Goal: Information Seeking & Learning: Learn about a topic

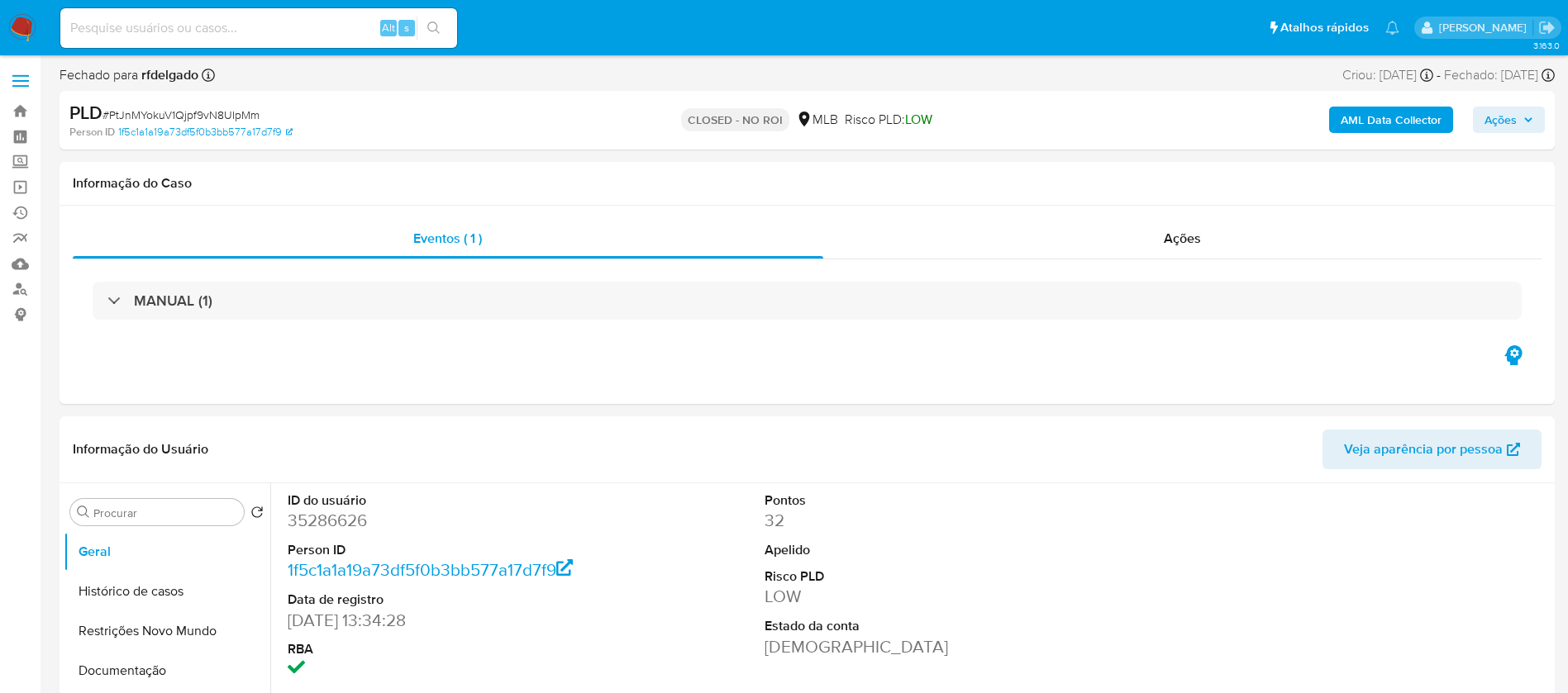
select select "10"
click at [341, 26] on input at bounding box center [259, 28] width 396 height 22
paste input "iW0DZDpA1mirVRLBJegOFpGA"
type input "iW0DZDpA1mirVRLBJegOFpGA"
click at [424, 24] on button "search-icon" at bounding box center [433, 28] width 34 height 23
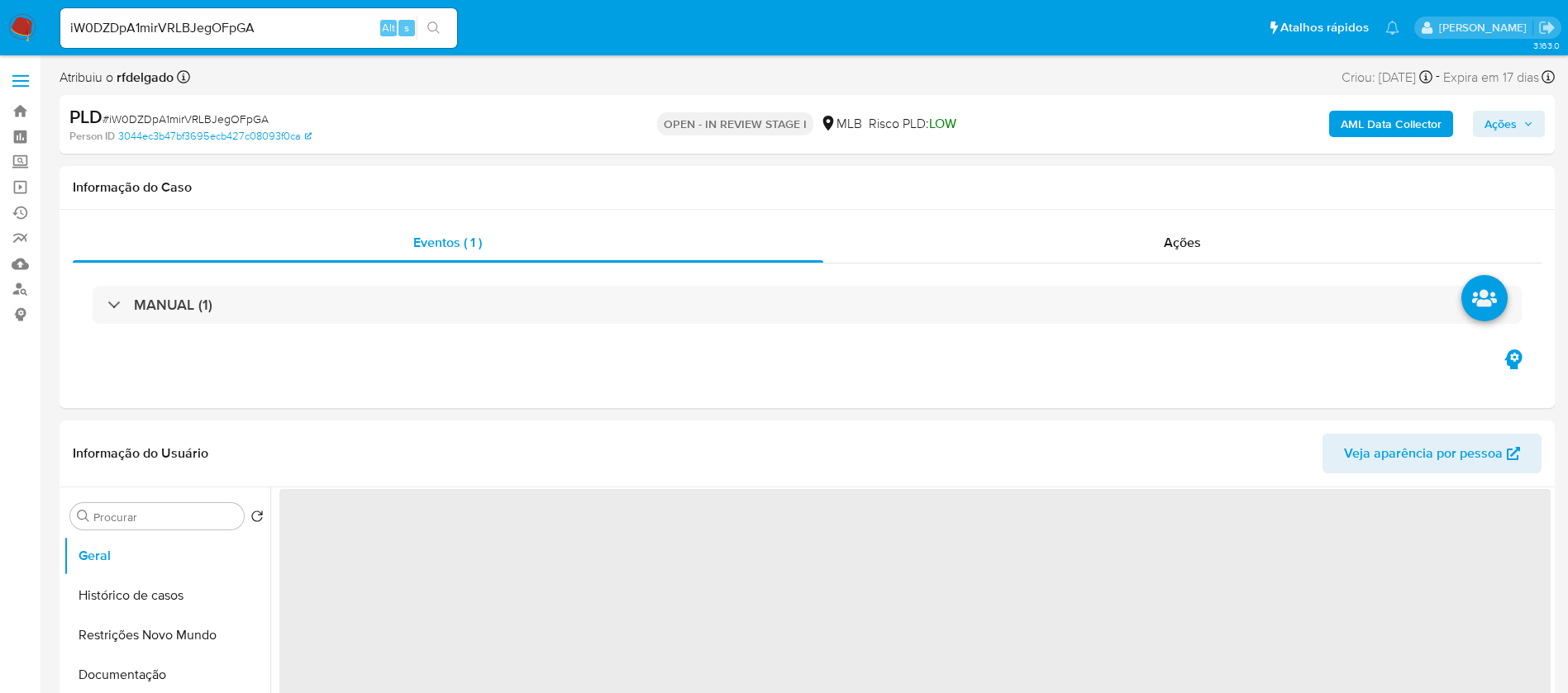
select select "10"
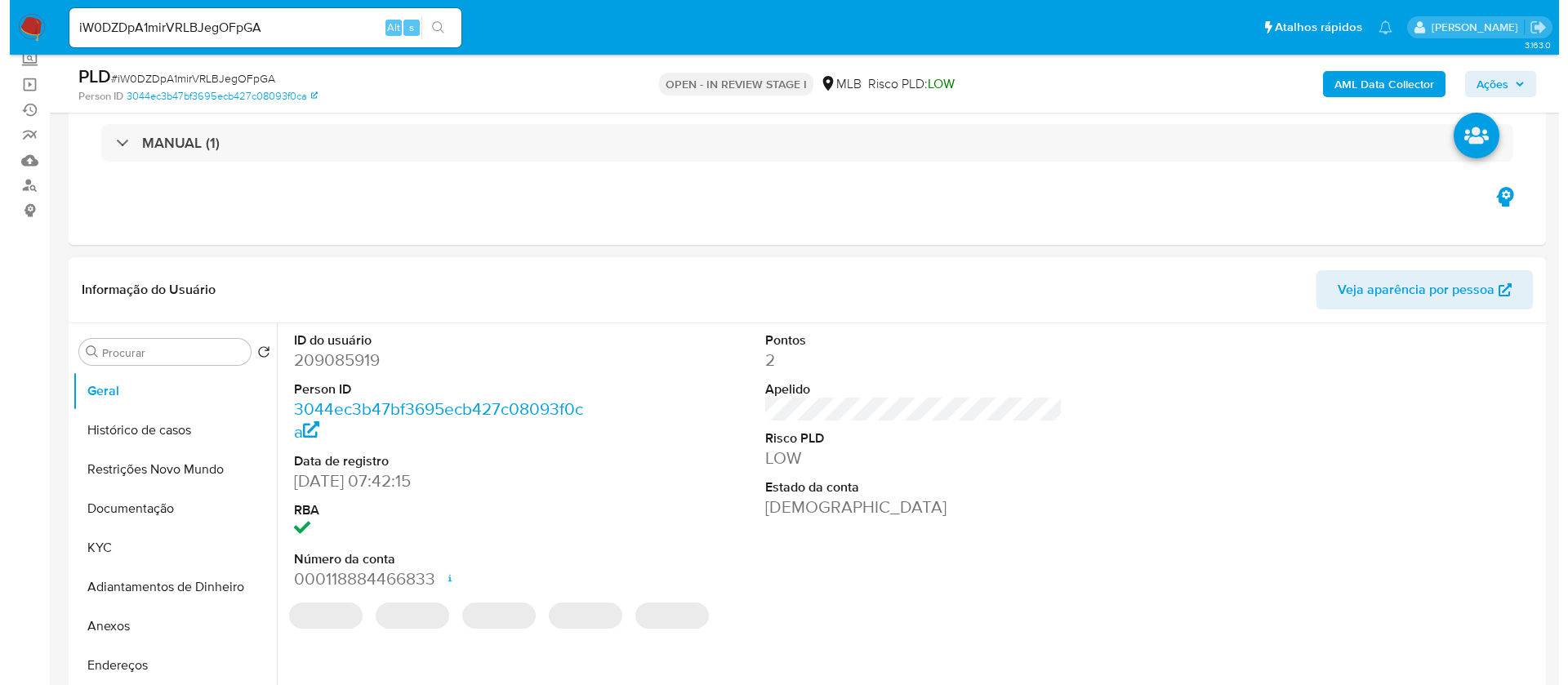
scroll to position [245, 0]
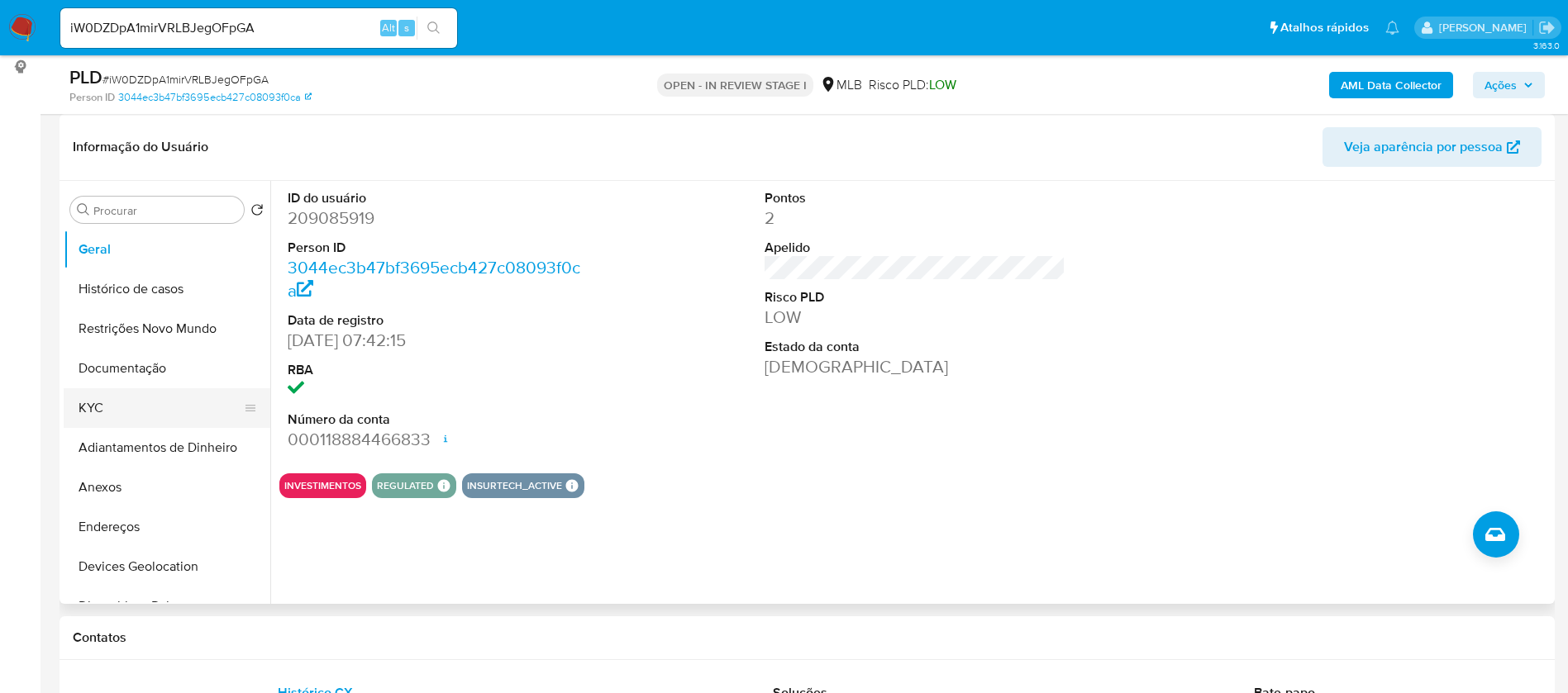
click at [145, 405] on button "KYC" at bounding box center [160, 408] width 193 height 40
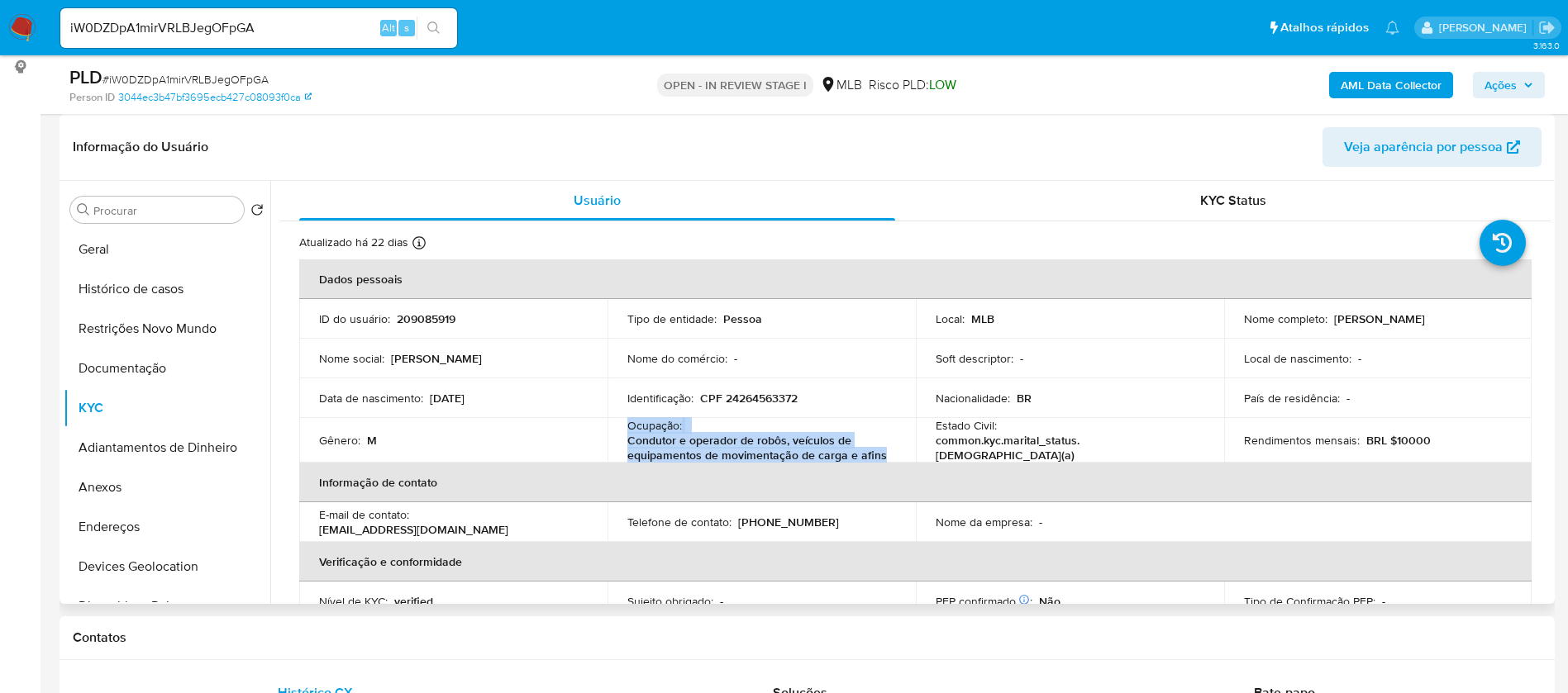
drag, startPoint x: 634, startPoint y: 421, endPoint x: 883, endPoint y: 457, distance: 251.6
click at [883, 457] on td "Ocupação : Condutor e operador de robôs, veículos de equipamentos de movimentaç…" at bounding box center [762, 440] width 308 height 45
copy div "Ocupação : Condutor e operador de robôs, veículos de equipamentos de movimentaç…"
click at [198, 368] on button "Documentação" at bounding box center [160, 369] width 193 height 40
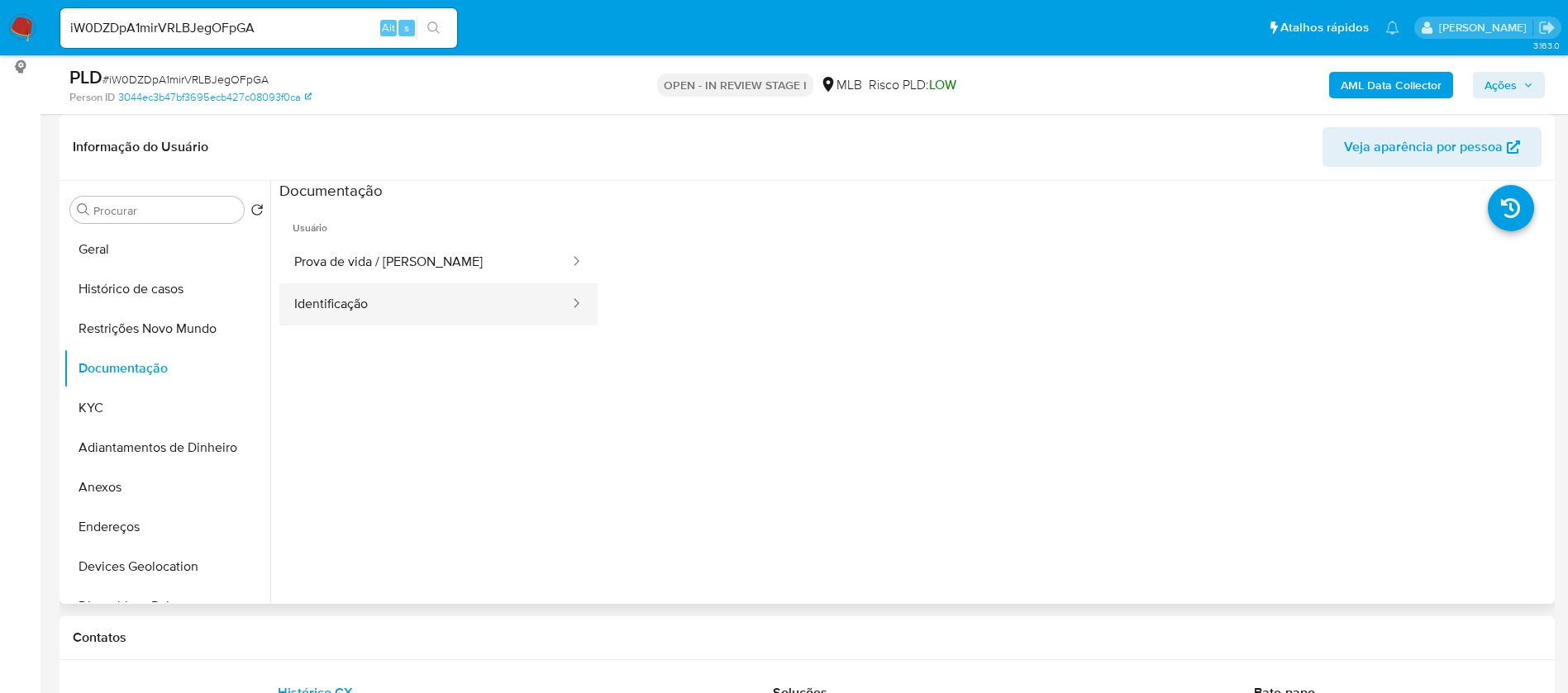
click at [422, 301] on button "Identificação" at bounding box center [425, 305] width 292 height 42
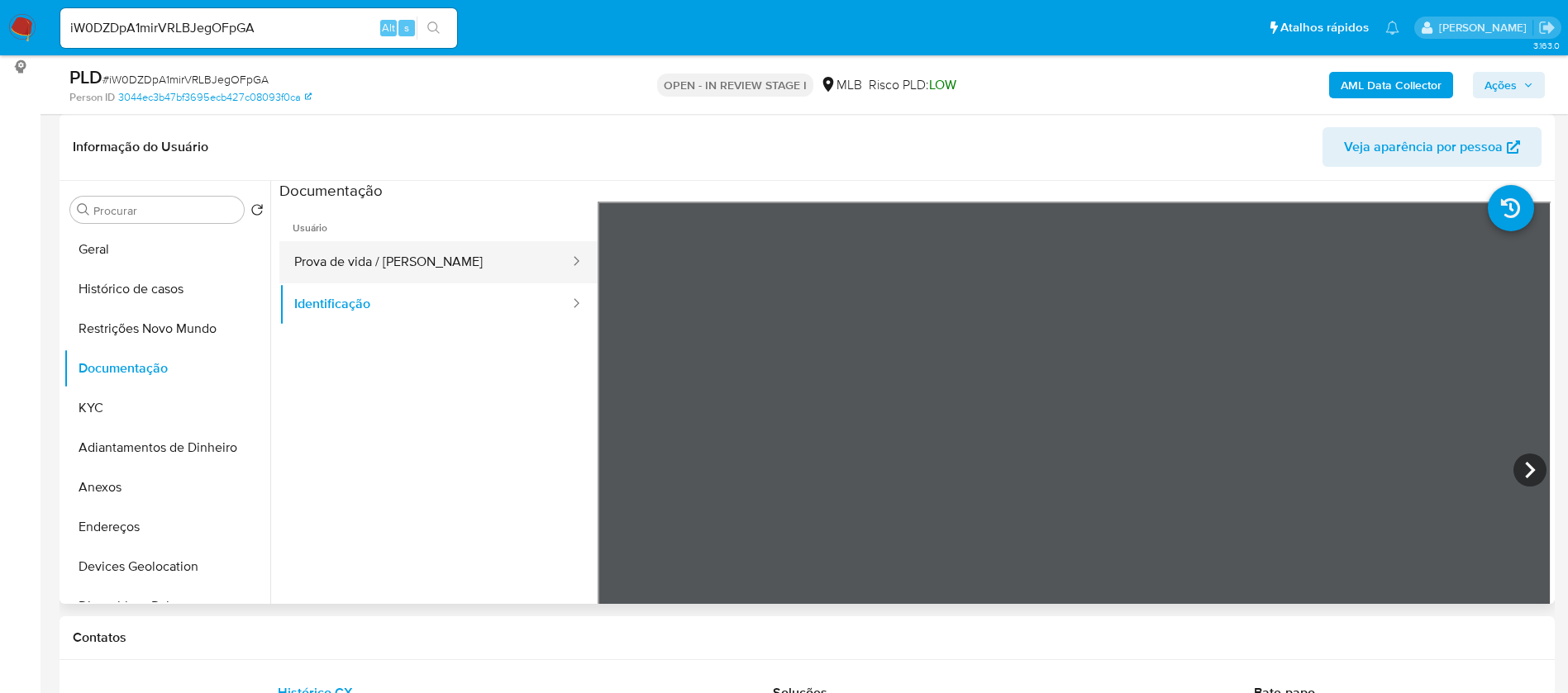
click at [440, 255] on button "Prova de vida / [PERSON_NAME]" at bounding box center [425, 262] width 292 height 42
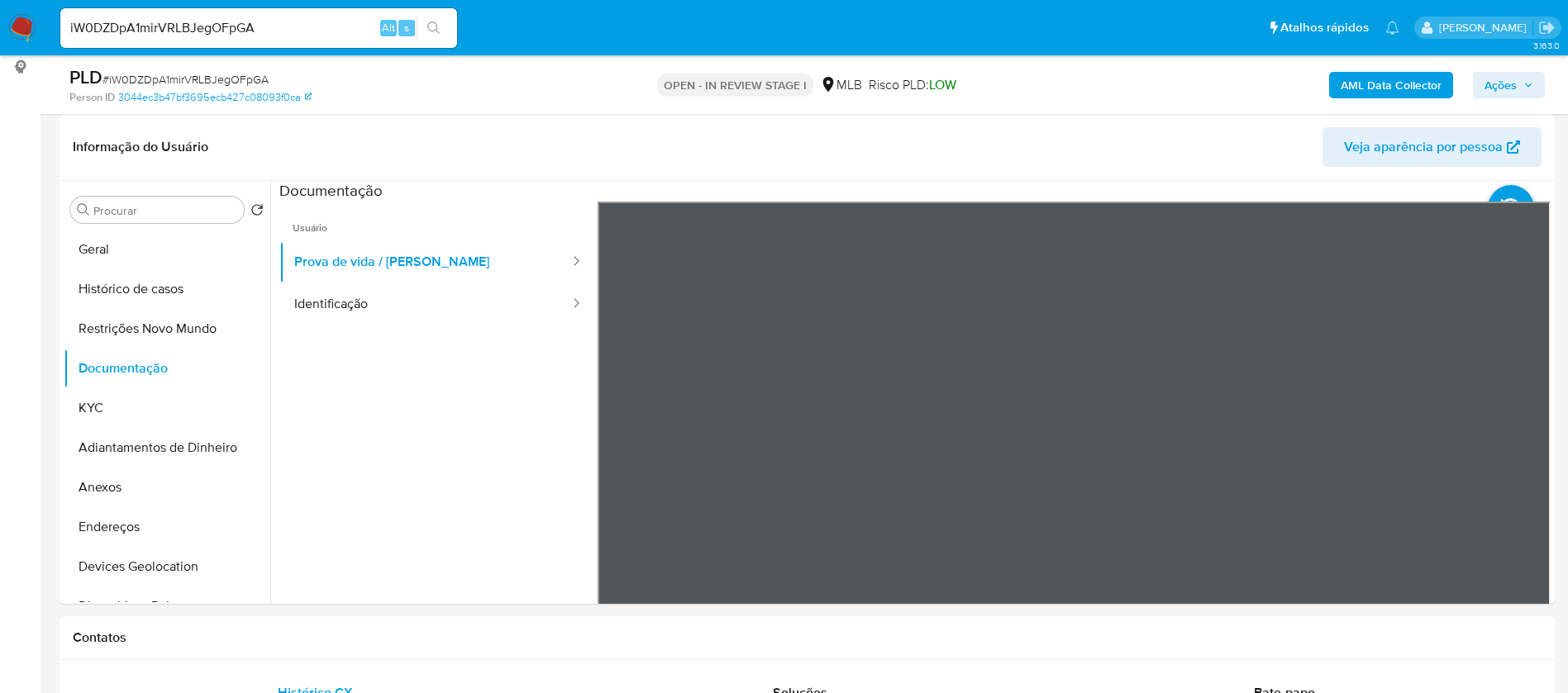
click at [1361, 85] on b "AML Data Collector" at bounding box center [1391, 85] width 101 height 27
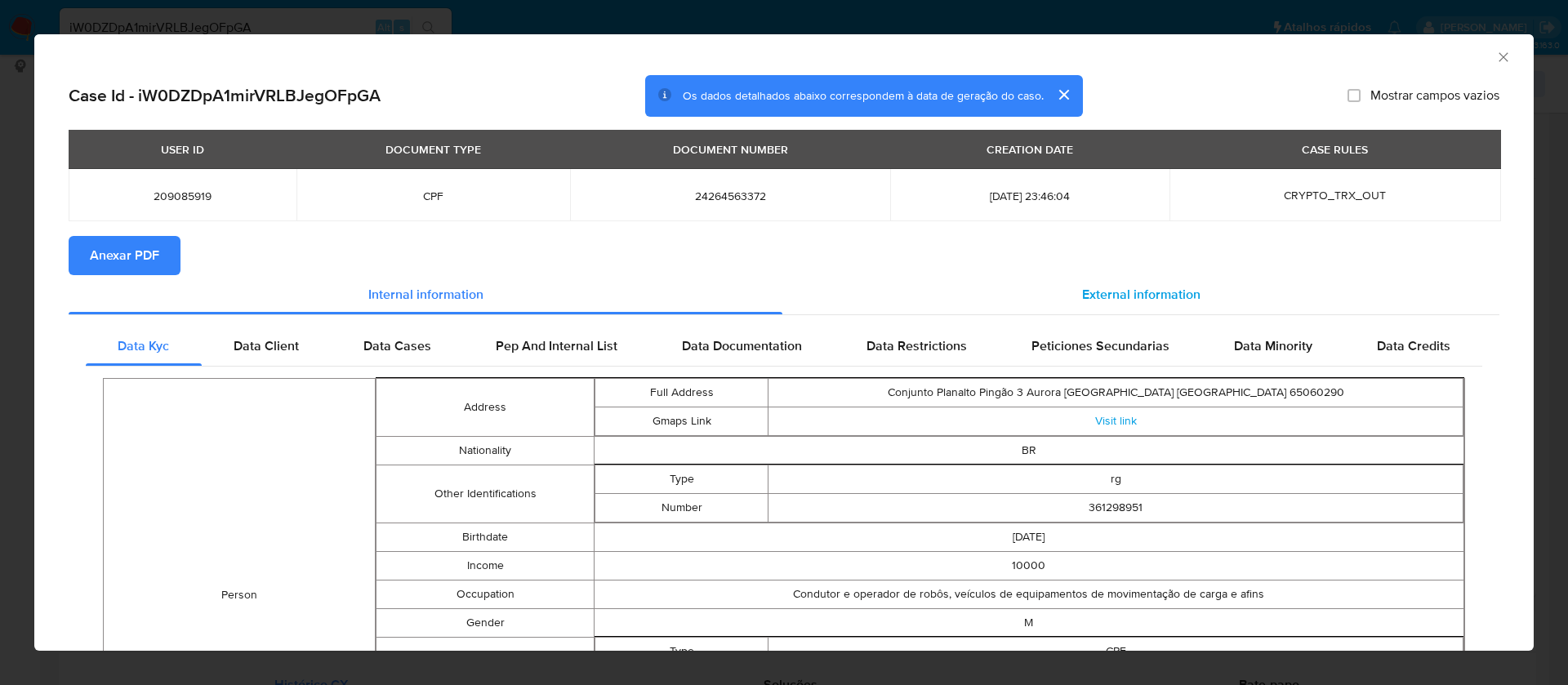
click at [1097, 290] on span "External information" at bounding box center [1141, 294] width 118 height 19
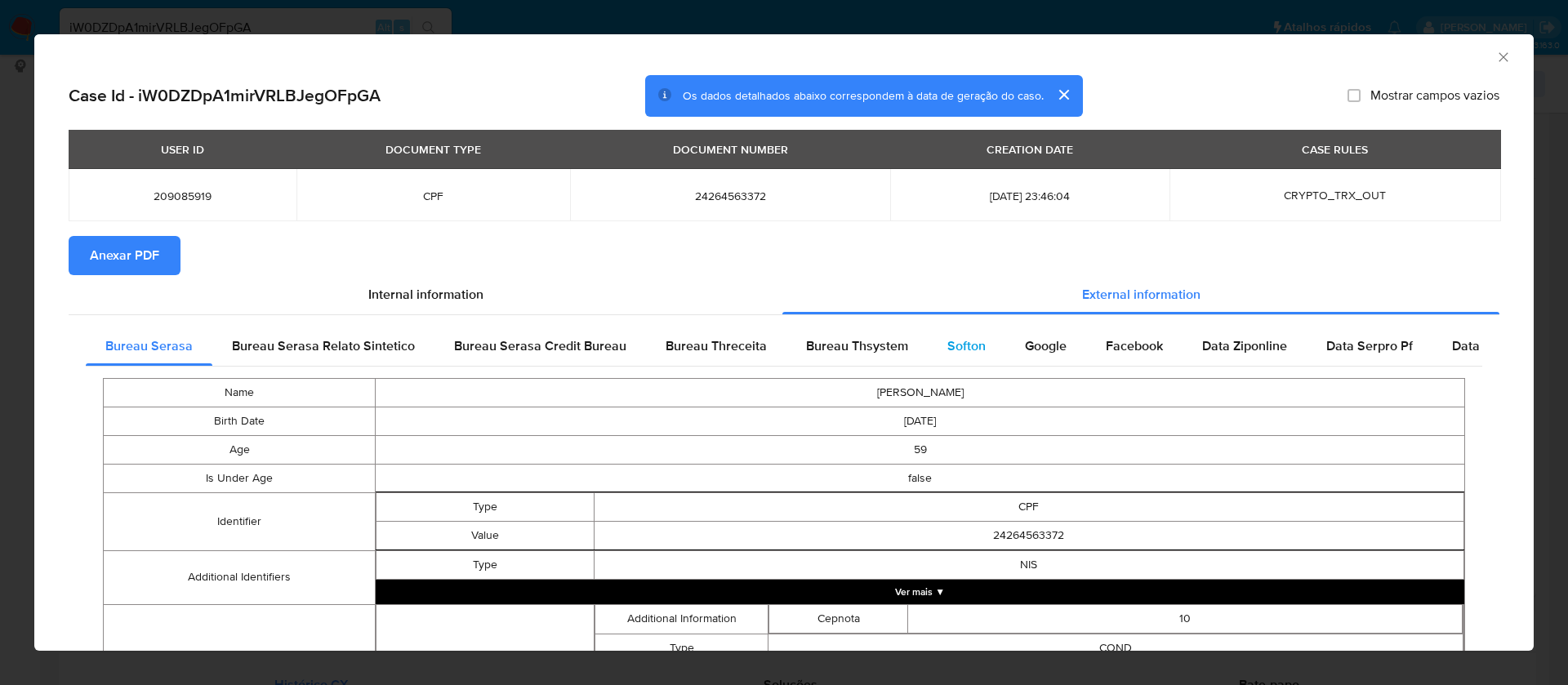
click at [956, 344] on span "Softon" at bounding box center [966, 345] width 38 height 19
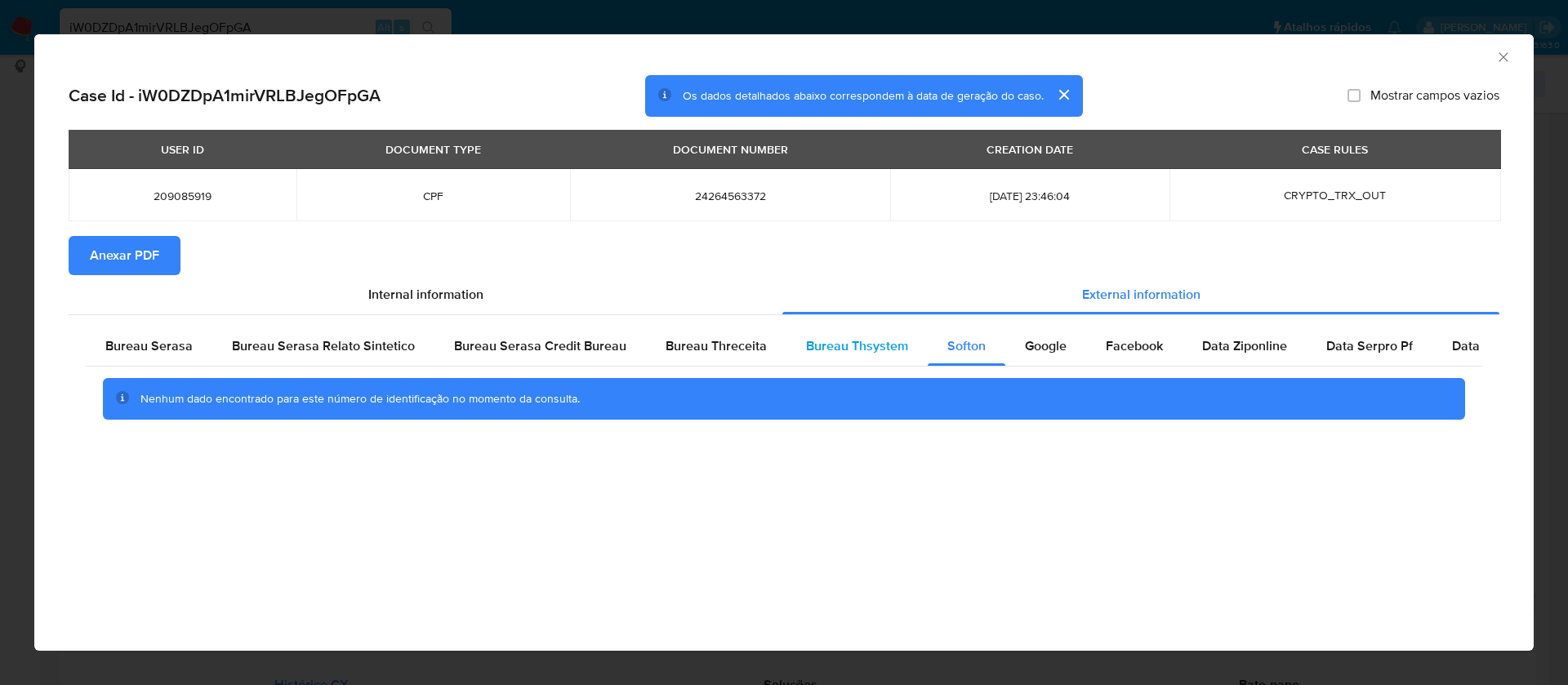
click at [866, 345] on span "Bureau Thsystem" at bounding box center [857, 345] width 102 height 19
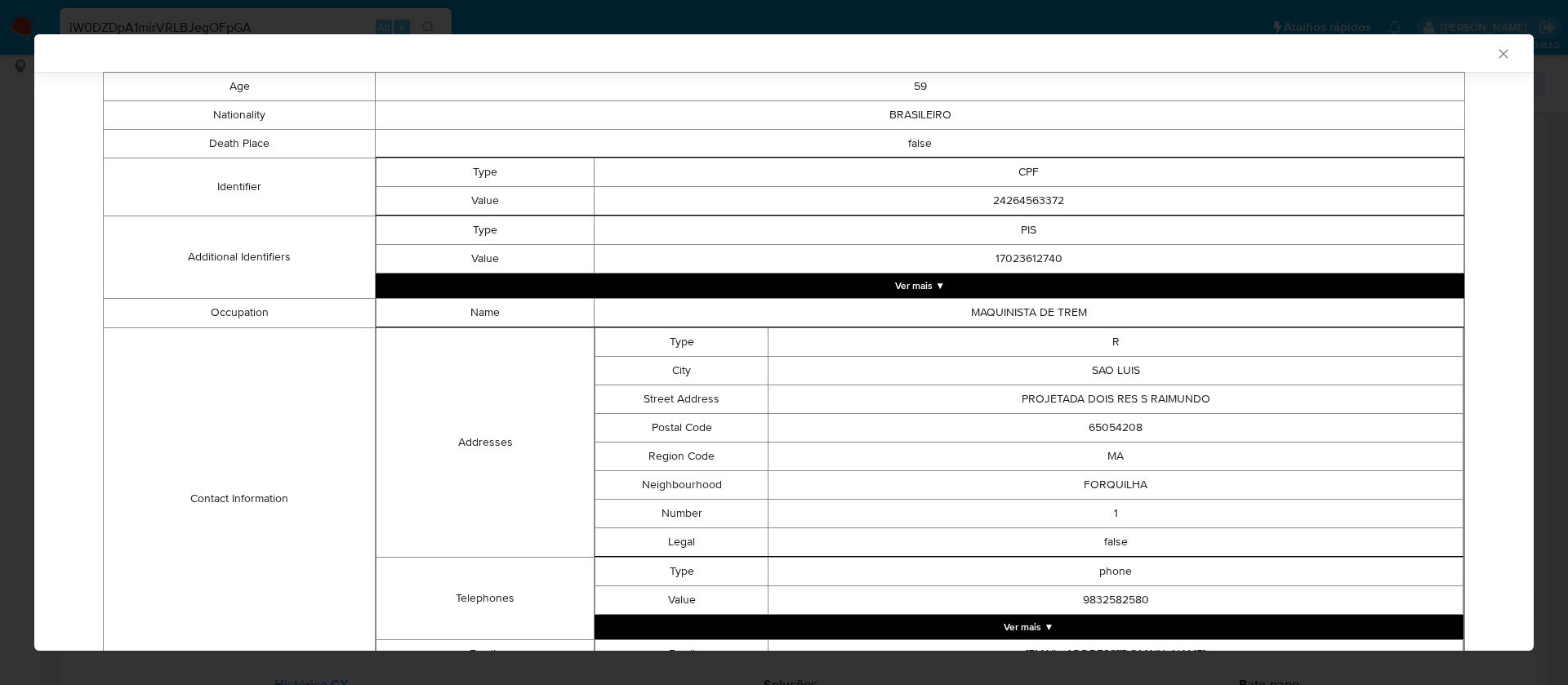
scroll to position [752, 0]
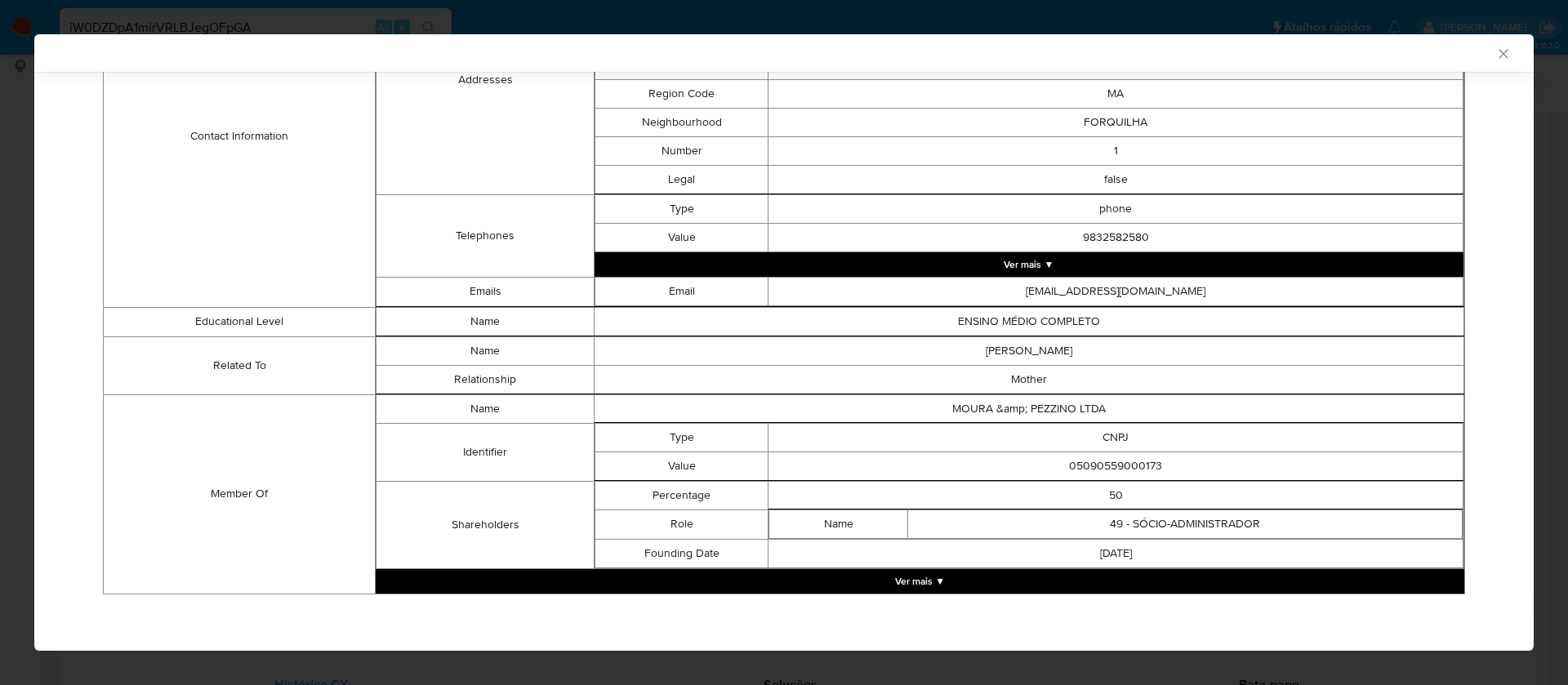
click at [1144, 461] on td "05090559000173" at bounding box center [1116, 465] width 695 height 28
click at [1144, 460] on td "05090559000173" at bounding box center [1116, 465] width 695 height 28
copy td "05090559000173"
click at [933, 579] on button "Ver mais ▼" at bounding box center [919, 582] width 1088 height 25
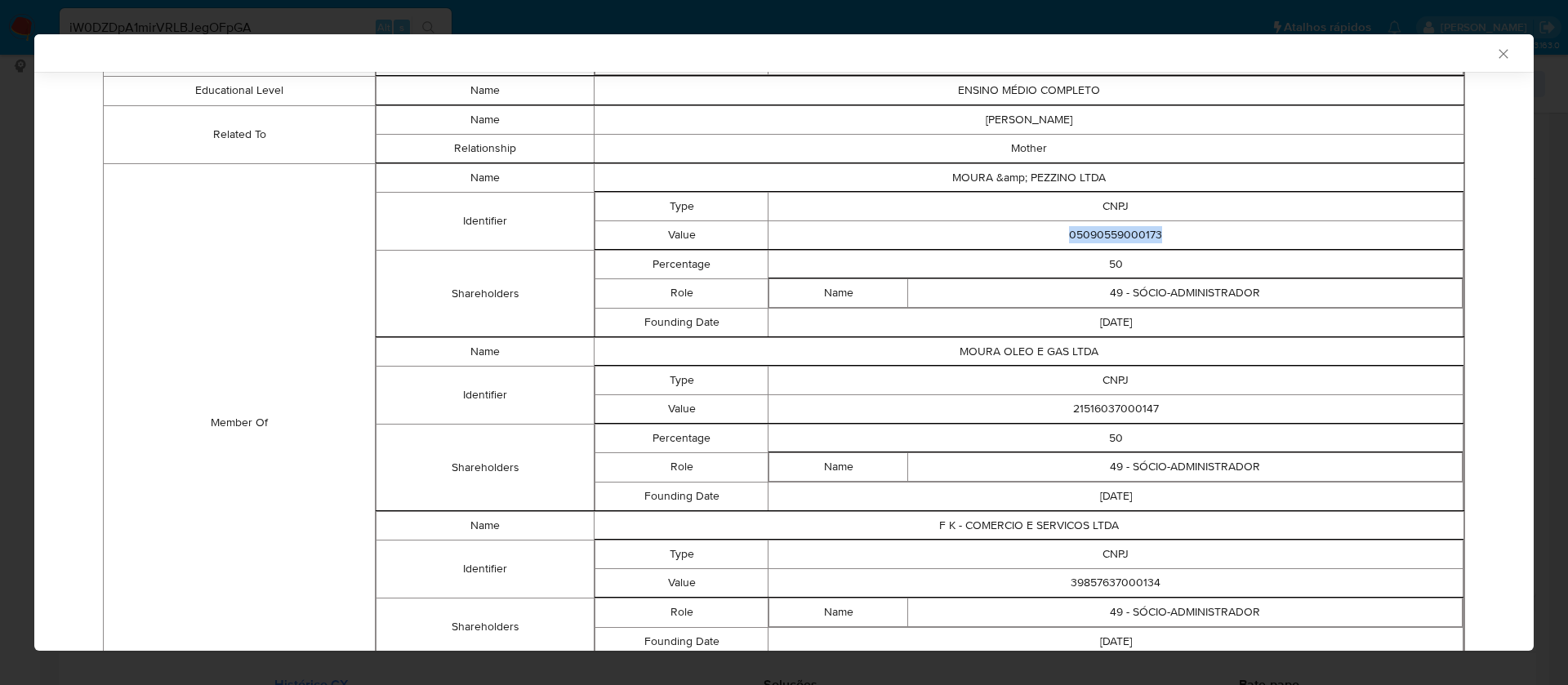
scroll to position [996, 0]
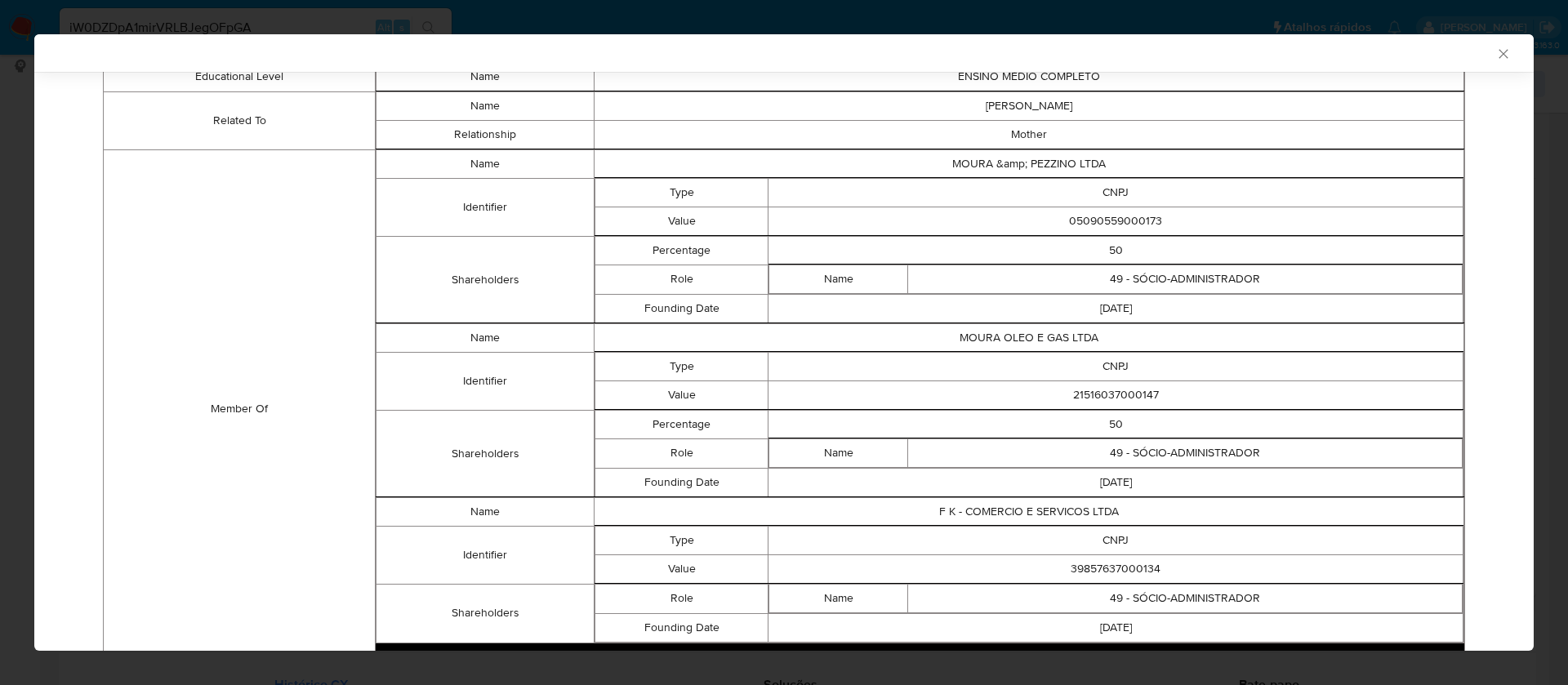
click at [1076, 399] on td "21516037000147" at bounding box center [1116, 394] width 695 height 28
click at [1076, 398] on td "21516037000147" at bounding box center [1116, 394] width 695 height 28
copy td "21516037000147"
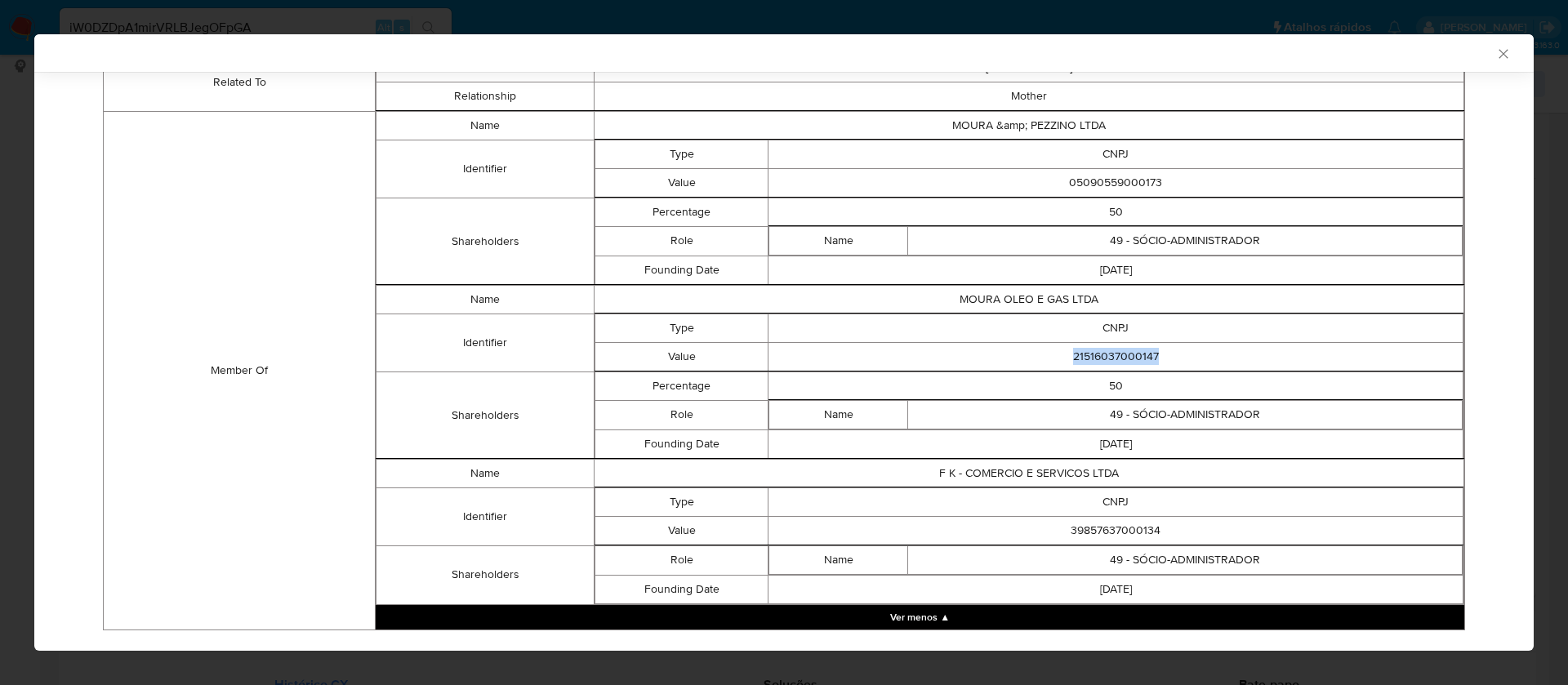
scroll to position [1071, 0]
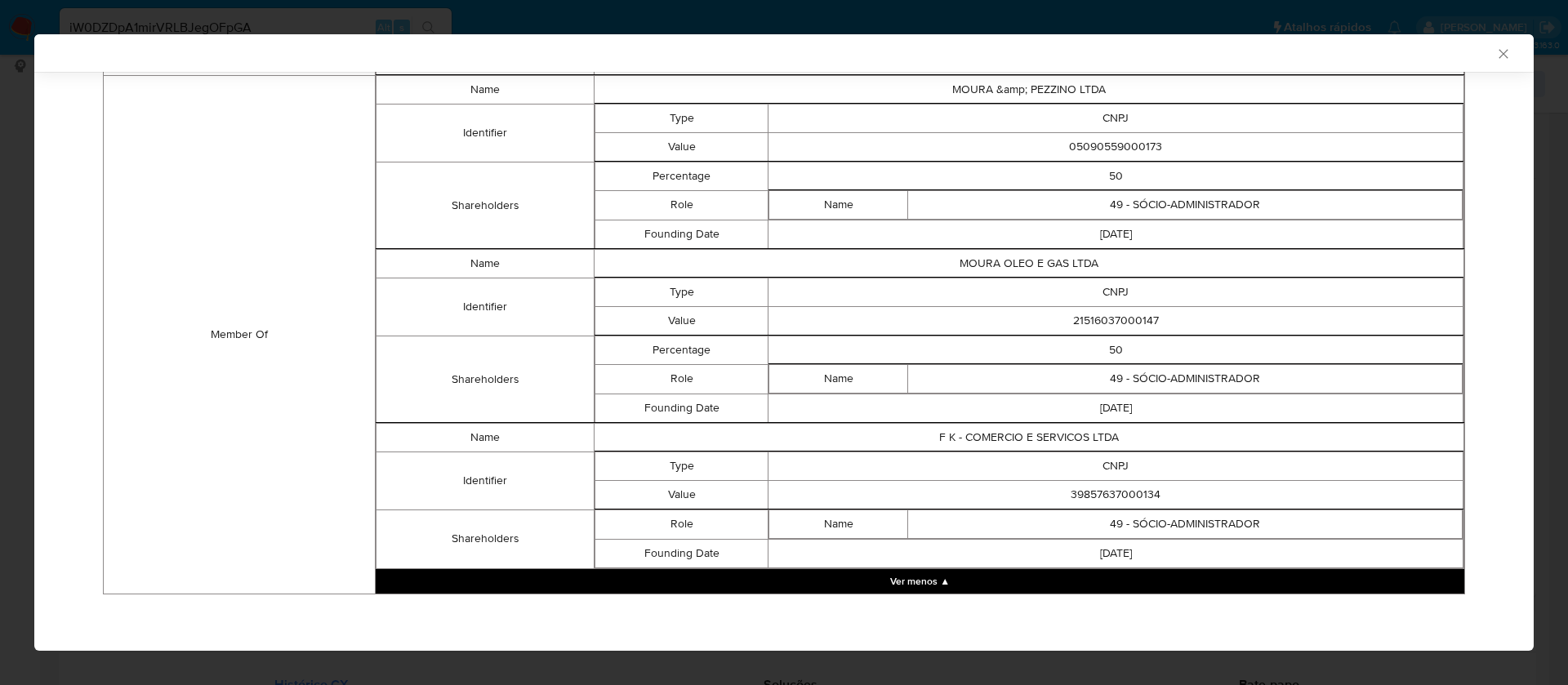
click at [1085, 495] on td "39857637000134" at bounding box center [1116, 494] width 695 height 28
click at [1080, 499] on td "39857637000134" at bounding box center [1116, 494] width 695 height 28
copy td "39857637000134"
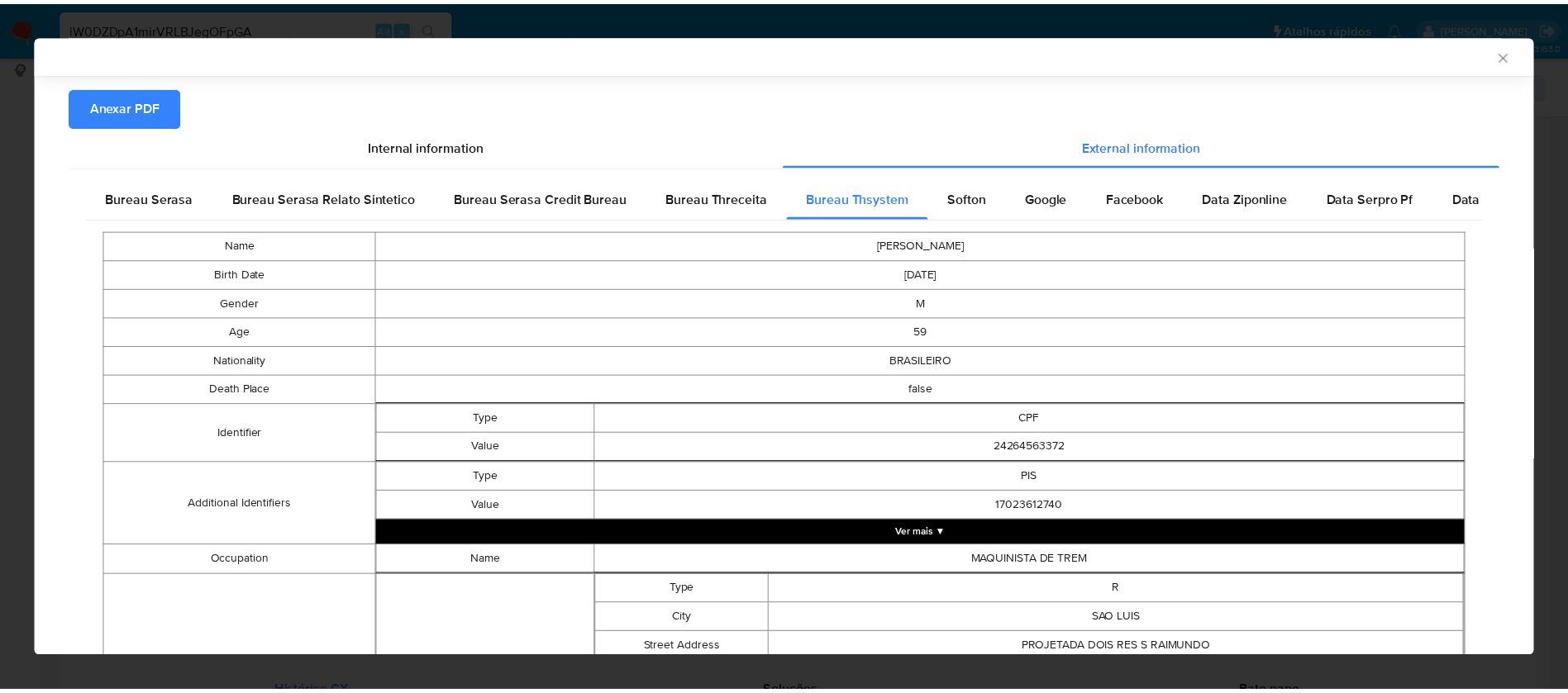
scroll to position [0, 0]
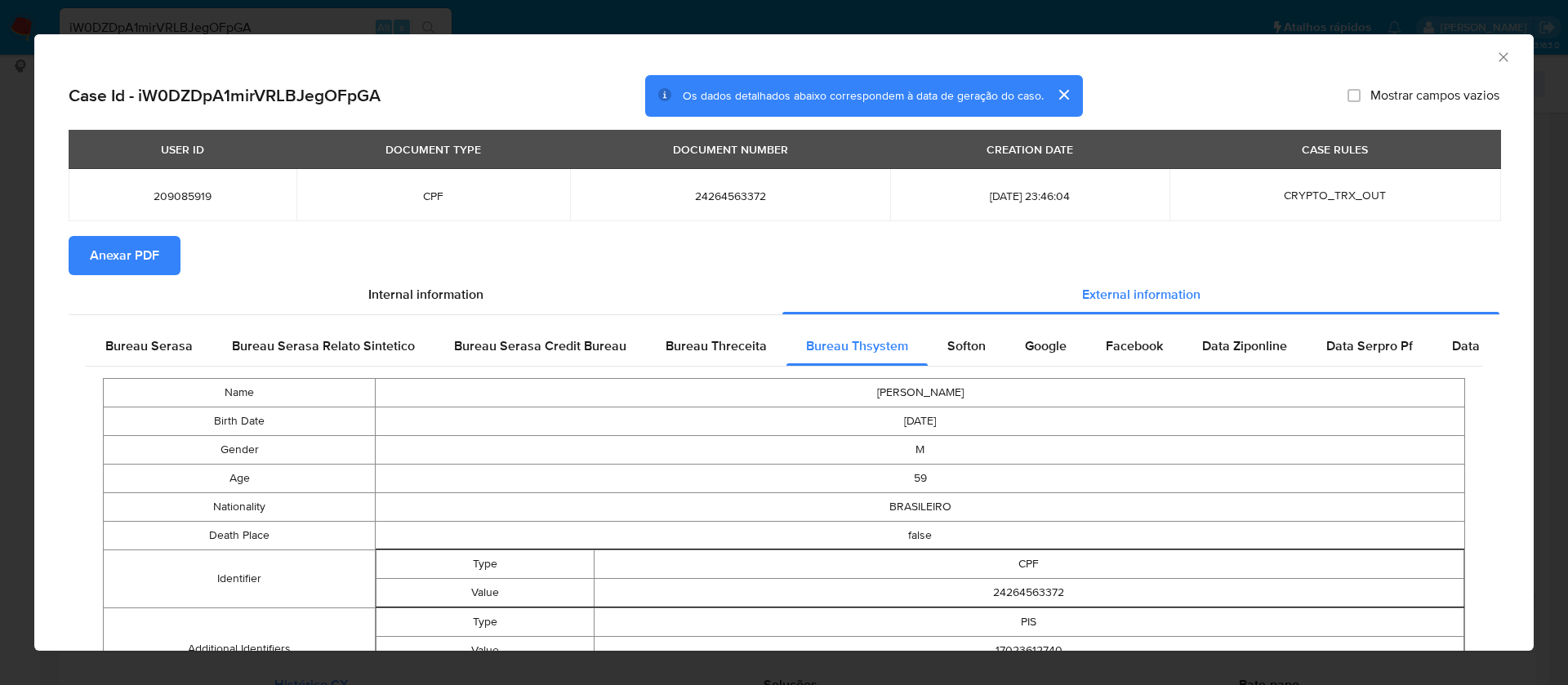
click at [159, 251] on button "Anexar PDF" at bounding box center [124, 256] width 112 height 39
click at [1498, 55] on icon "Fechar a janela" at bounding box center [1502, 56] width 9 height 9
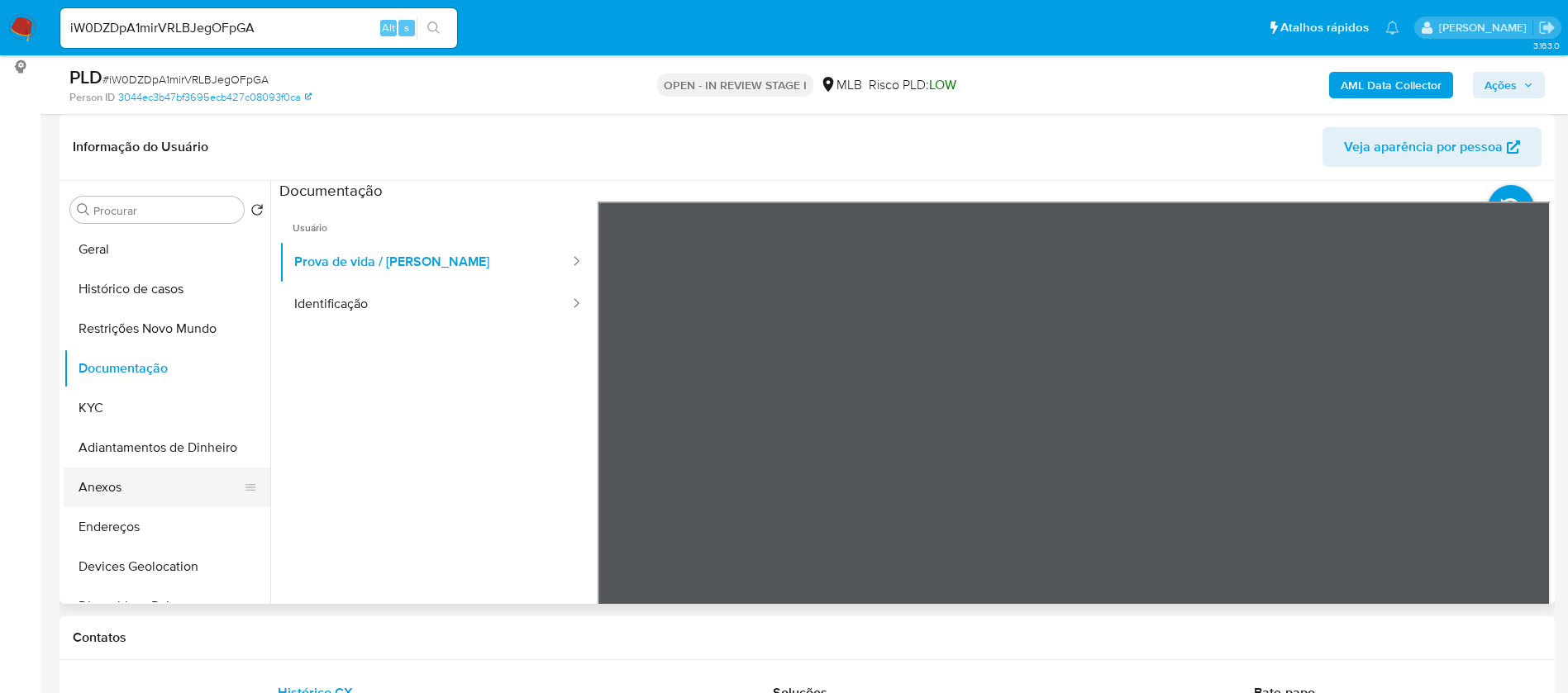
click at [119, 476] on button "Anexos" at bounding box center [160, 488] width 193 height 40
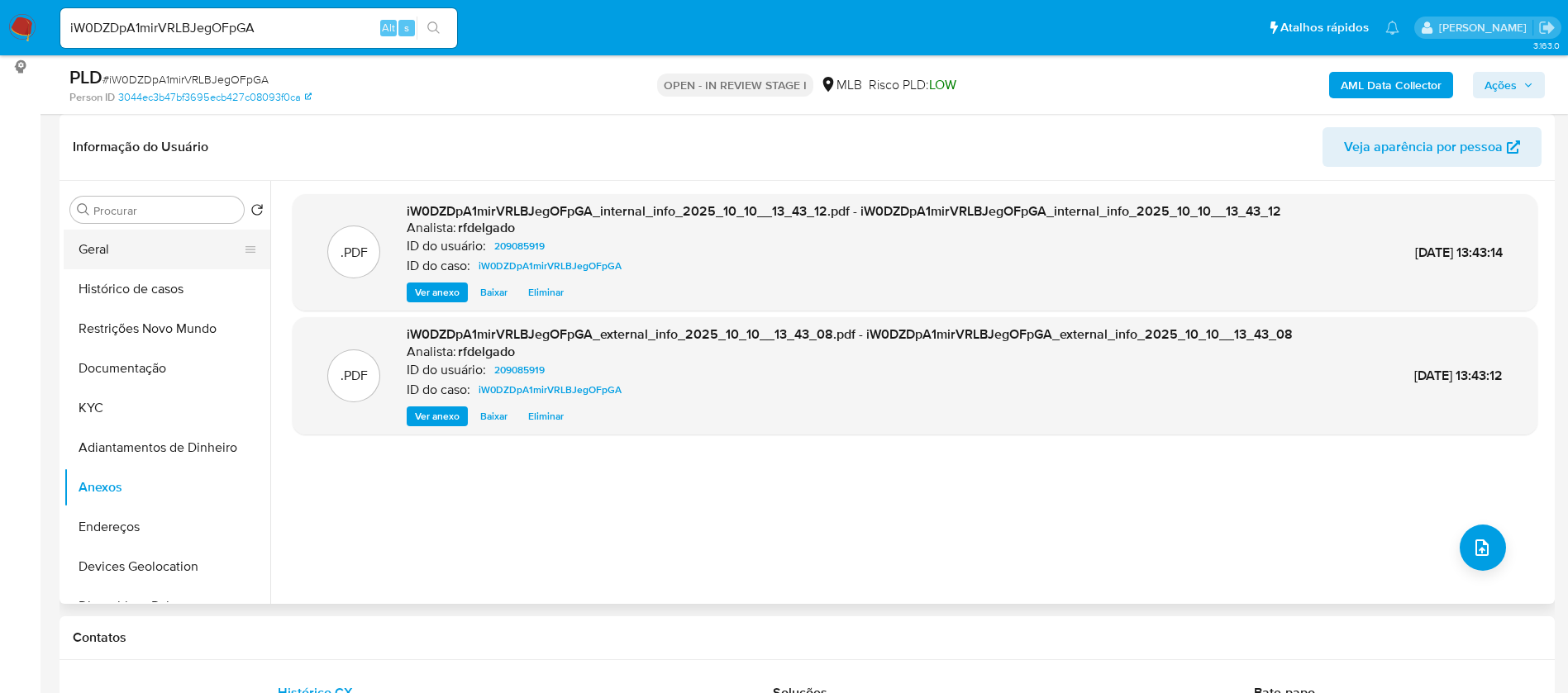
click at [155, 235] on button "Geral" at bounding box center [160, 249] width 193 height 40
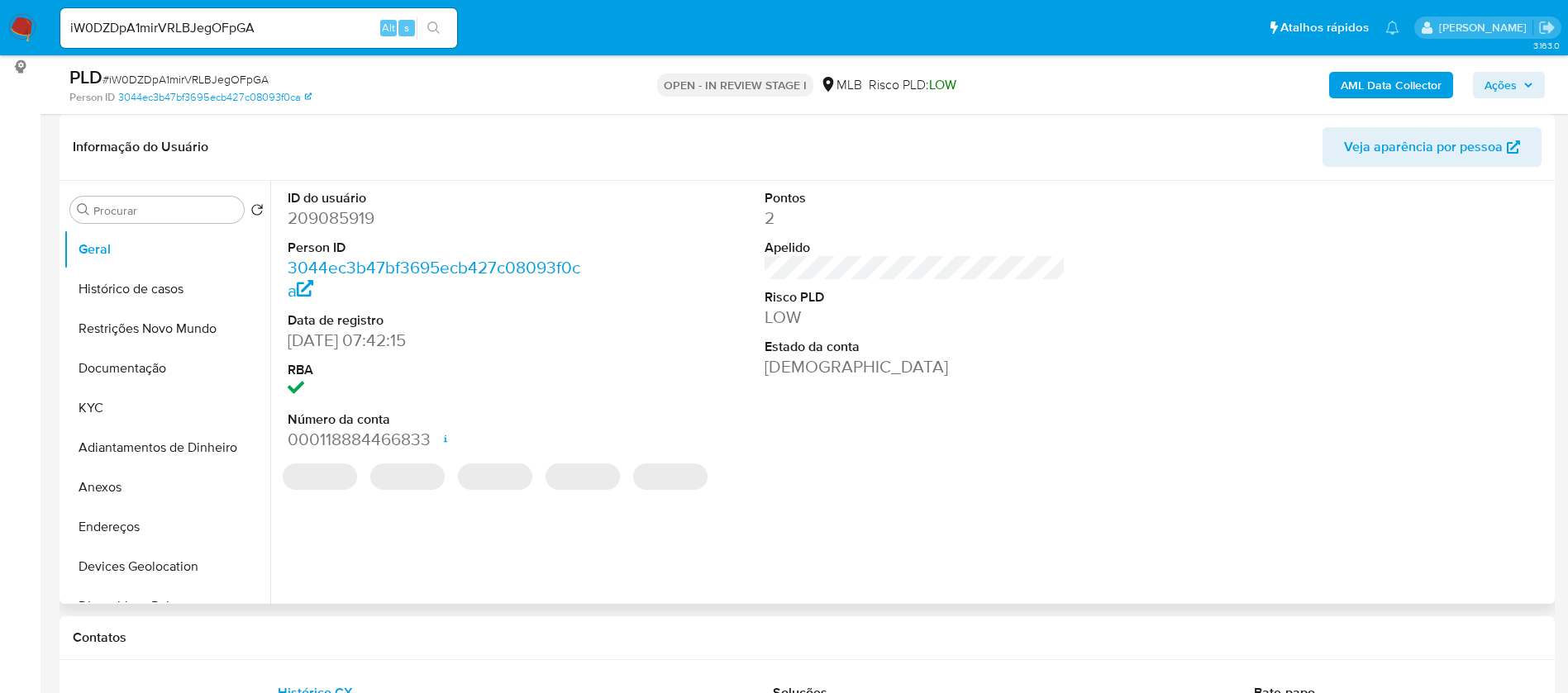
click at [343, 211] on dd "209085919" at bounding box center [438, 218] width 302 height 23
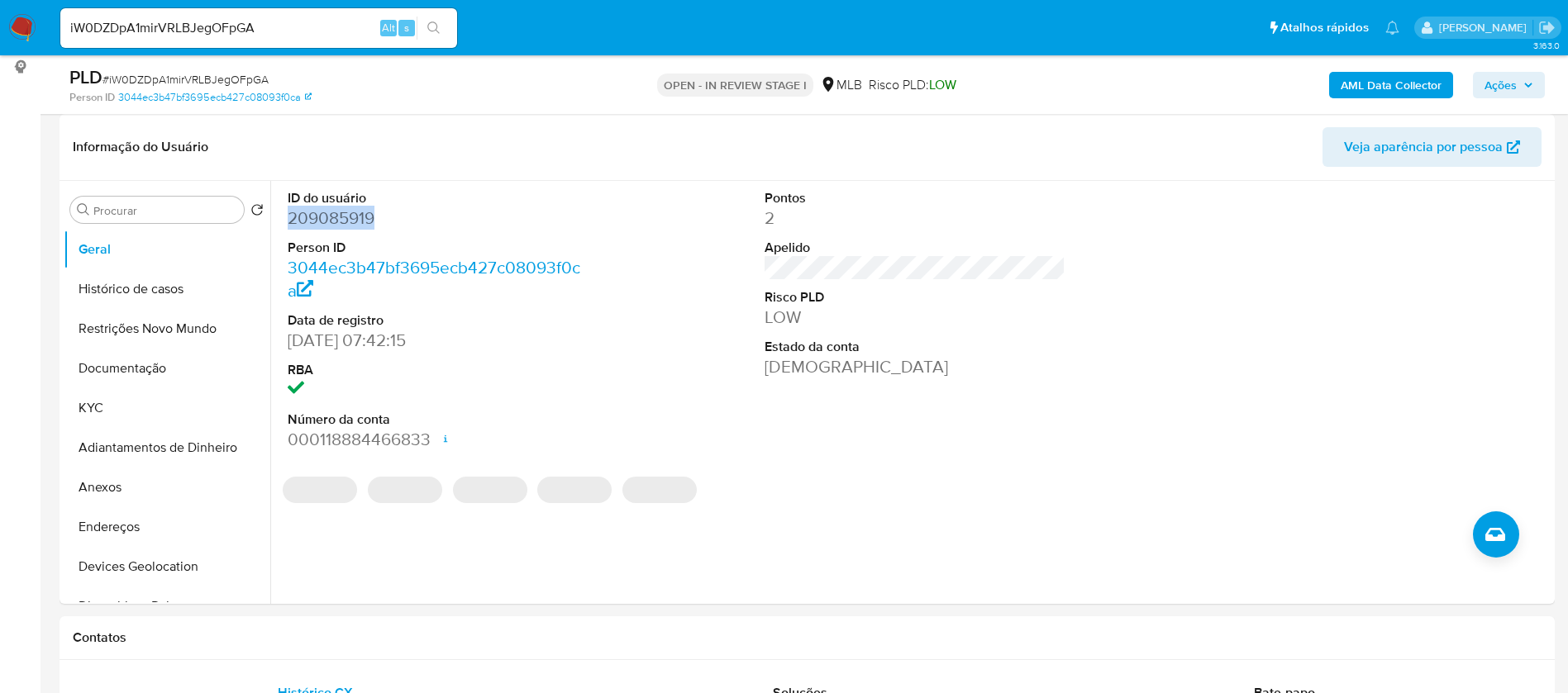
copy dd "209085919"
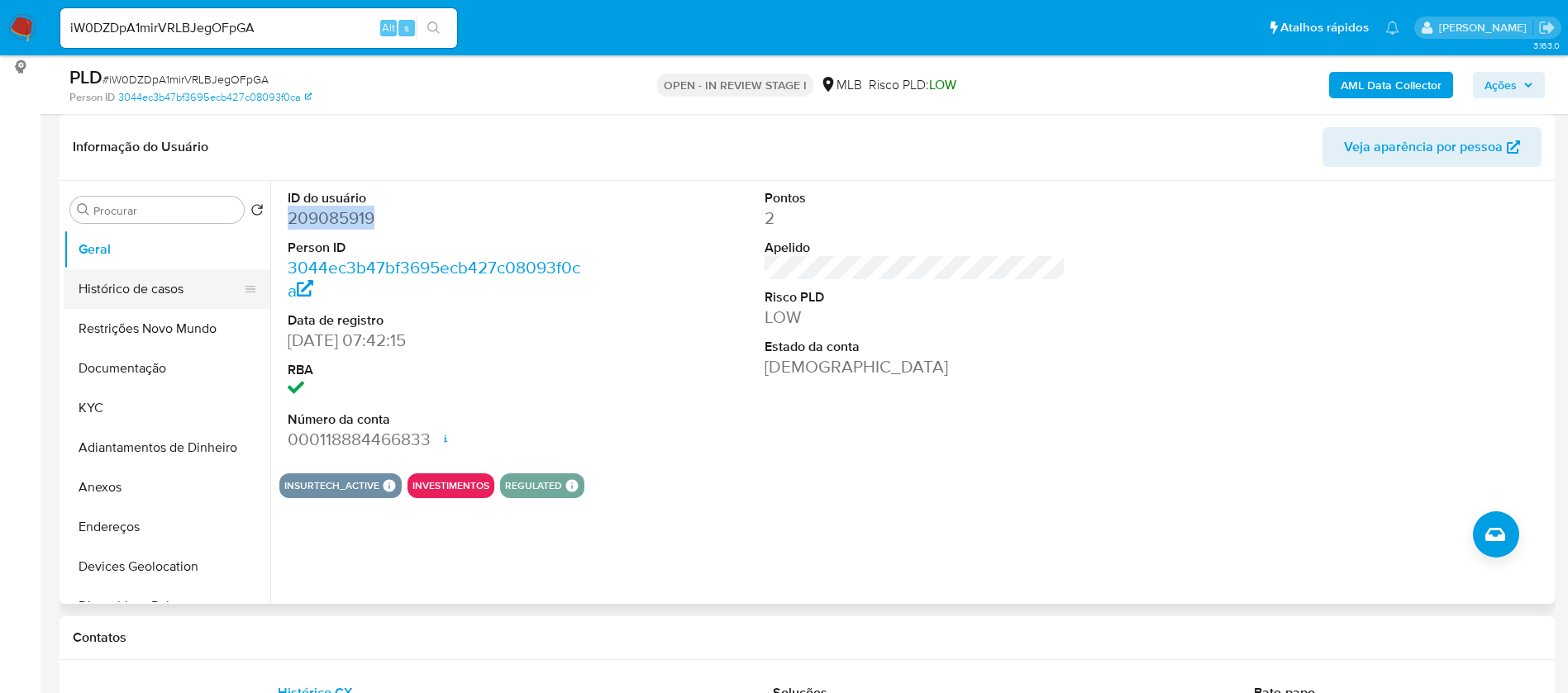
click at [107, 300] on button "Histórico de casos" at bounding box center [160, 289] width 193 height 40
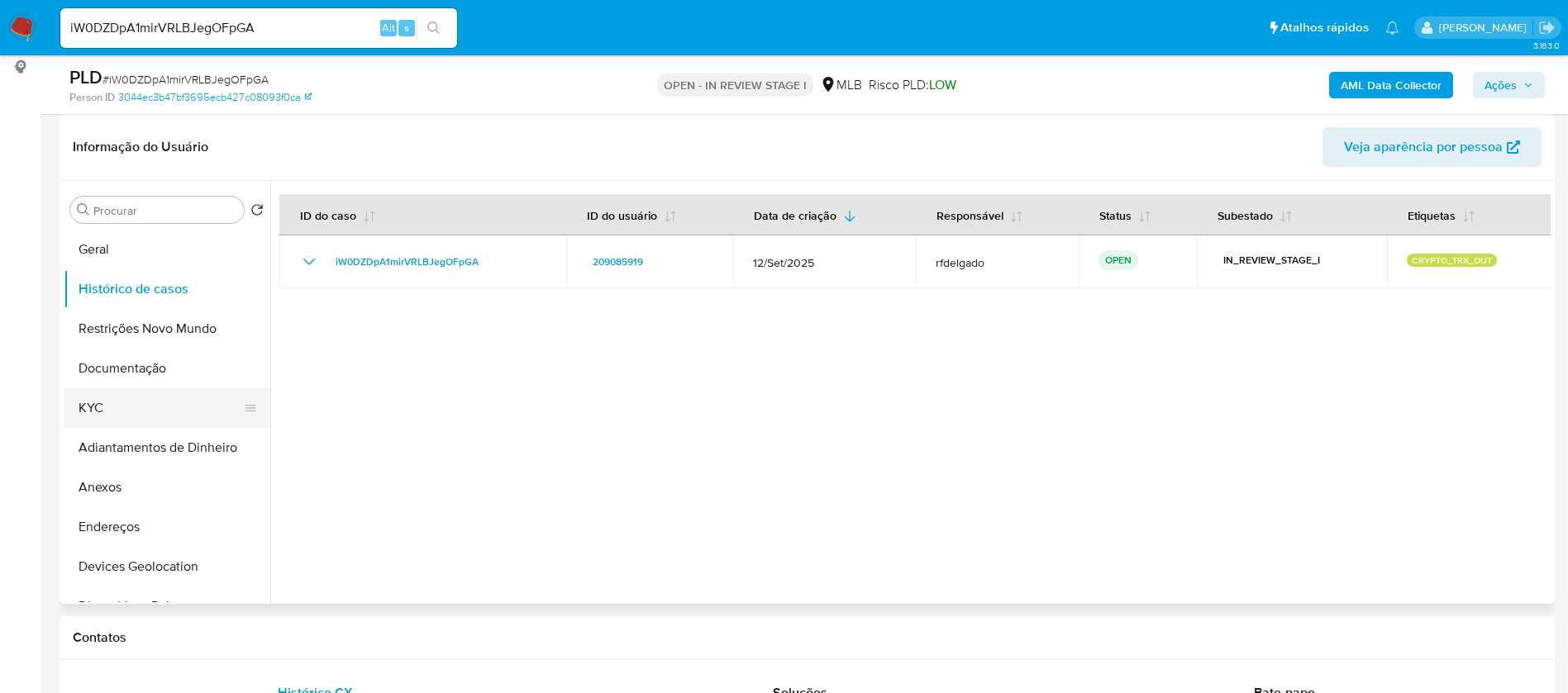
click at [147, 407] on button "KYC" at bounding box center [160, 408] width 193 height 40
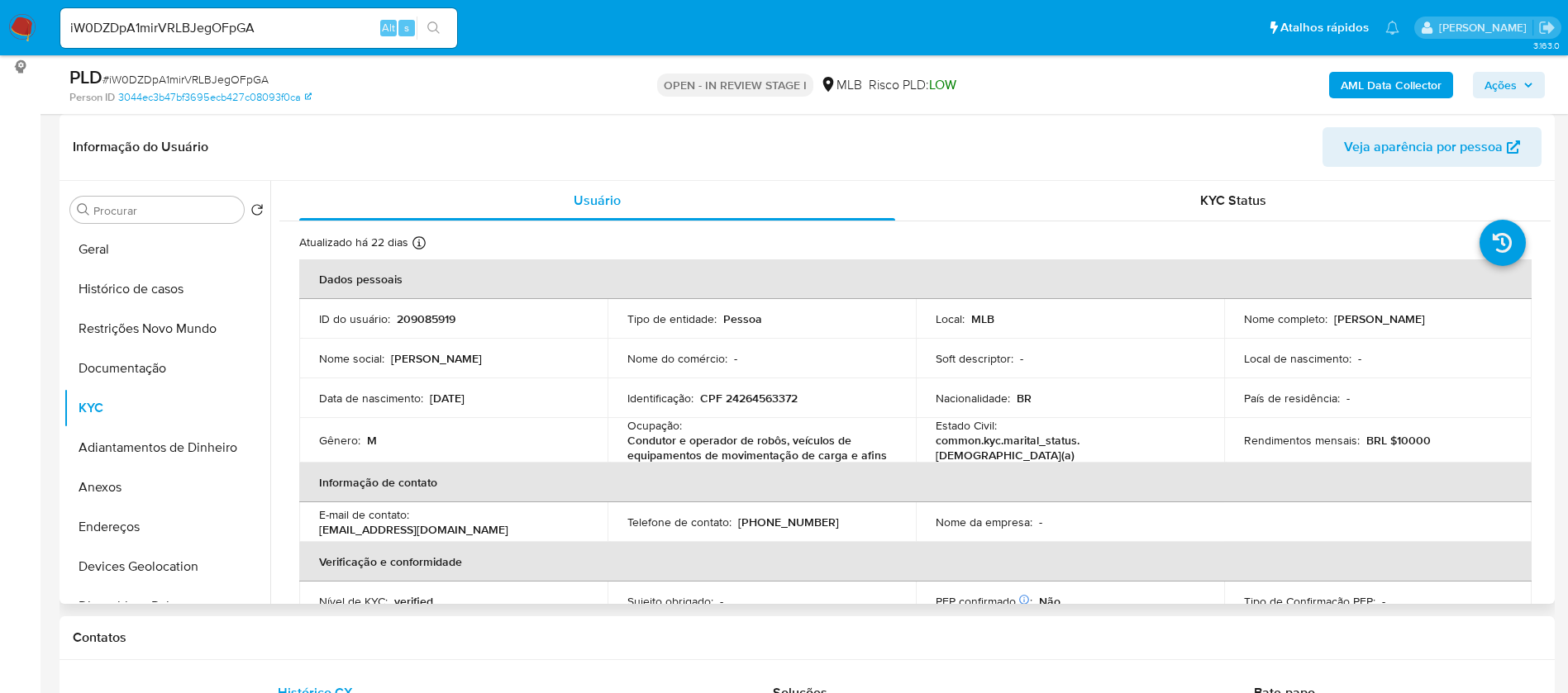
drag, startPoint x: 1428, startPoint y: 326, endPoint x: 1232, endPoint y: 329, distance: 196.0
click at [1232, 329] on td "Nome completo : [PERSON_NAME]" at bounding box center [1378, 319] width 308 height 40
copy p "[PERSON_NAME]"
click at [440, 315] on p "209085919" at bounding box center [426, 318] width 59 height 15
click at [440, 314] on p "209085919" at bounding box center [426, 318] width 59 height 15
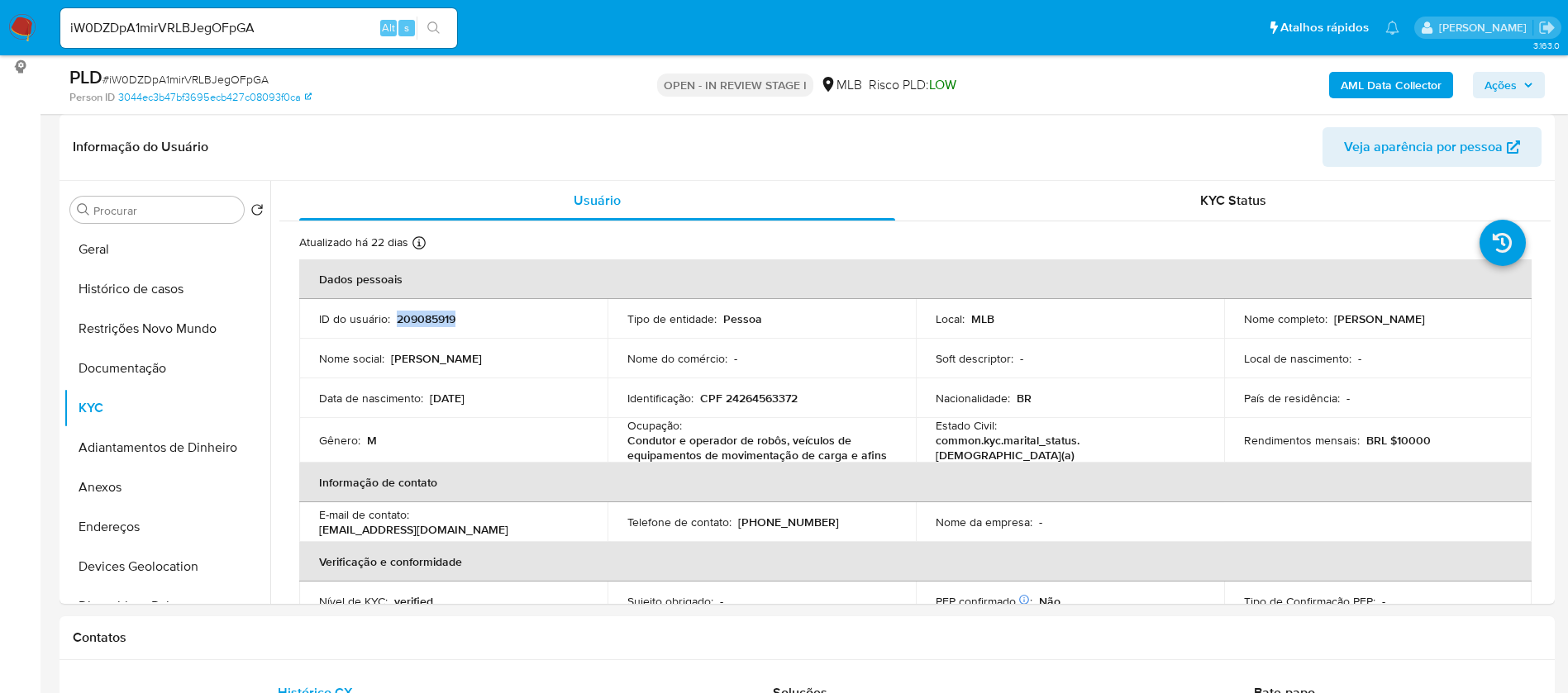
copy p "209085919"
click at [86, 243] on button "Geral" at bounding box center [160, 249] width 193 height 40
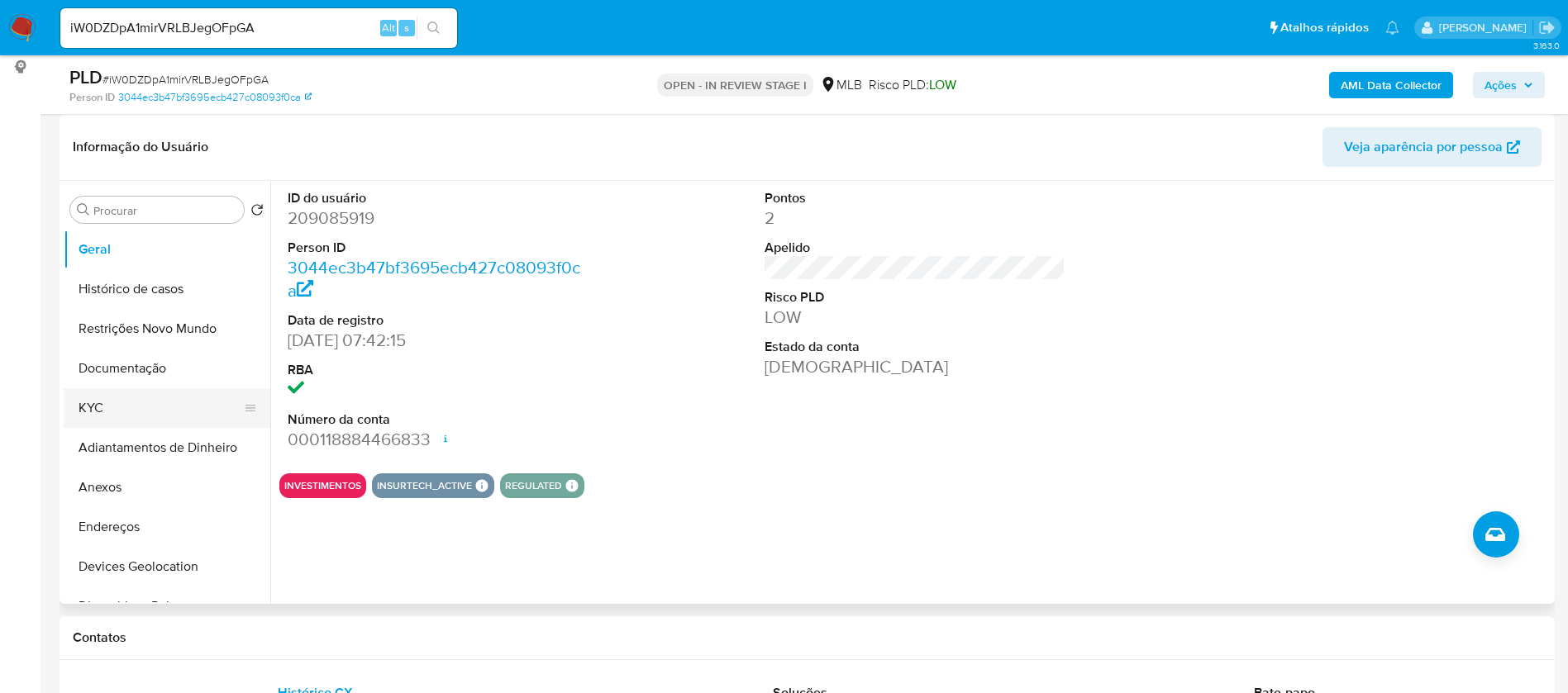
click at [121, 406] on button "KYC" at bounding box center [160, 408] width 193 height 40
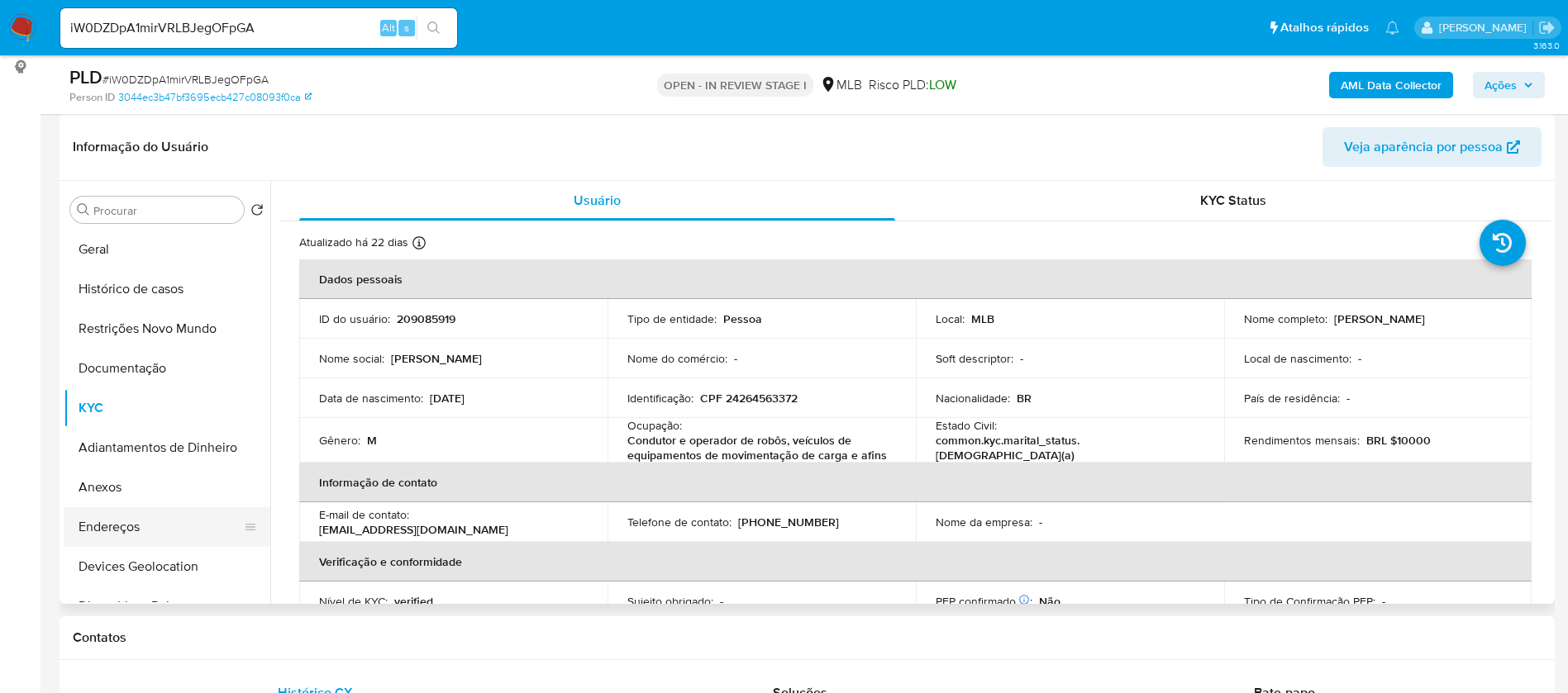
click at [172, 518] on button "Endereços" at bounding box center [160, 527] width 193 height 40
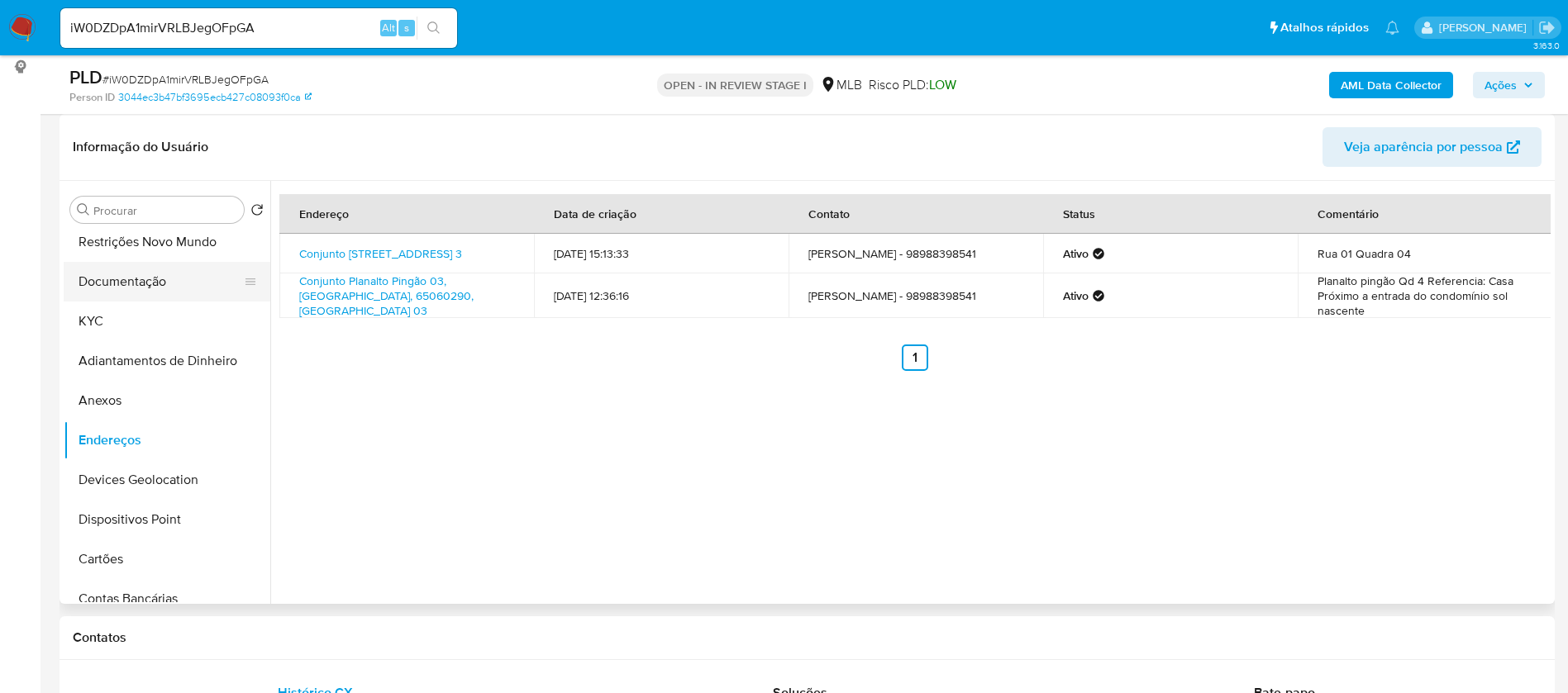
scroll to position [124, 0]
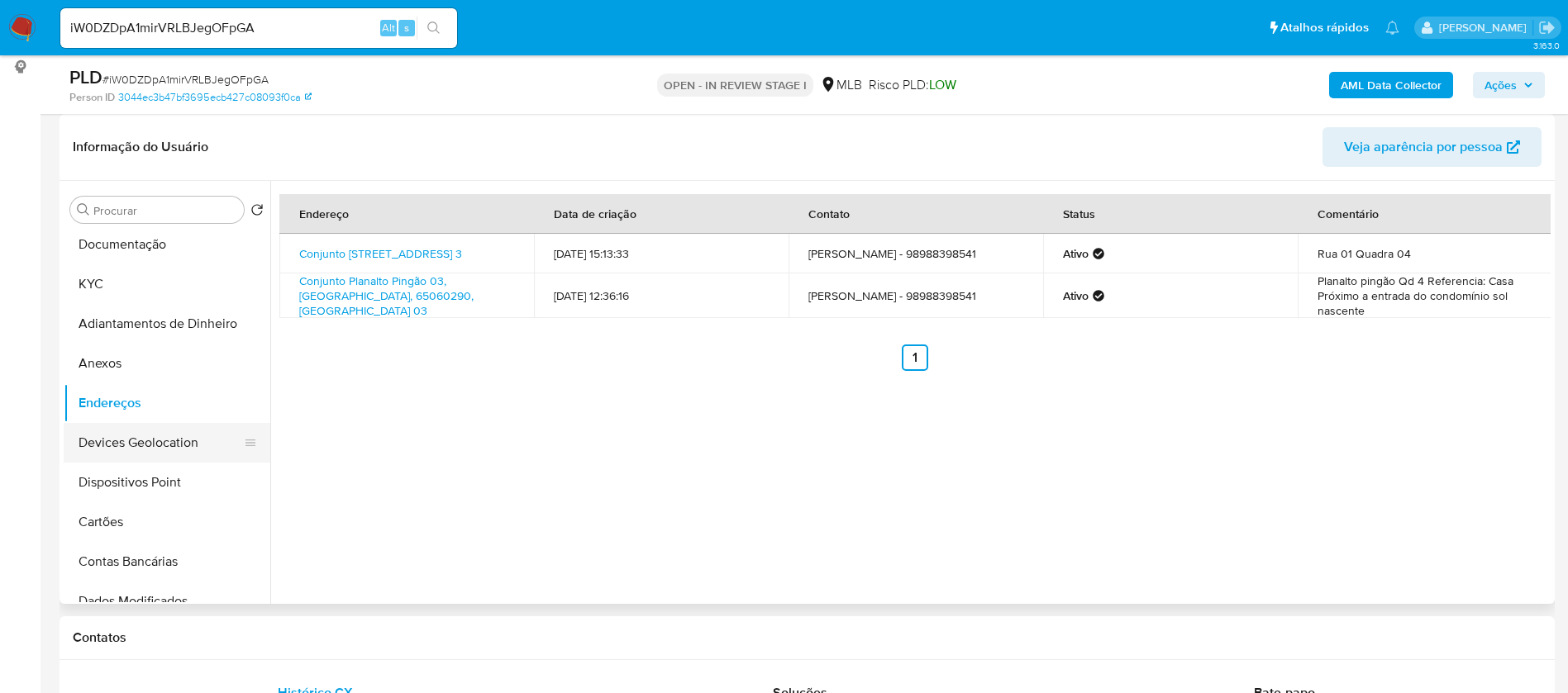
click at [180, 436] on button "Devices Geolocation" at bounding box center [160, 443] width 193 height 40
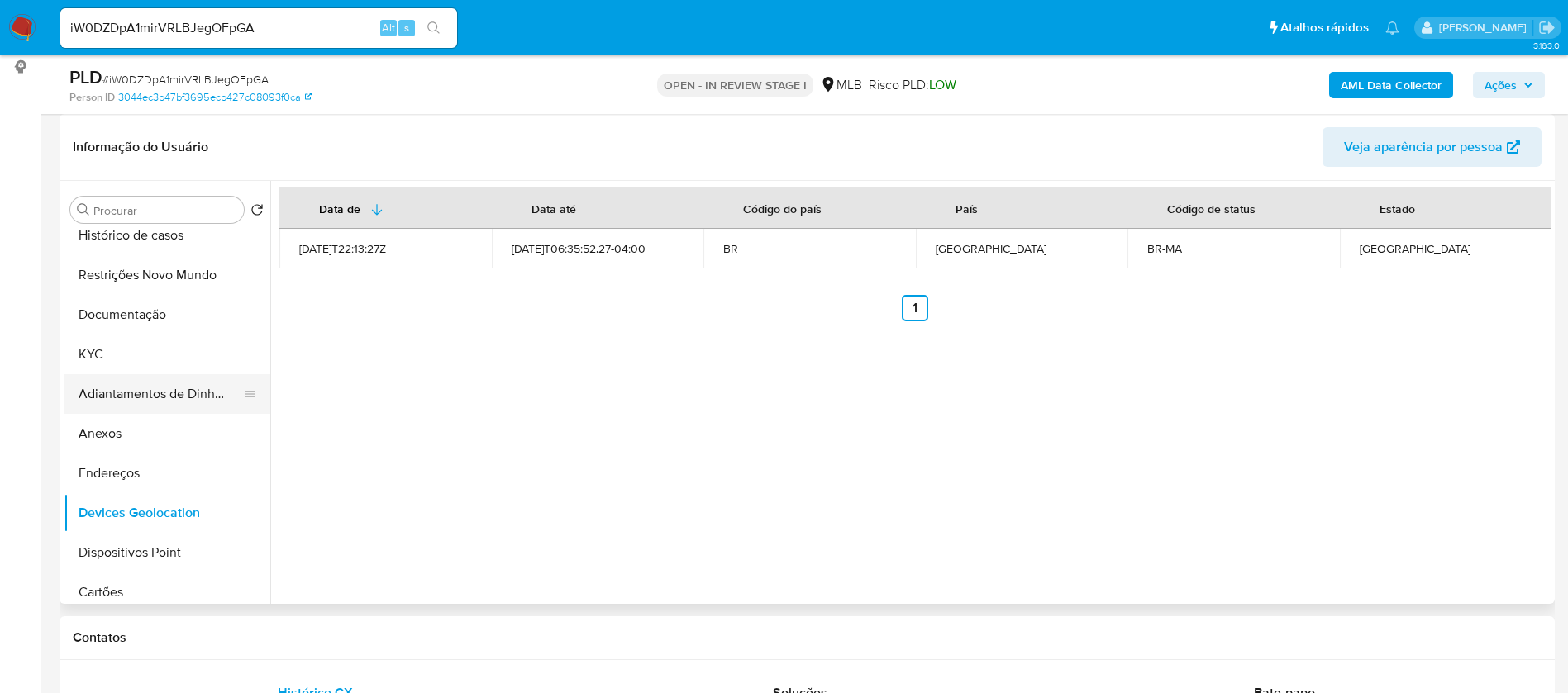
scroll to position [0, 0]
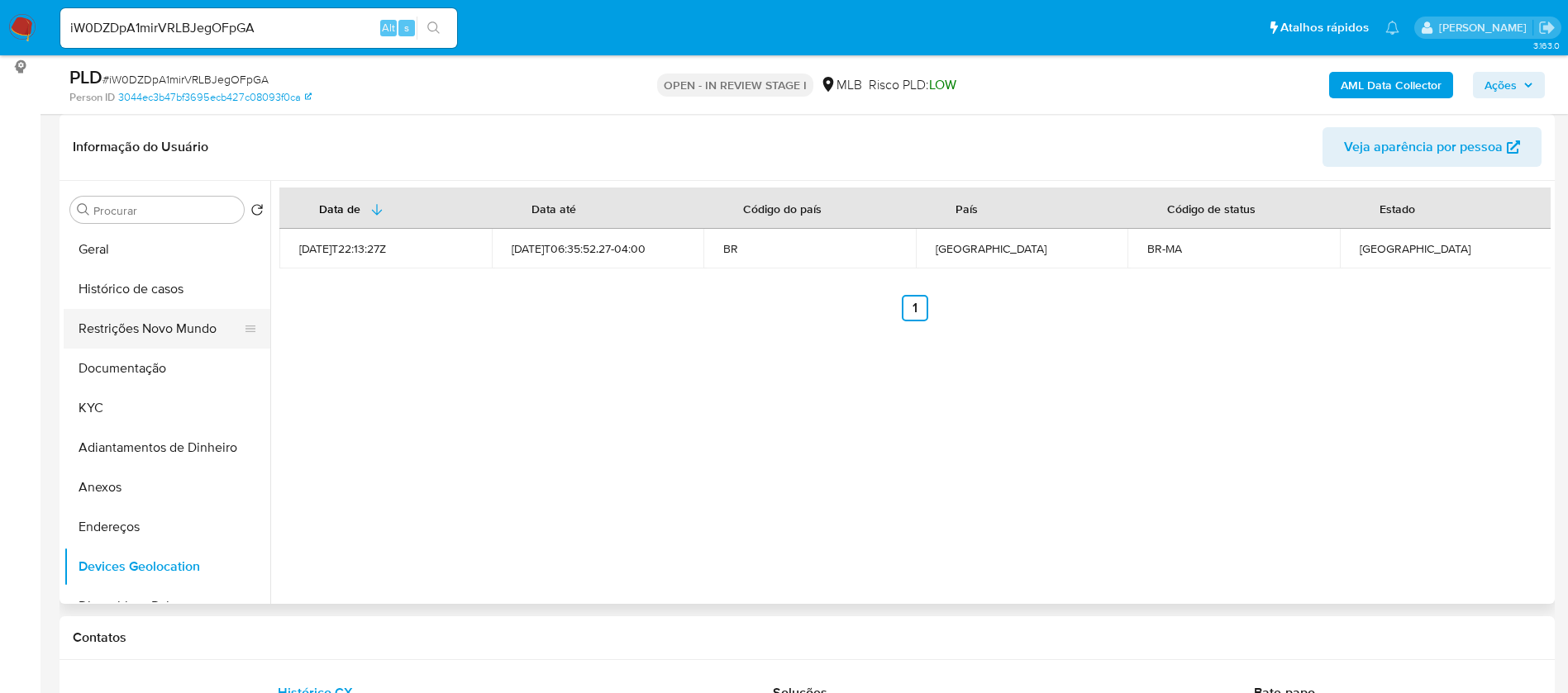
click at [169, 332] on button "Restrições Novo Mundo" at bounding box center [160, 329] width 193 height 40
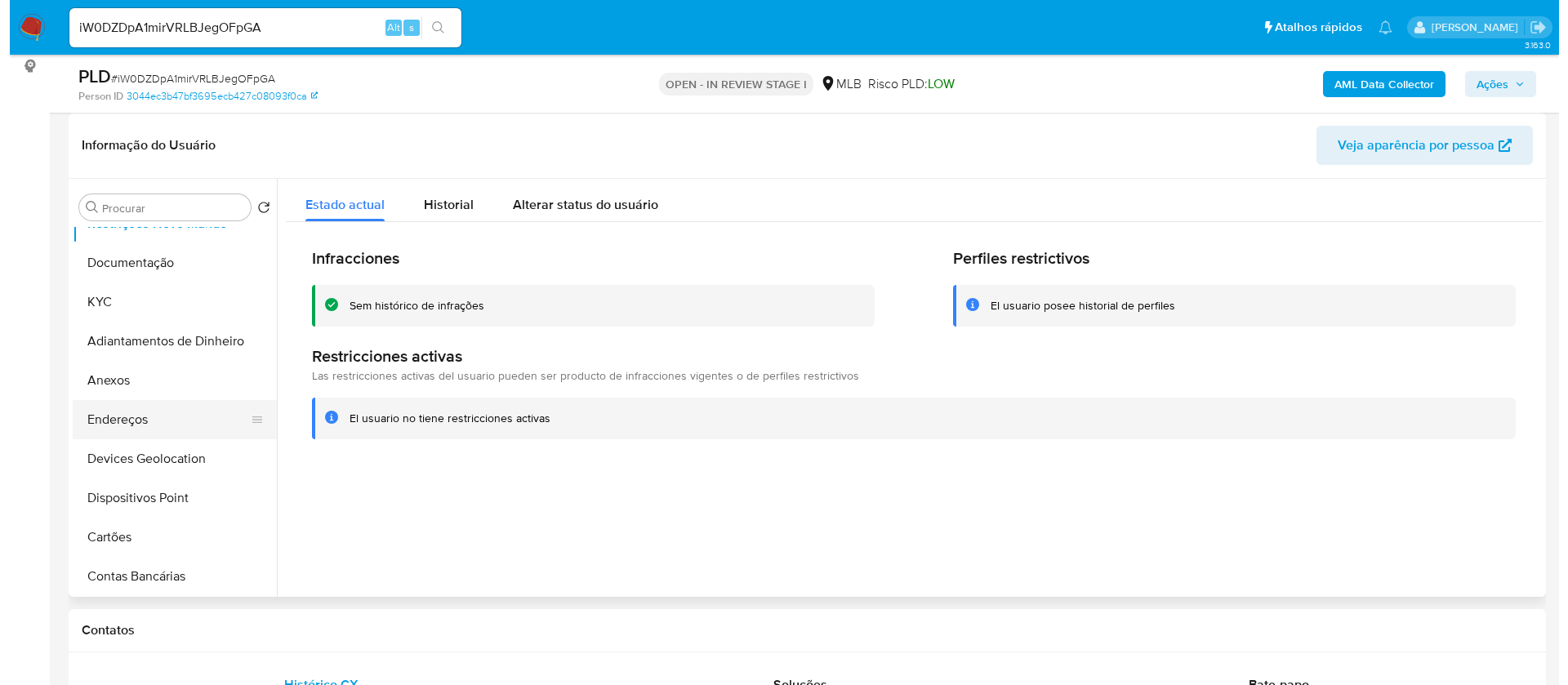
scroll to position [122, 0]
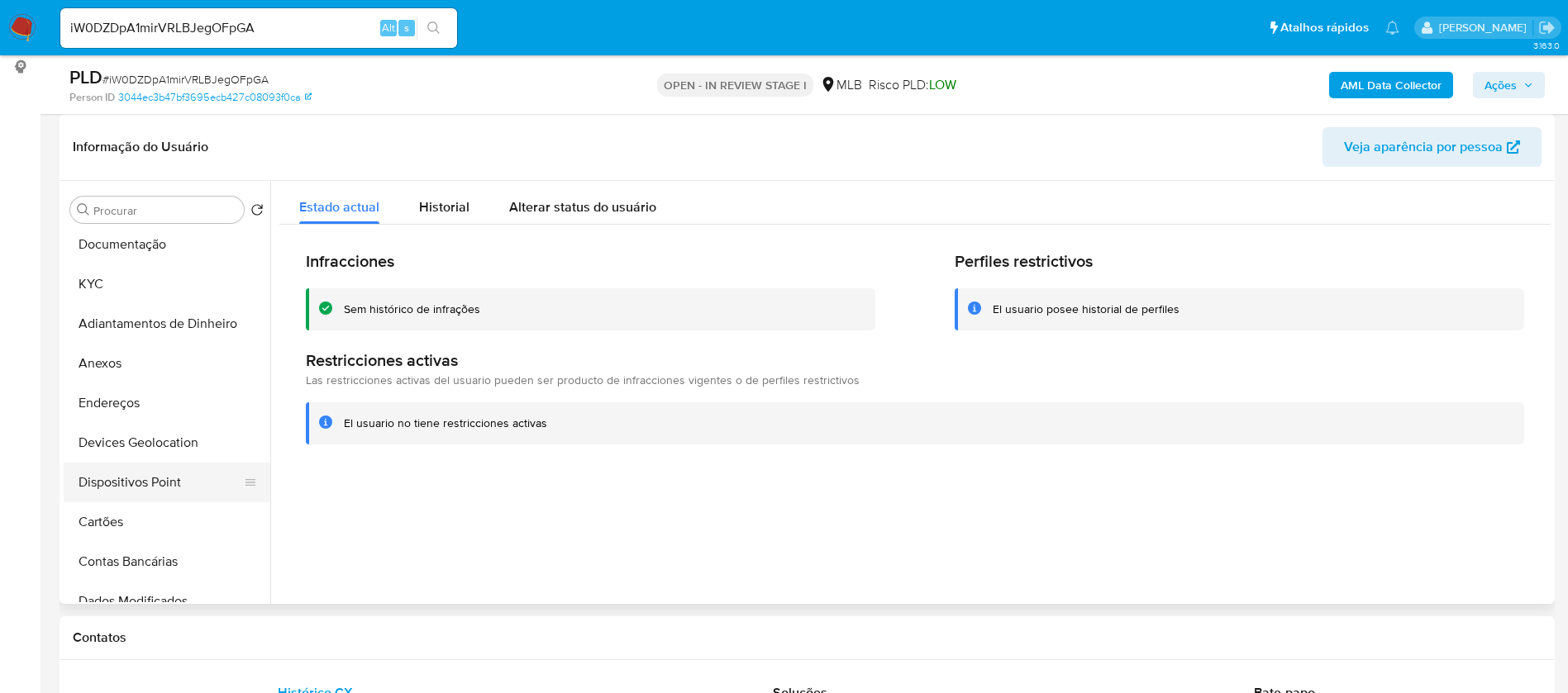
click at [188, 481] on button "Dispositivos Point" at bounding box center [160, 483] width 193 height 40
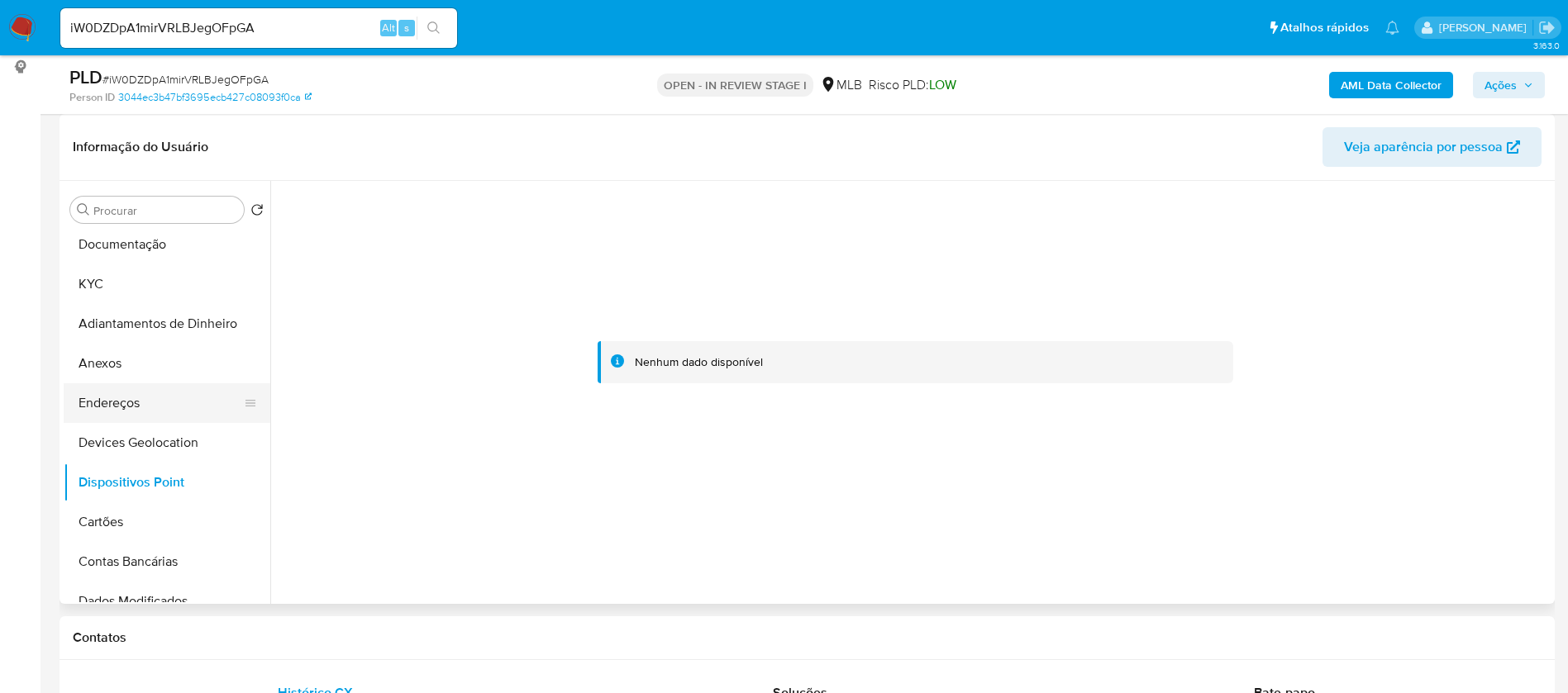
click at [151, 398] on button "Endereços" at bounding box center [160, 403] width 193 height 40
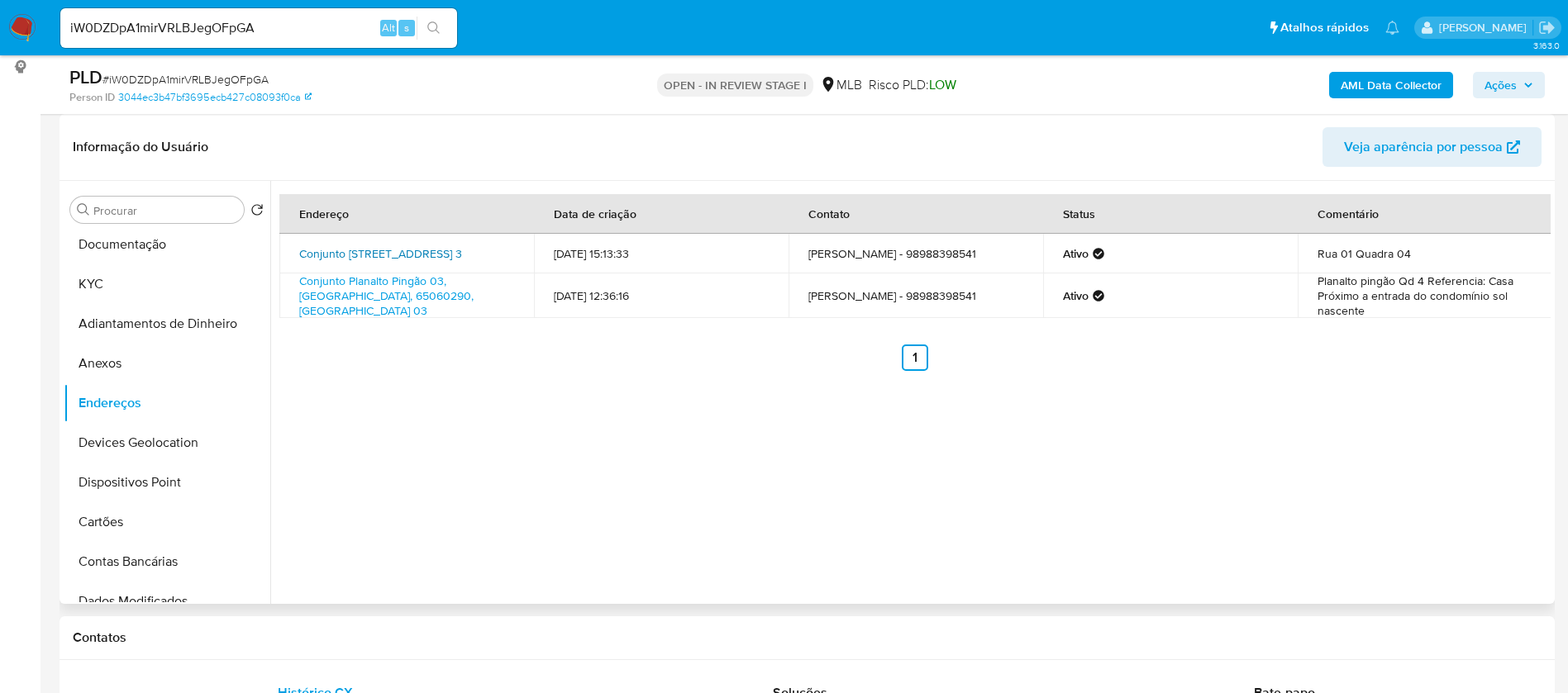
click at [425, 248] on link "Conjunto [STREET_ADDRESS] 3" at bounding box center [381, 253] width 163 height 16
click at [119, 355] on button "Anexos" at bounding box center [160, 363] width 193 height 40
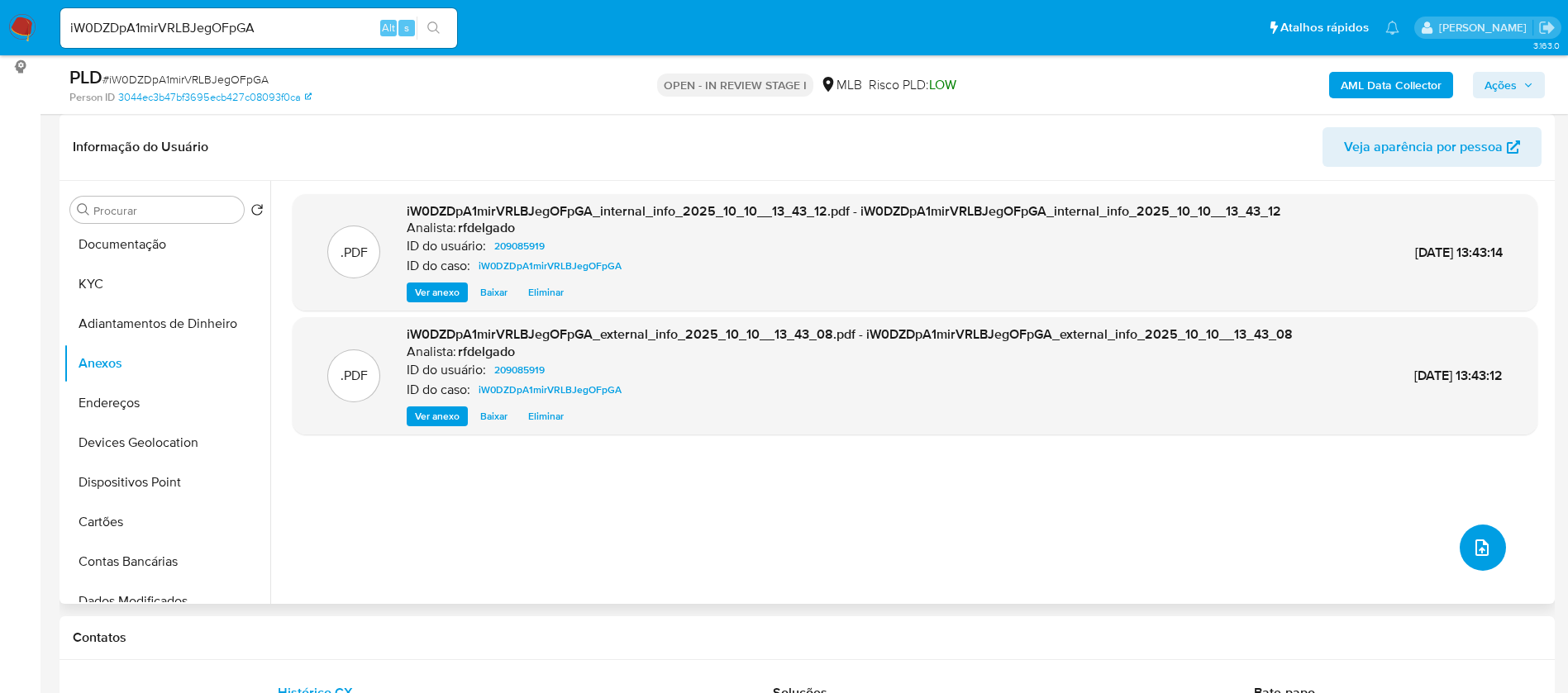
click at [1462, 546] on button "upload-file" at bounding box center [1481, 547] width 46 height 46
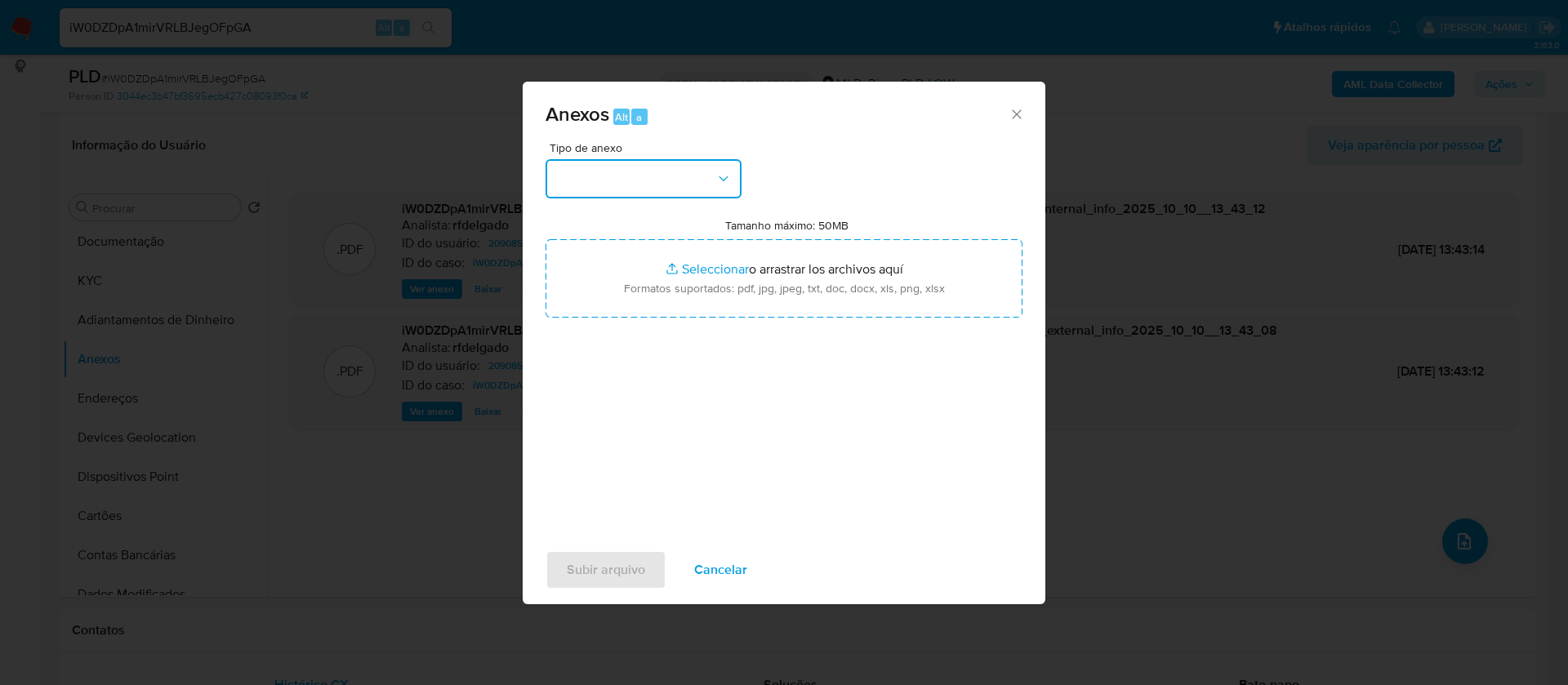
click at [675, 173] on button "button" at bounding box center [643, 179] width 196 height 39
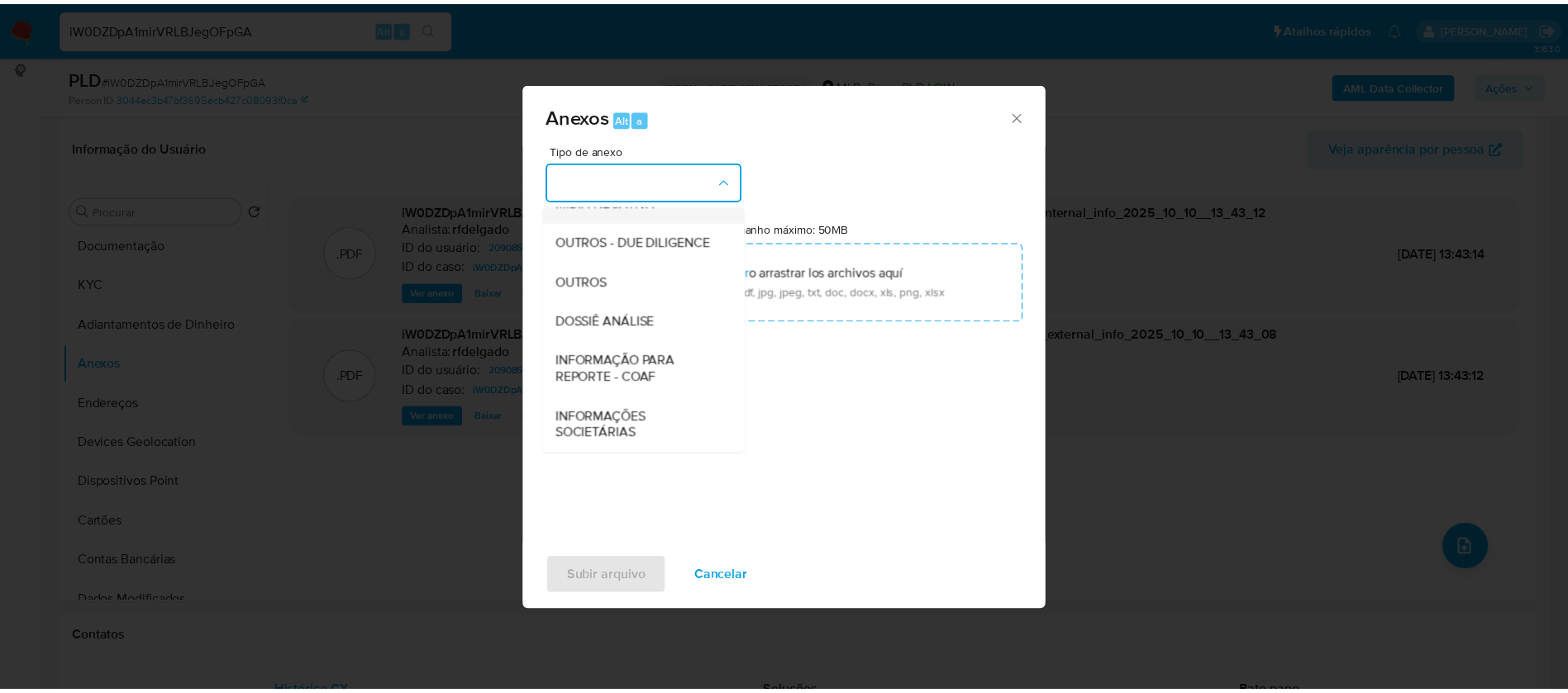
scroll to position [247, 0]
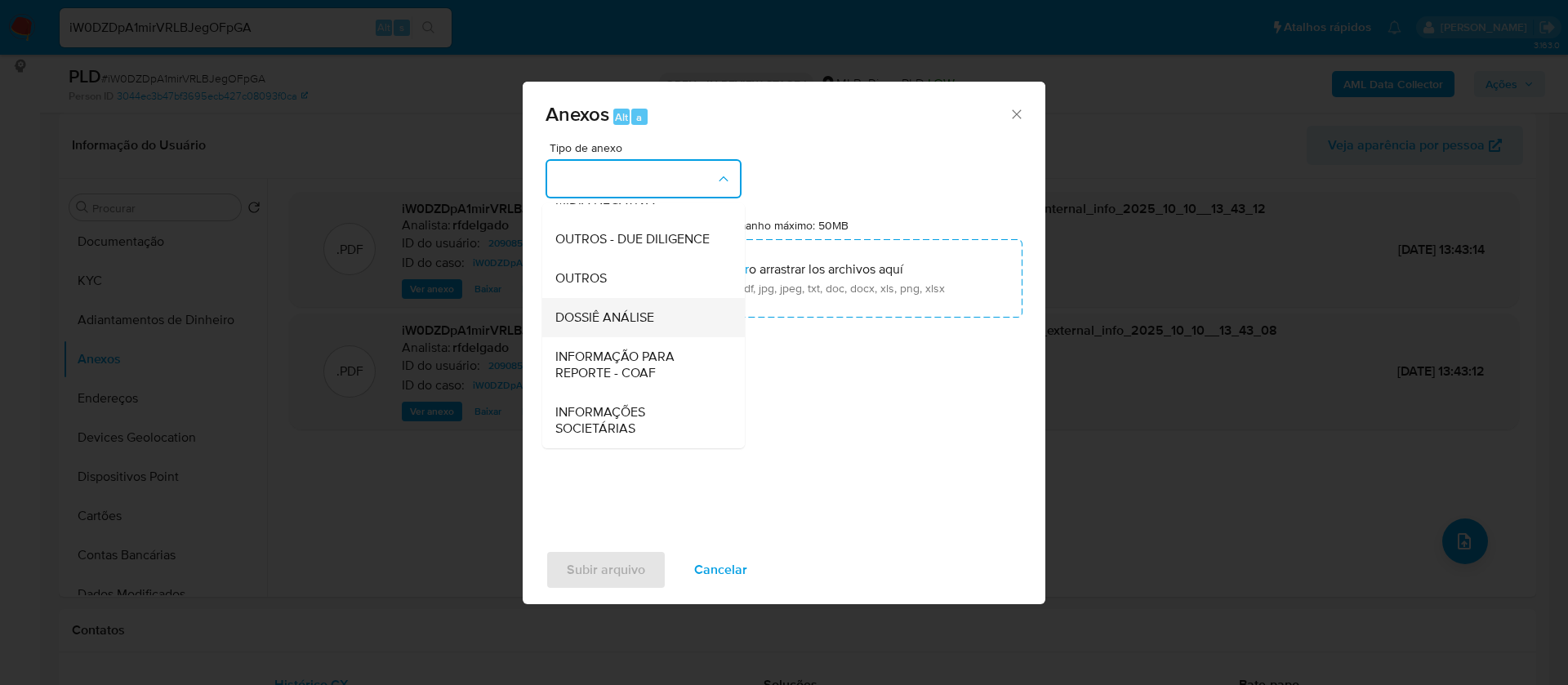
click at [653, 316] on span "DOSSIÊ ANÁLISE" at bounding box center [604, 317] width 99 height 16
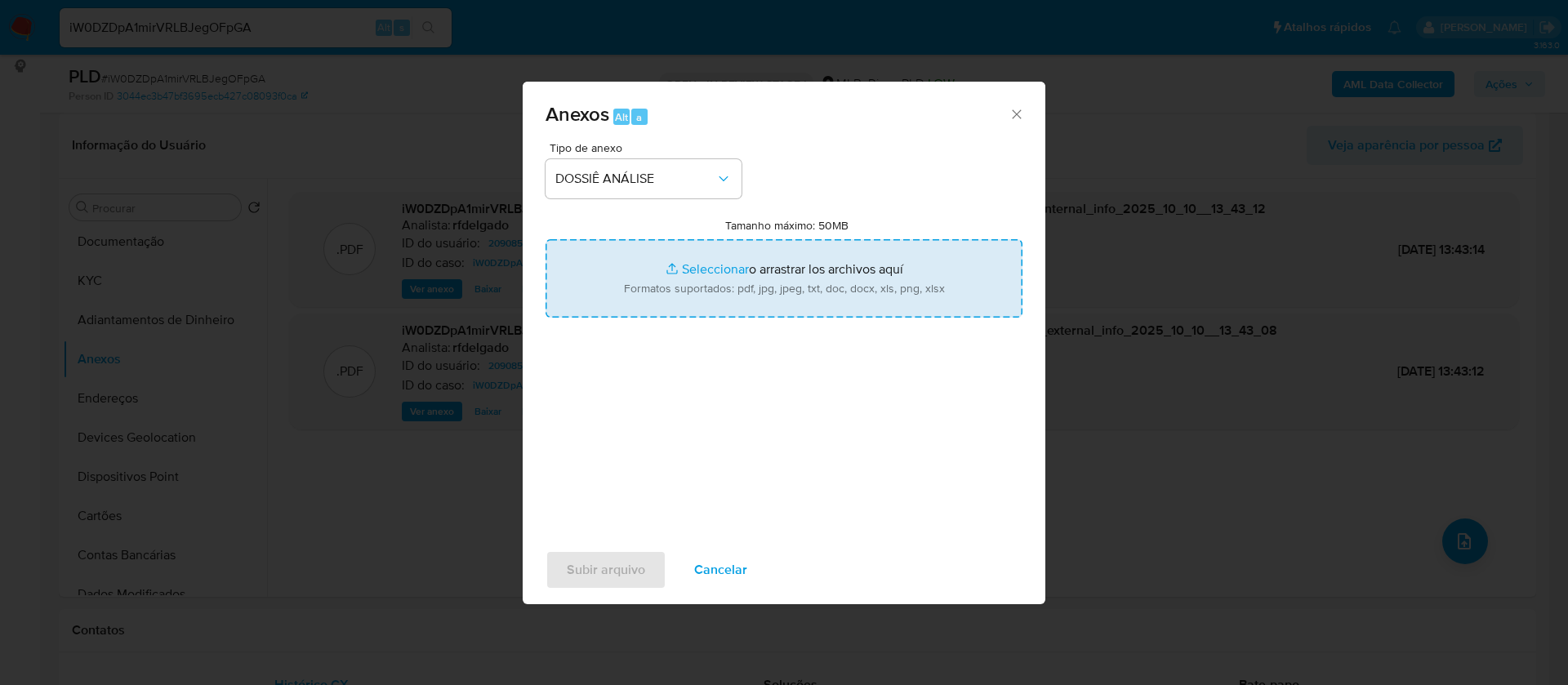
click at [710, 263] on input "Tamanho máximo: 50MB Seleccionar archivos" at bounding box center [784, 279] width 477 height 79
type input "C:\fakepath\Mulan 209085919_2025_10_09_16_55_01.xlsx"
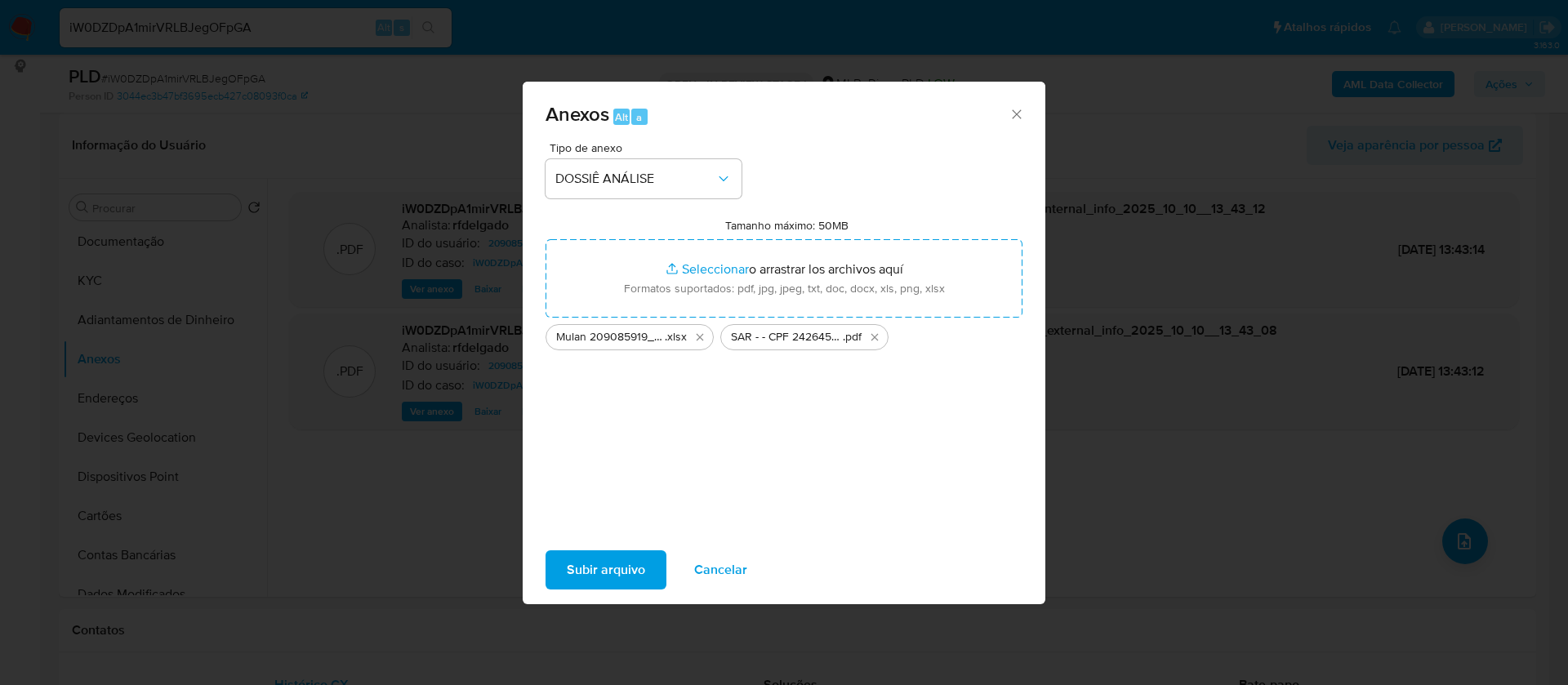
click at [581, 577] on span "Subir arquivo" at bounding box center [606, 570] width 79 height 36
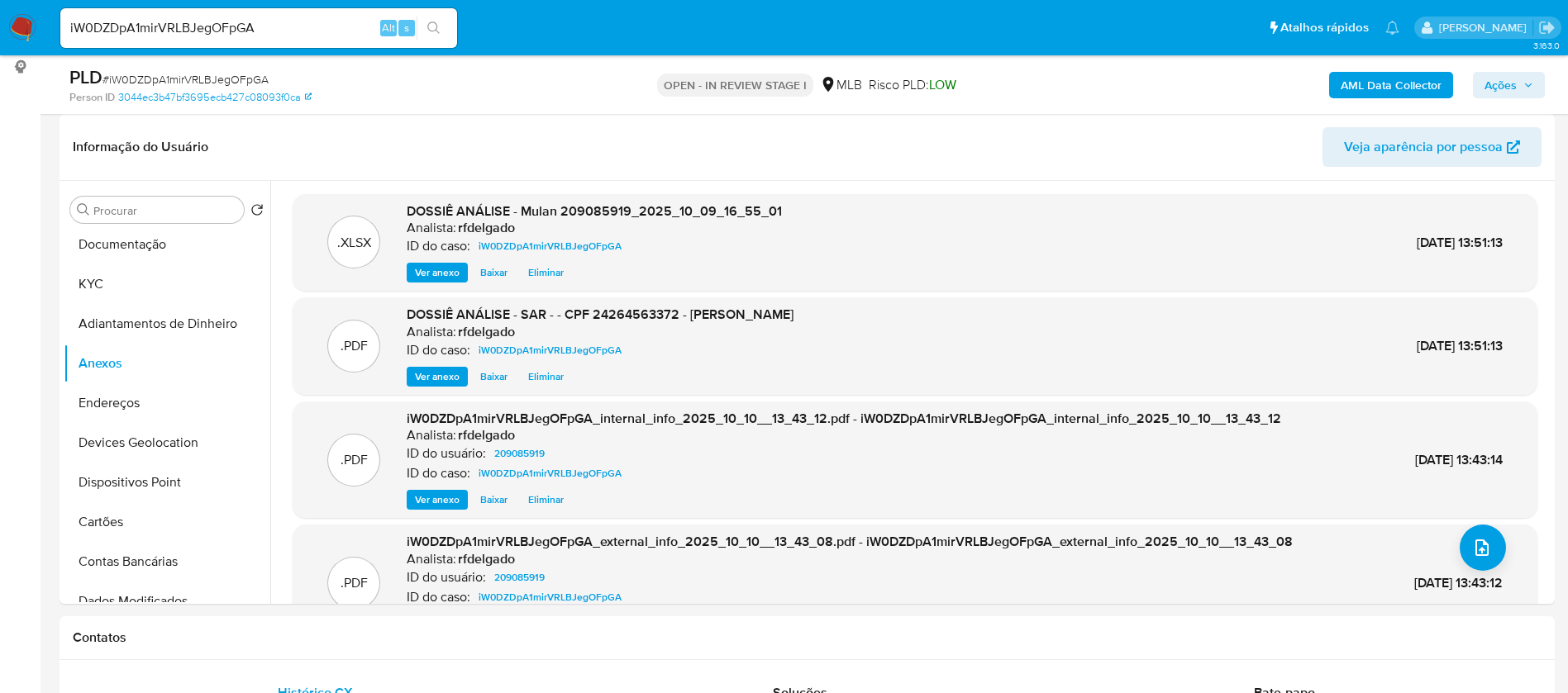
click at [1513, 85] on span "Ações" at bounding box center [1500, 85] width 32 height 27
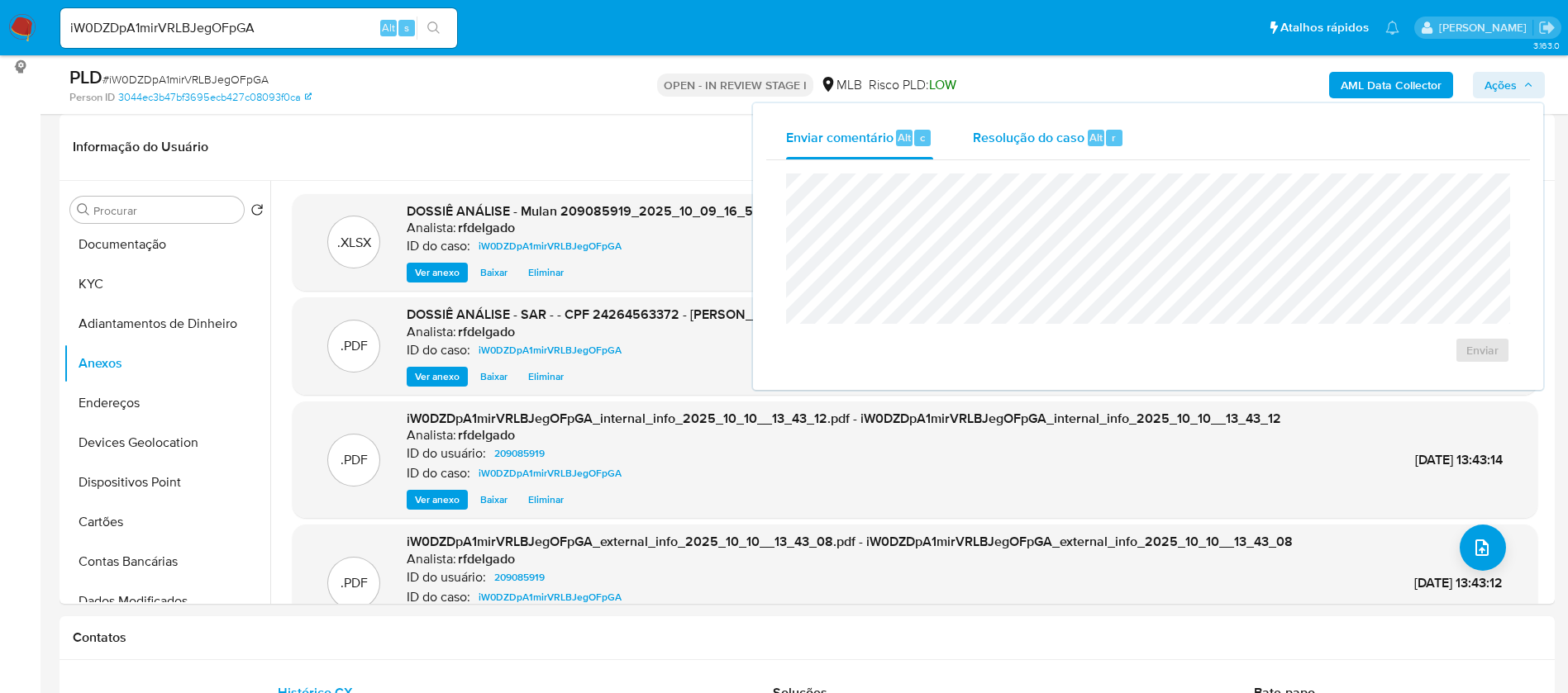
click at [1054, 138] on span "Resolução do caso" at bounding box center [1028, 137] width 112 height 19
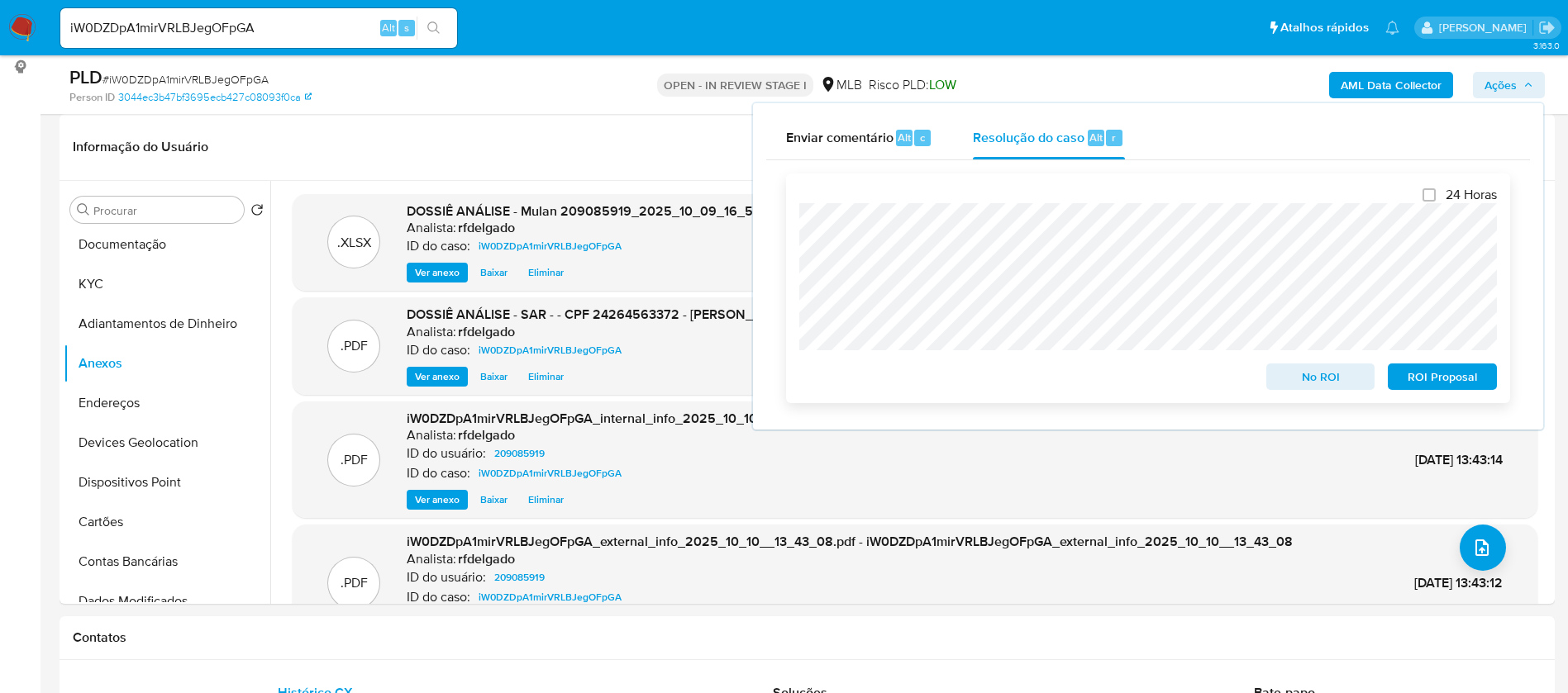
click at [1343, 382] on span "No ROI" at bounding box center [1320, 376] width 86 height 23
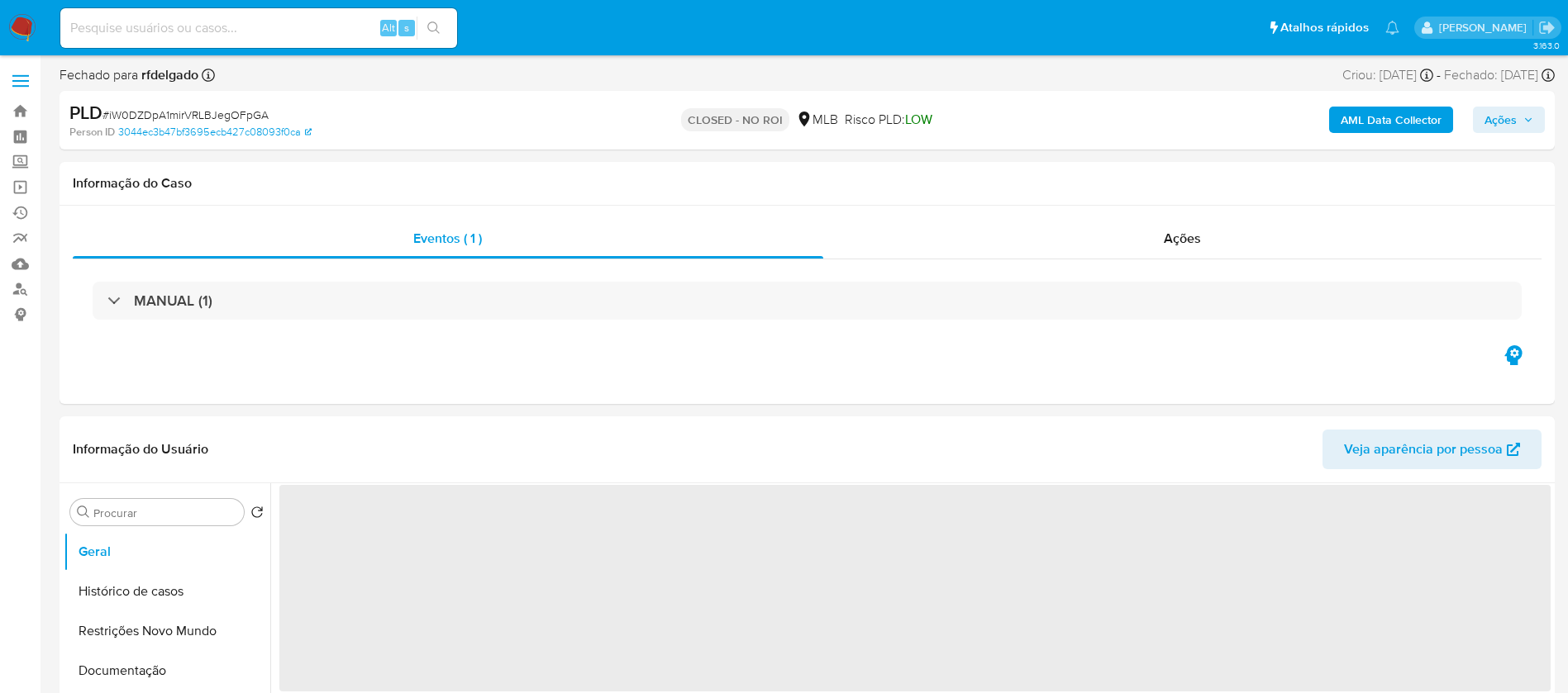
select select "10"
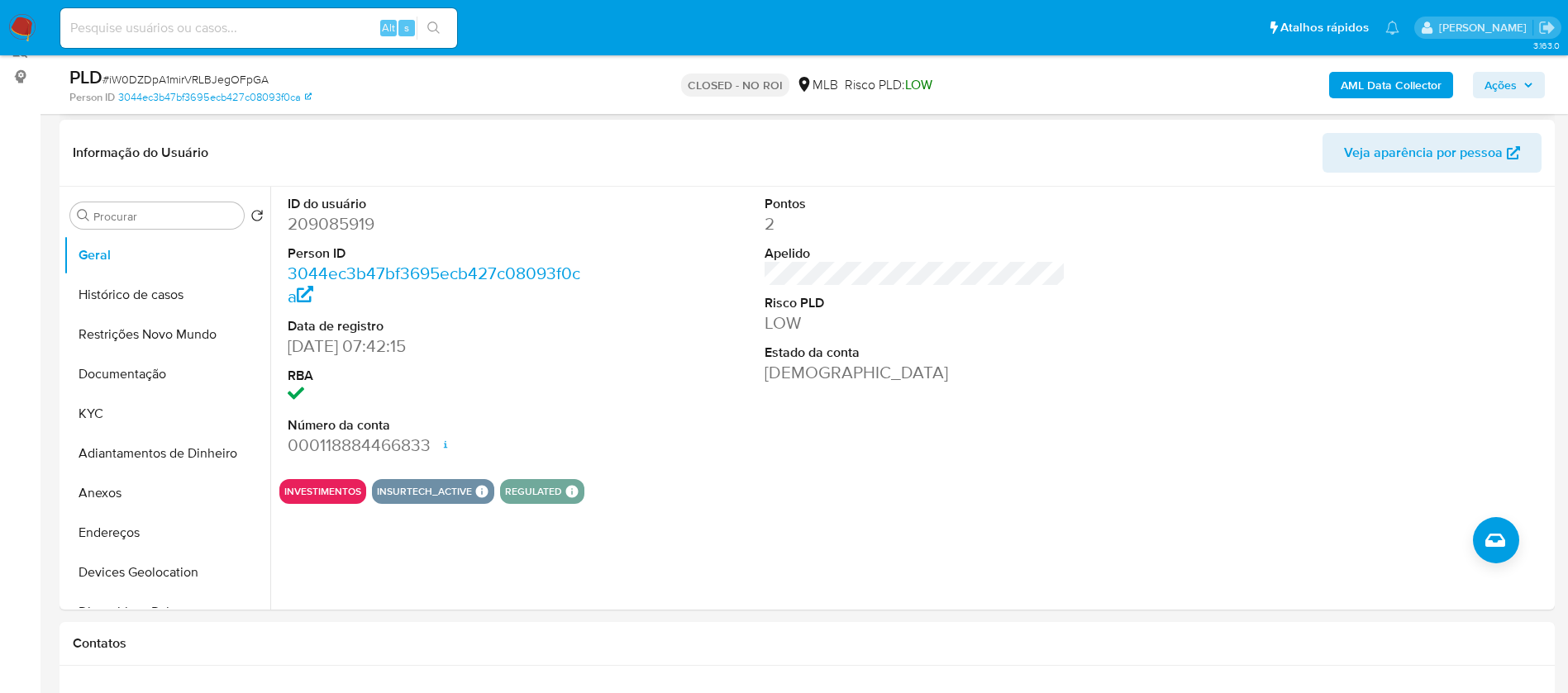
scroll to position [247, 0]
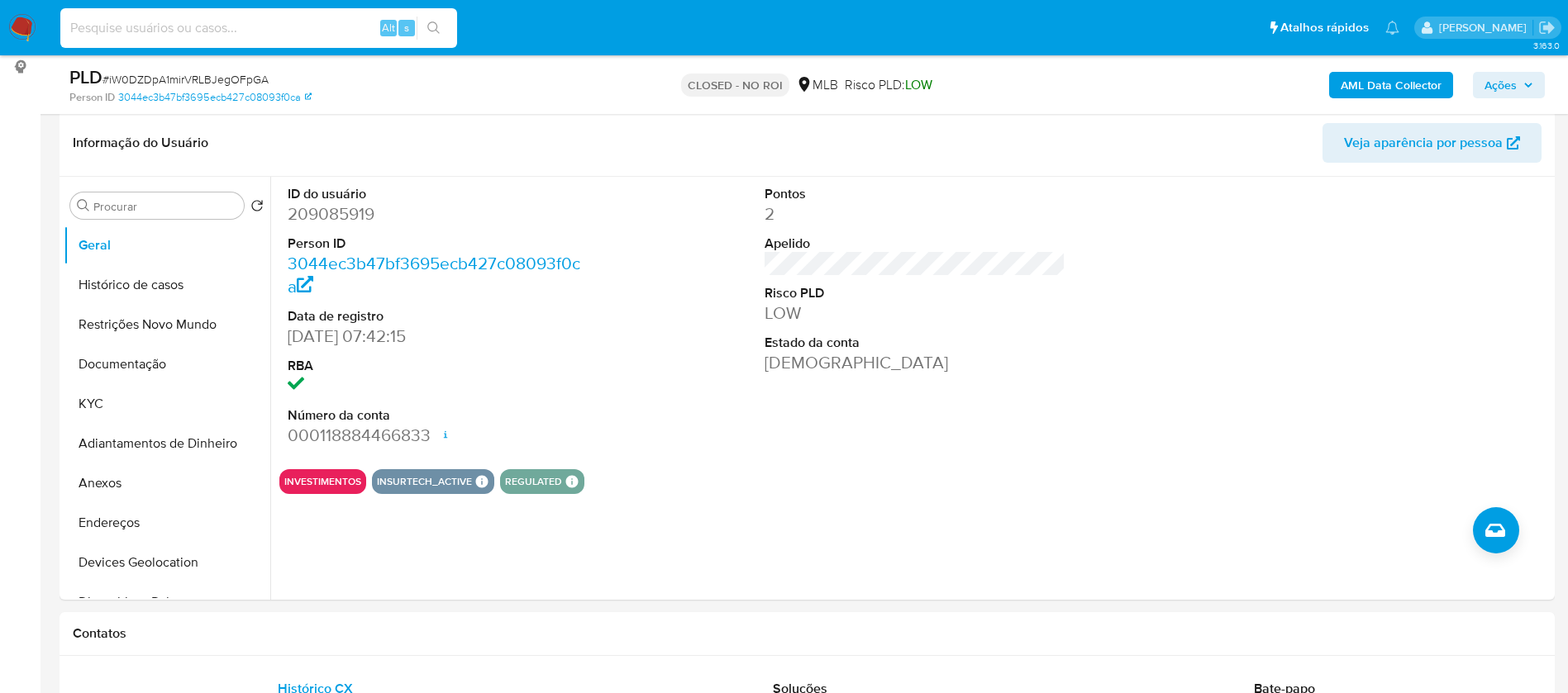
click at [339, 28] on input at bounding box center [259, 28] width 396 height 22
paste input "5iIX9uzF9DJDnUHBe3luAVe2"
type input "5iIX9uzF9DJDnUHBe3luAVe2"
click at [436, 26] on icon "search-icon" at bounding box center [434, 28] width 13 height 13
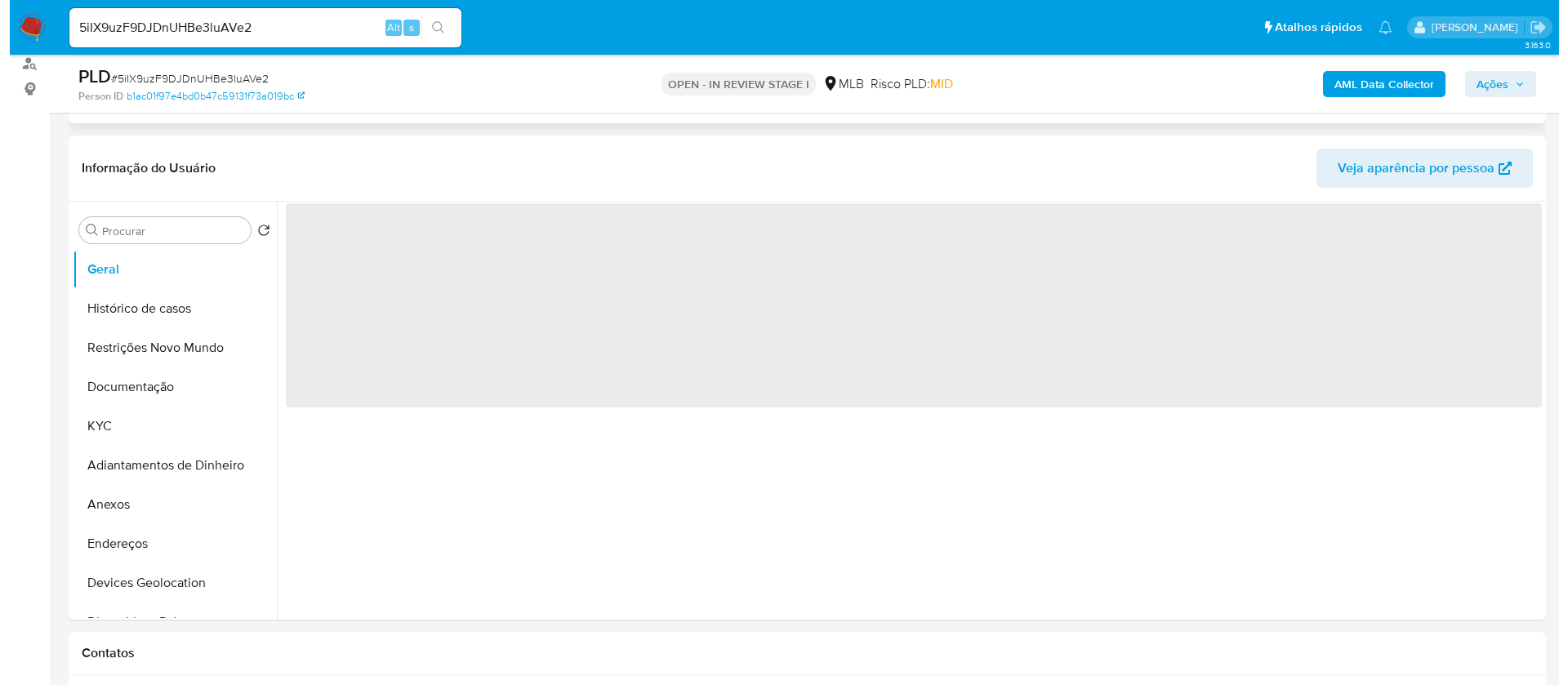
scroll to position [245, 0]
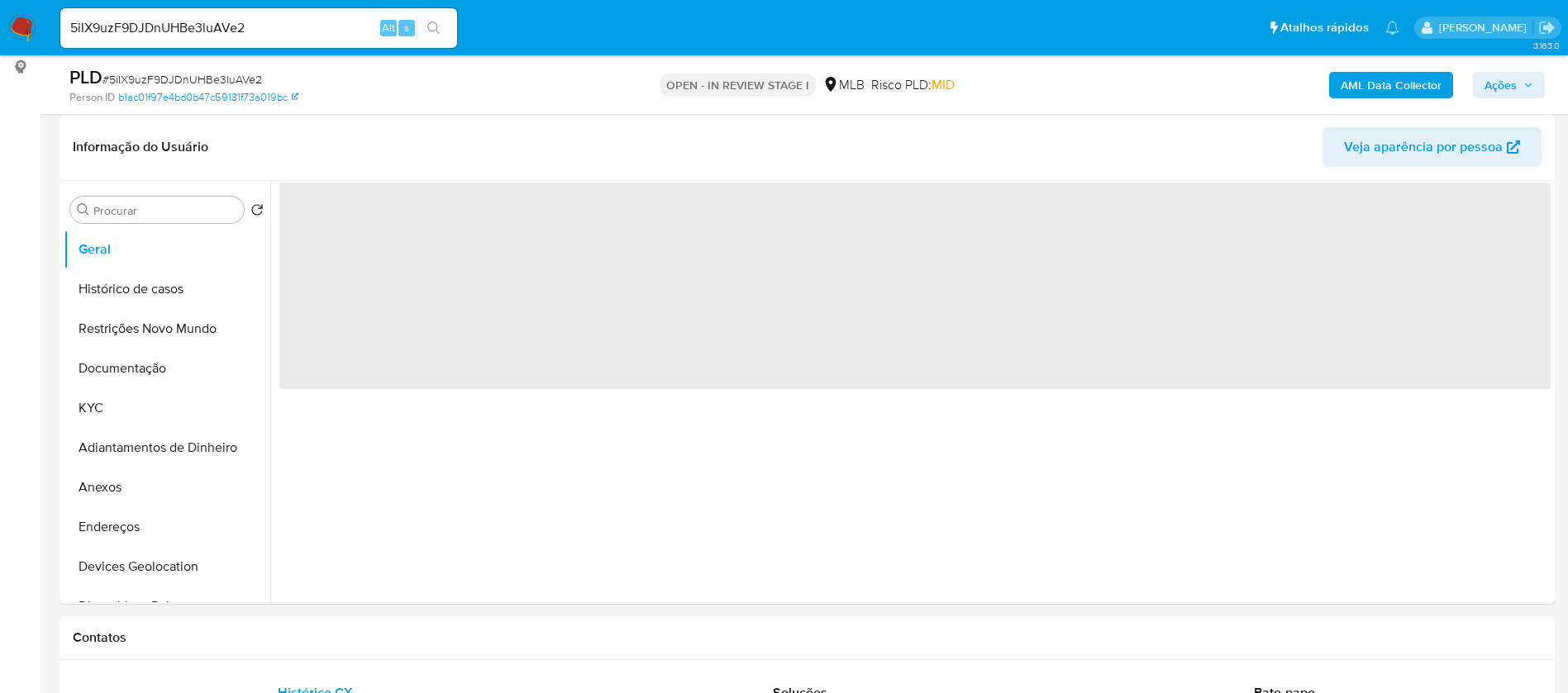
select select "10"
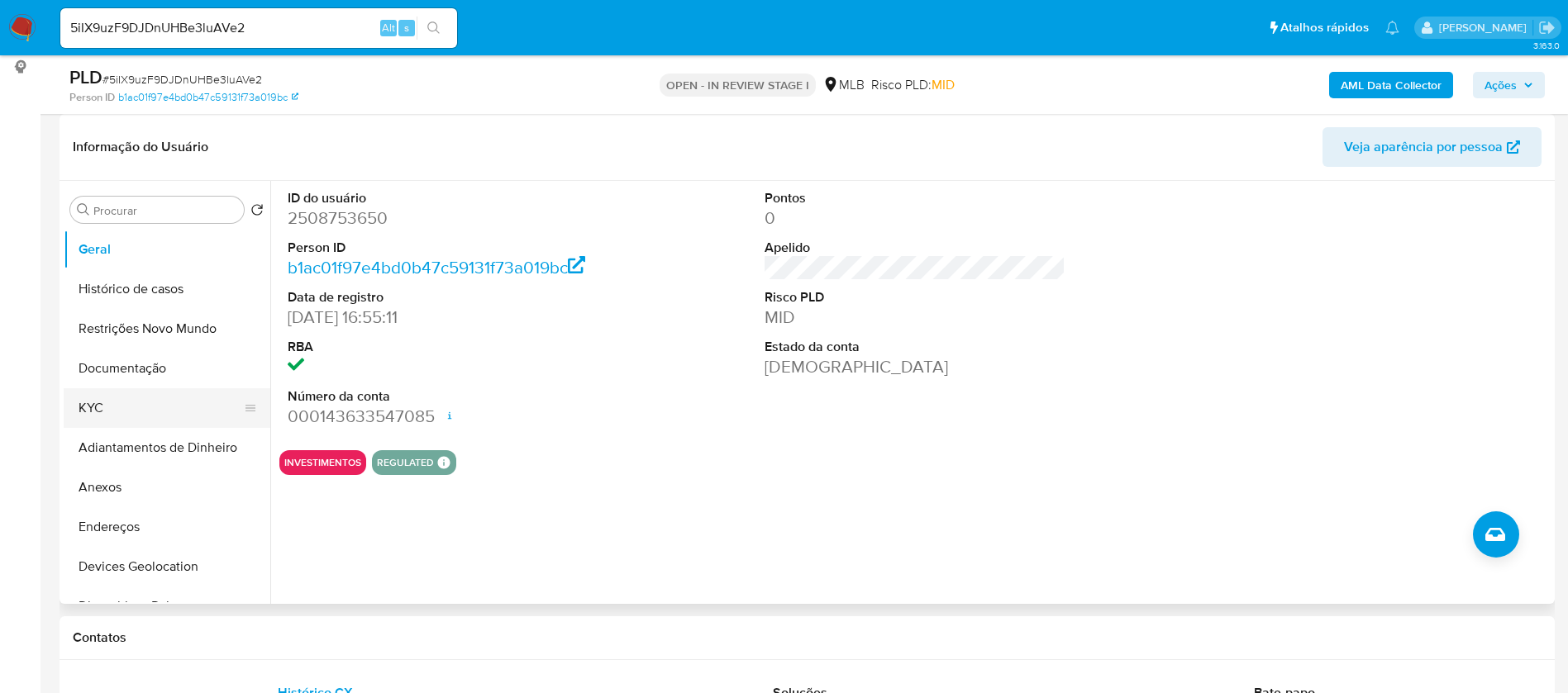
click at [117, 408] on button "KYC" at bounding box center [160, 408] width 193 height 40
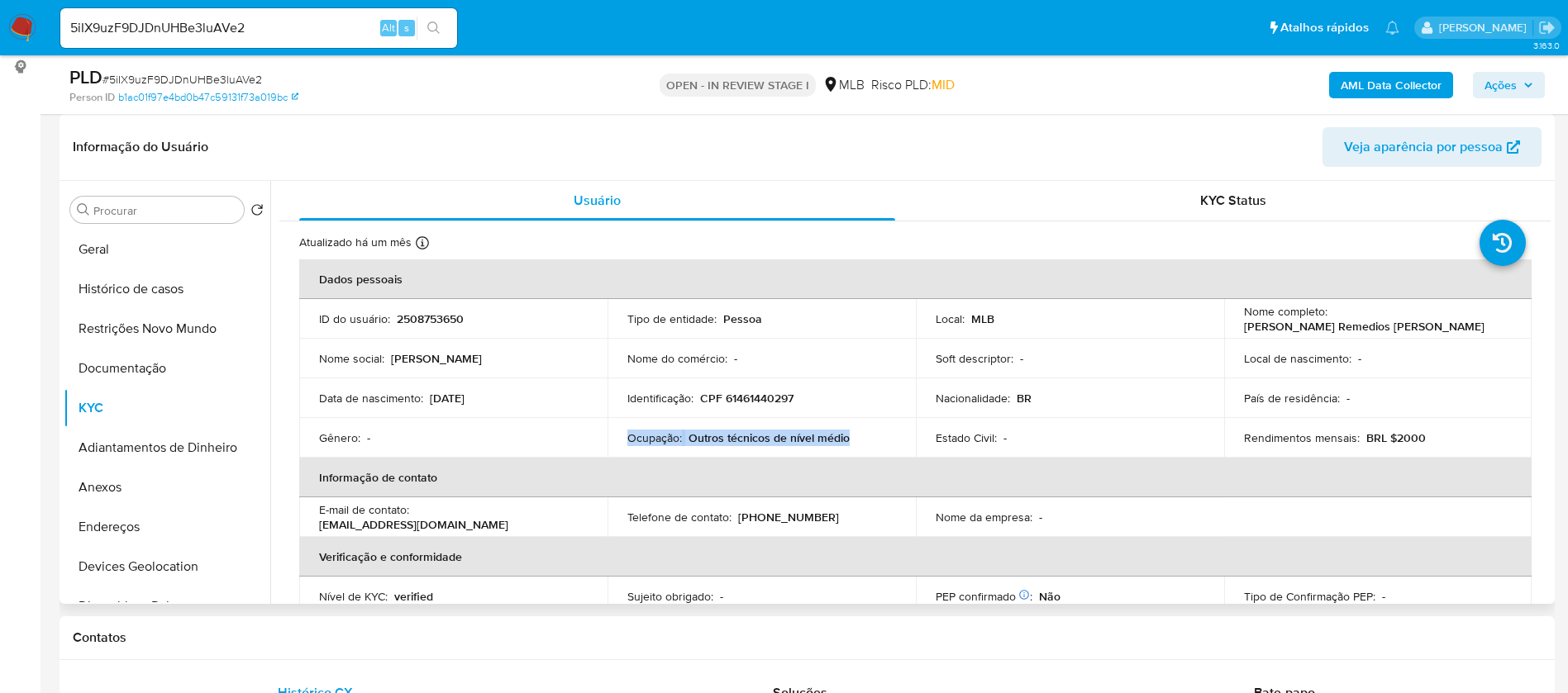
drag, startPoint x: 625, startPoint y: 434, endPoint x: 859, endPoint y: 442, distance: 234.1
click at [859, 442] on div "Ocupação : Outros técnicos de nível médio" at bounding box center [762, 438] width 268 height 15
copy div "Ocupação : Outros técnicos de nível médio"
click at [127, 376] on button "Documentação" at bounding box center [160, 369] width 193 height 40
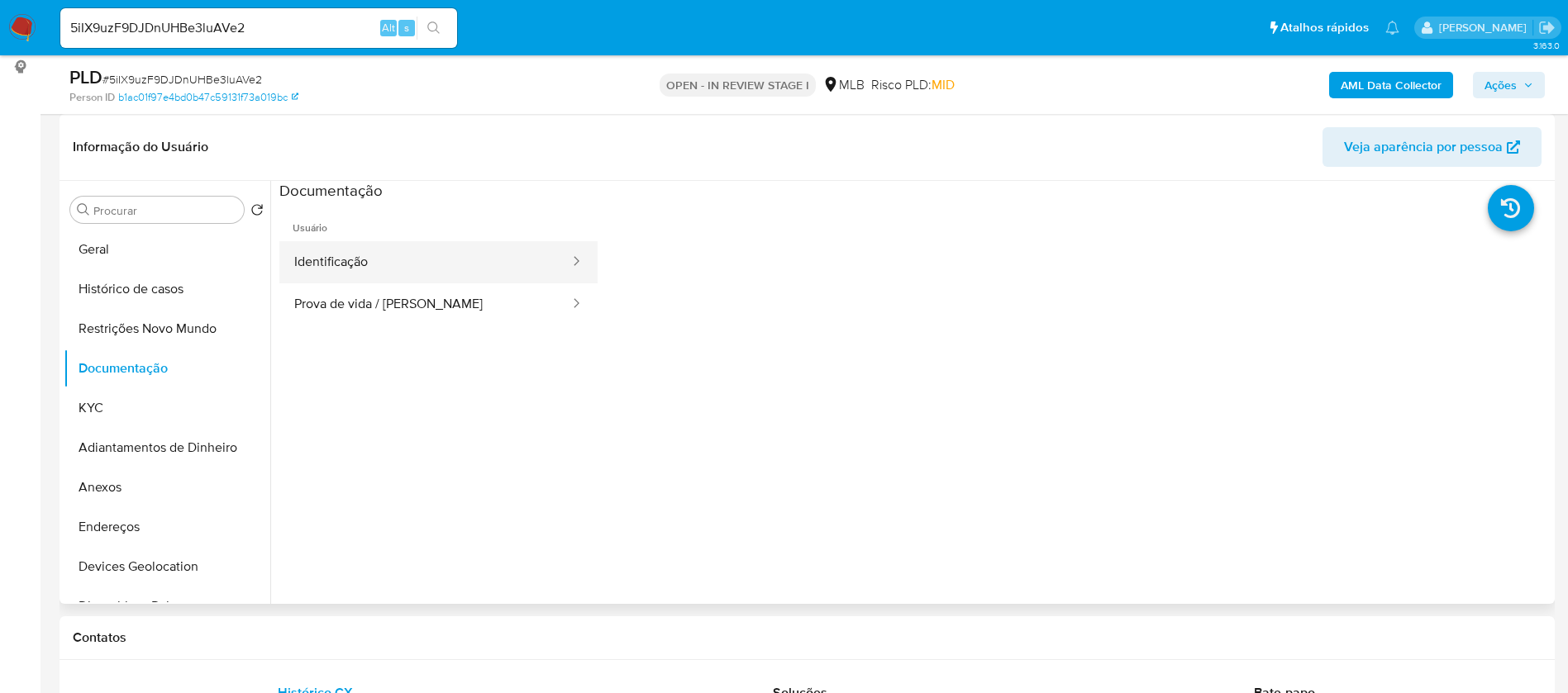
click at [335, 245] on button "Identificação" at bounding box center [425, 262] width 292 height 42
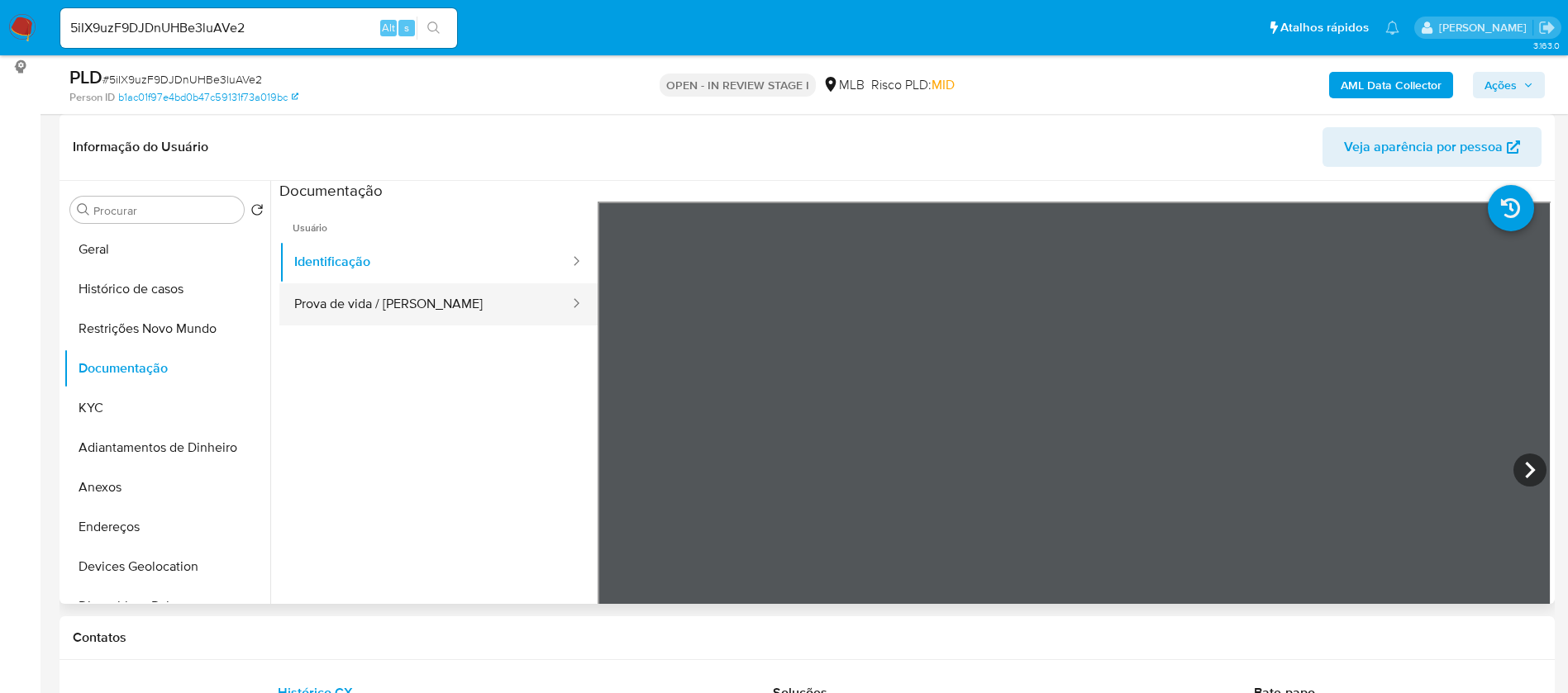
click at [395, 305] on button "Prova de vida / [PERSON_NAME]" at bounding box center [425, 305] width 292 height 42
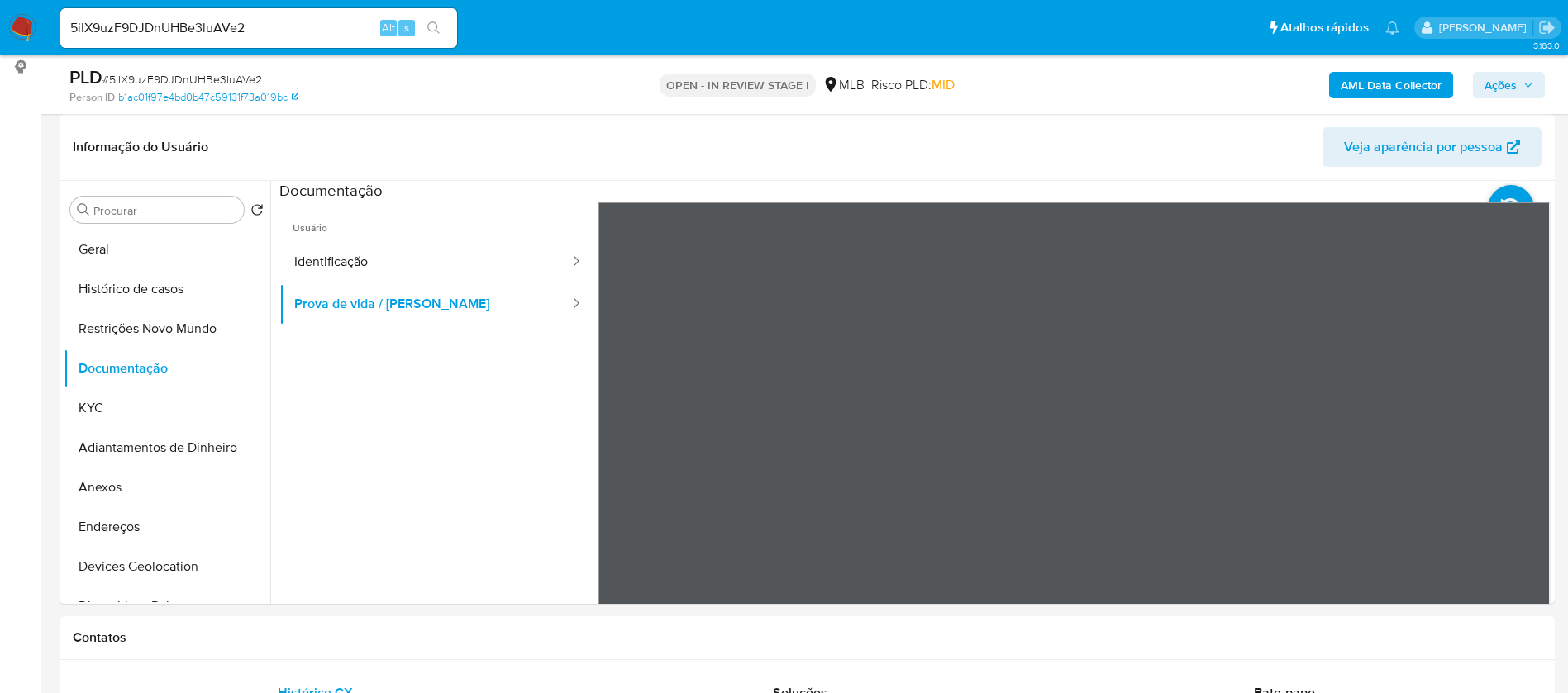
click at [1423, 82] on b "AML Data Collector" at bounding box center [1391, 85] width 101 height 27
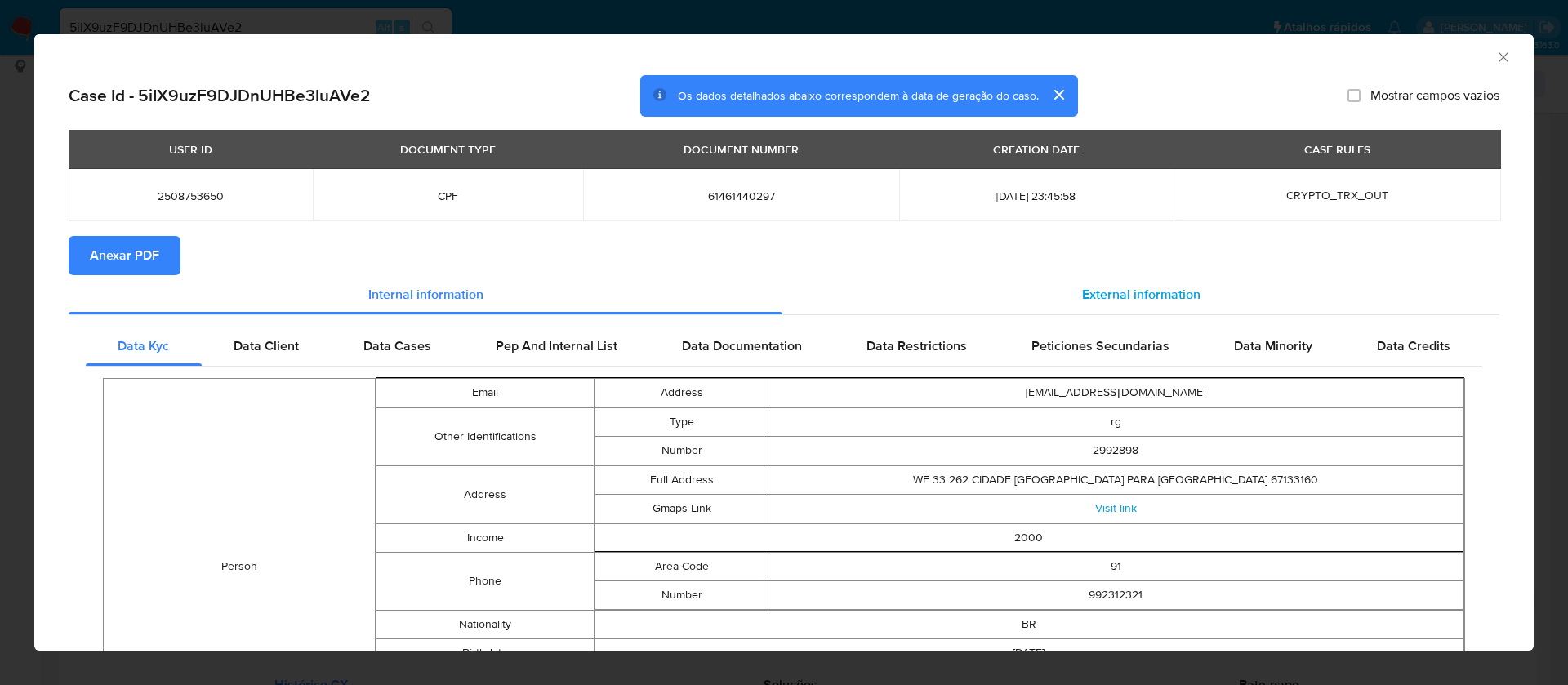
click at [1082, 286] on span "External information" at bounding box center [1141, 294] width 118 height 19
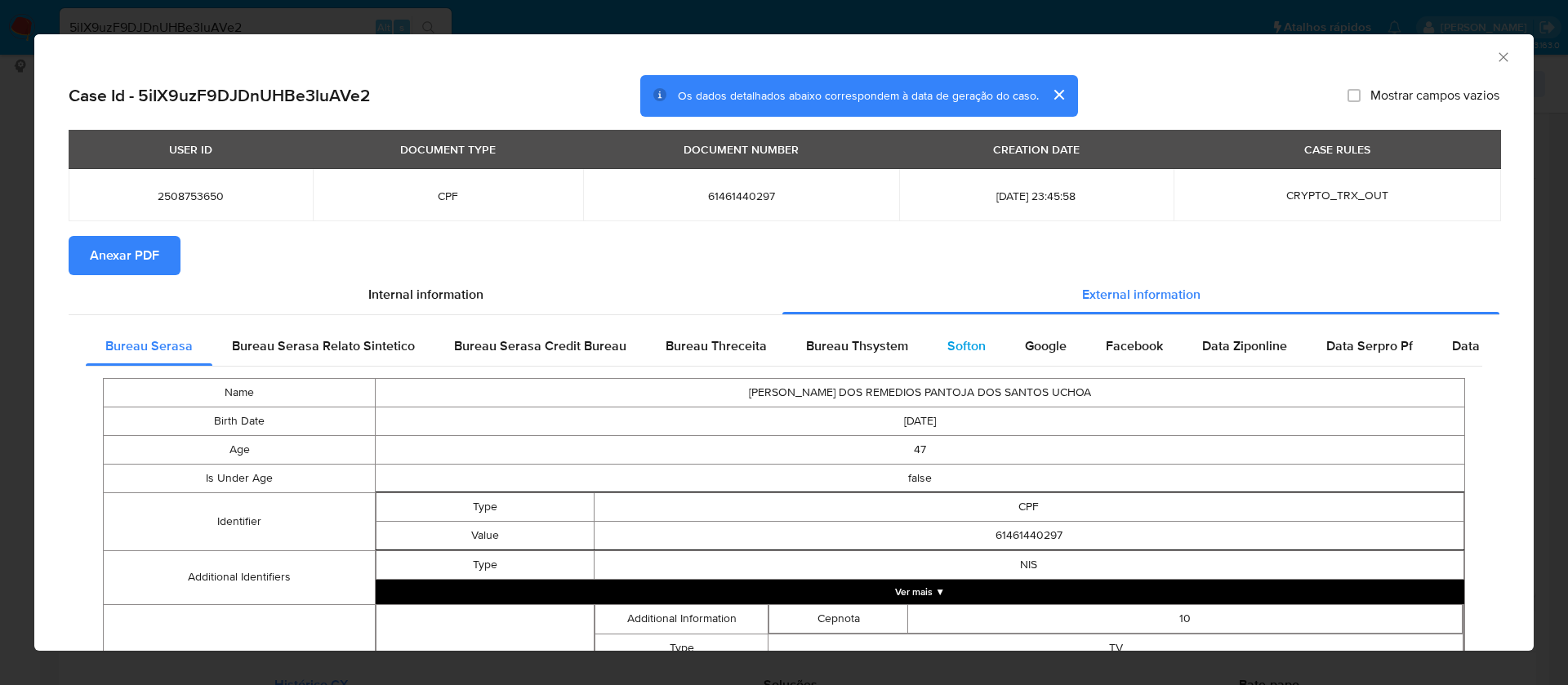
click at [957, 348] on span "Softon" at bounding box center [966, 345] width 38 height 19
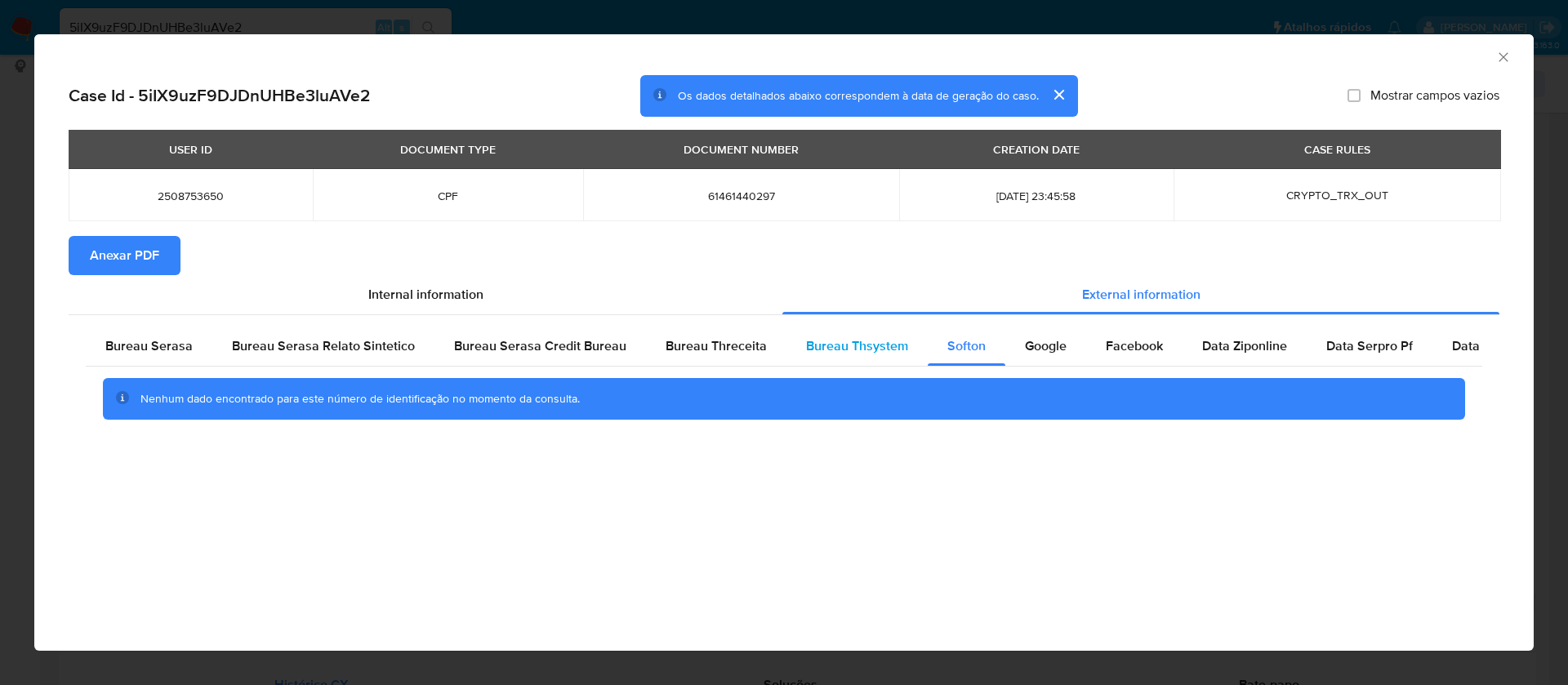
click at [865, 349] on span "Bureau Thsystem" at bounding box center [857, 345] width 102 height 19
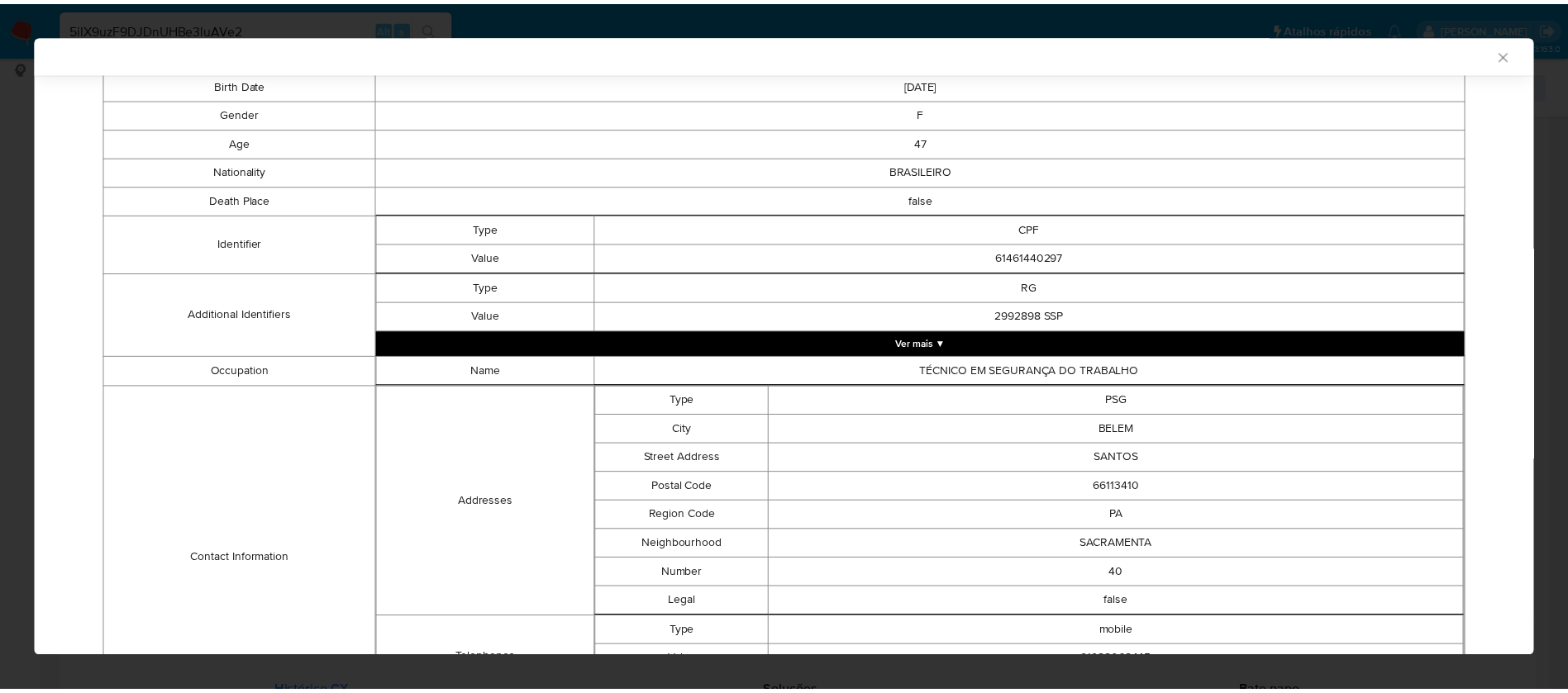
scroll to position [0, 0]
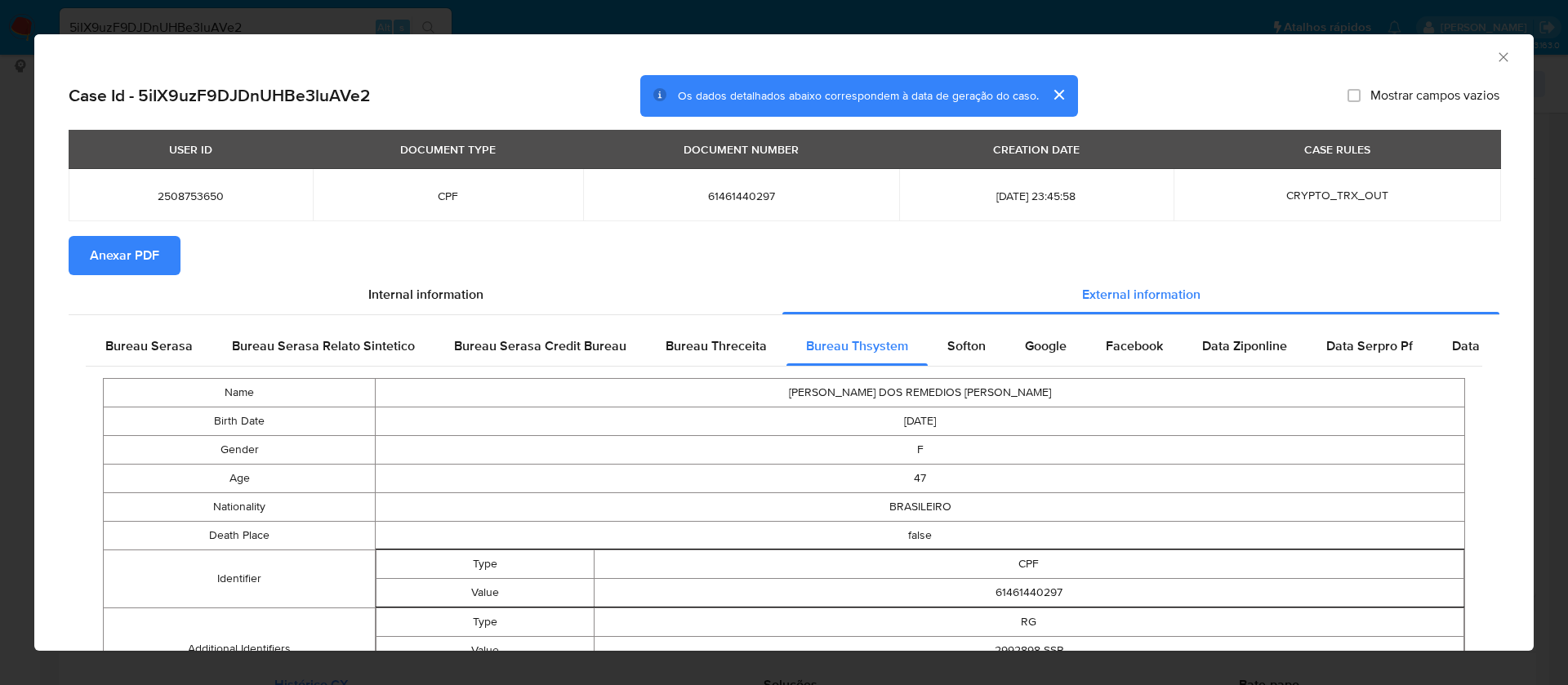
click at [130, 263] on span "Anexar PDF" at bounding box center [124, 256] width 69 height 36
click at [131, 256] on span "Anexar PDF" at bounding box center [124, 256] width 69 height 36
click at [1495, 53] on icon "Fechar a janela" at bounding box center [1503, 56] width 16 height 16
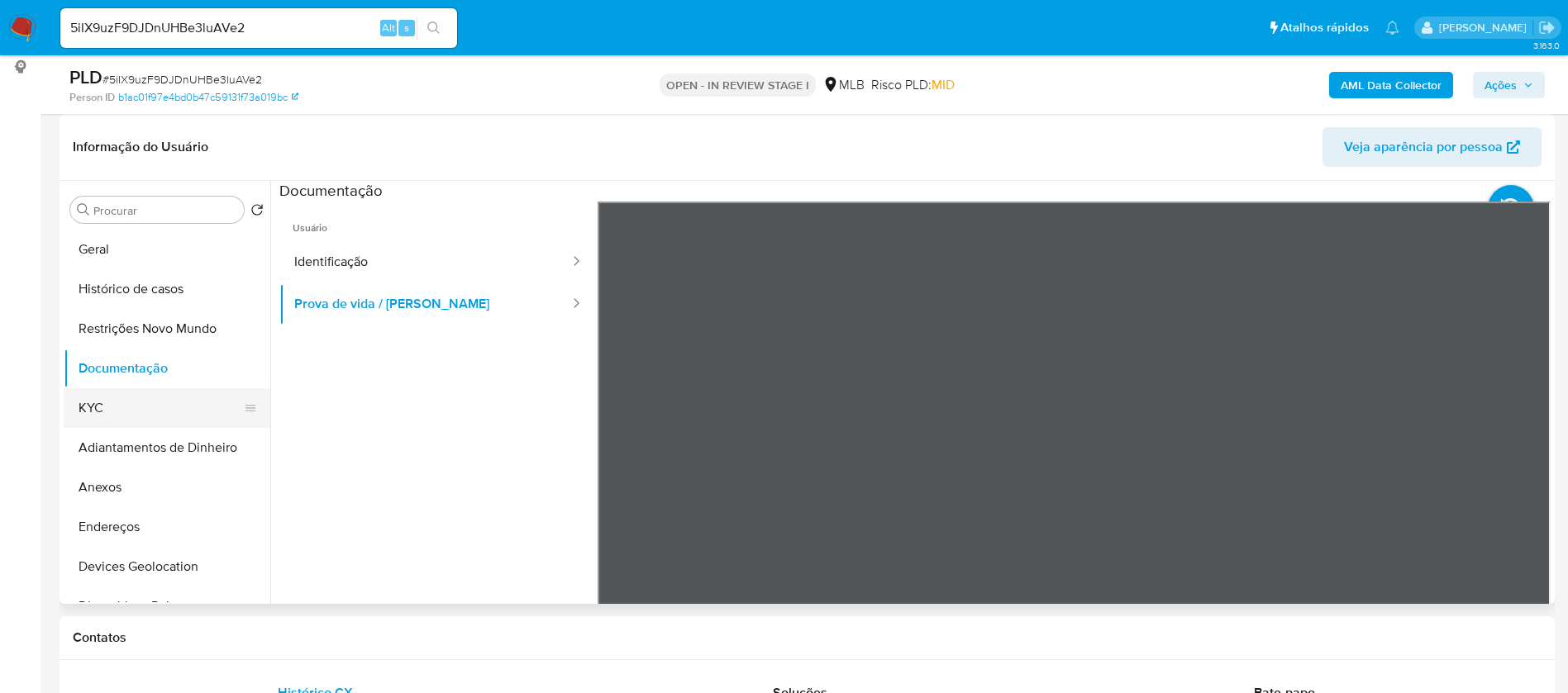
click at [125, 405] on button "KYC" at bounding box center [160, 408] width 193 height 40
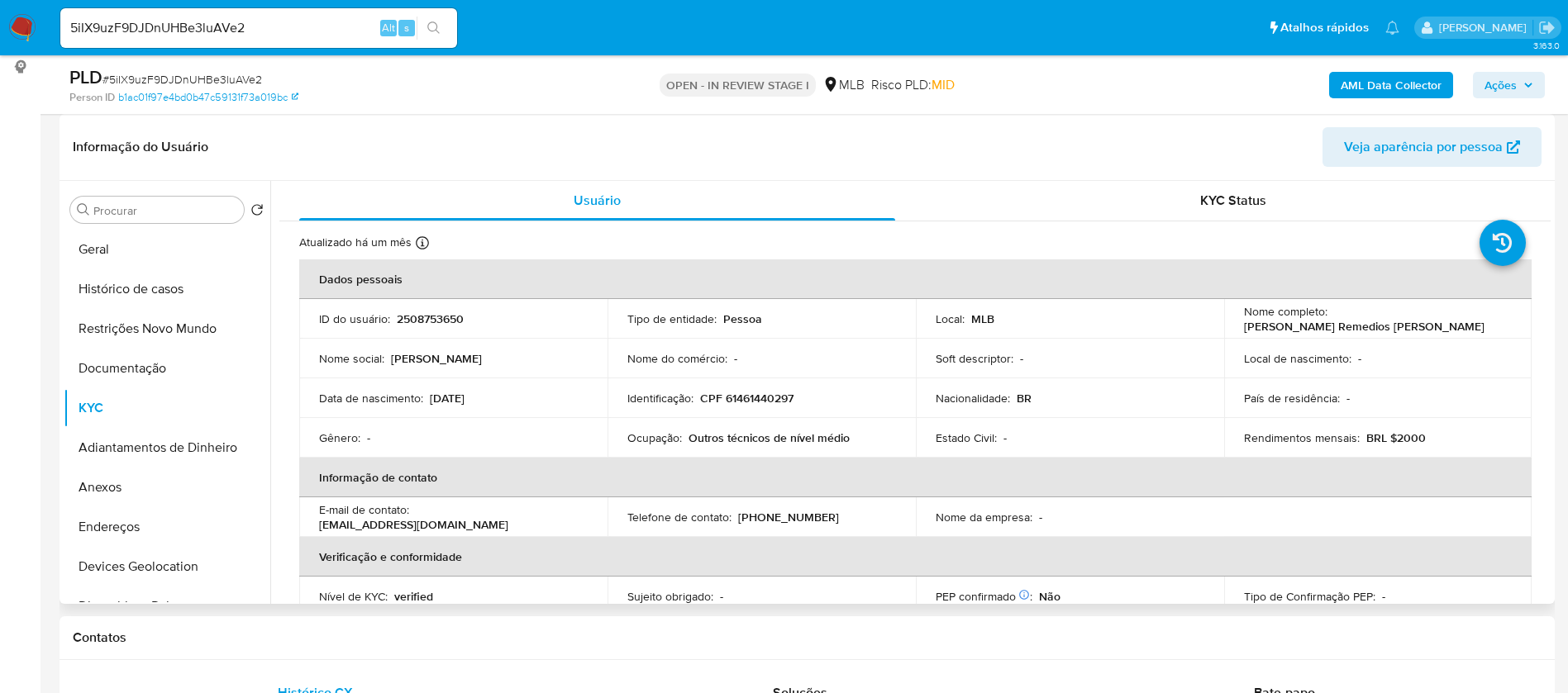
drag, startPoint x: 1451, startPoint y: 326, endPoint x: 1238, endPoint y: 328, distance: 213.0
click at [1243, 328] on div "Nome completo : Maria Dos Remedios Pantoja Dos Santos" at bounding box center [1378, 318] width 268 height 29
copy p "Maria Dos Remedios Pantoja Dos Santos"
click at [452, 318] on p "2508753650" at bounding box center [429, 318] width 67 height 15
click at [452, 318] on p "2508753650" at bounding box center [429, 318] width 67 height 15
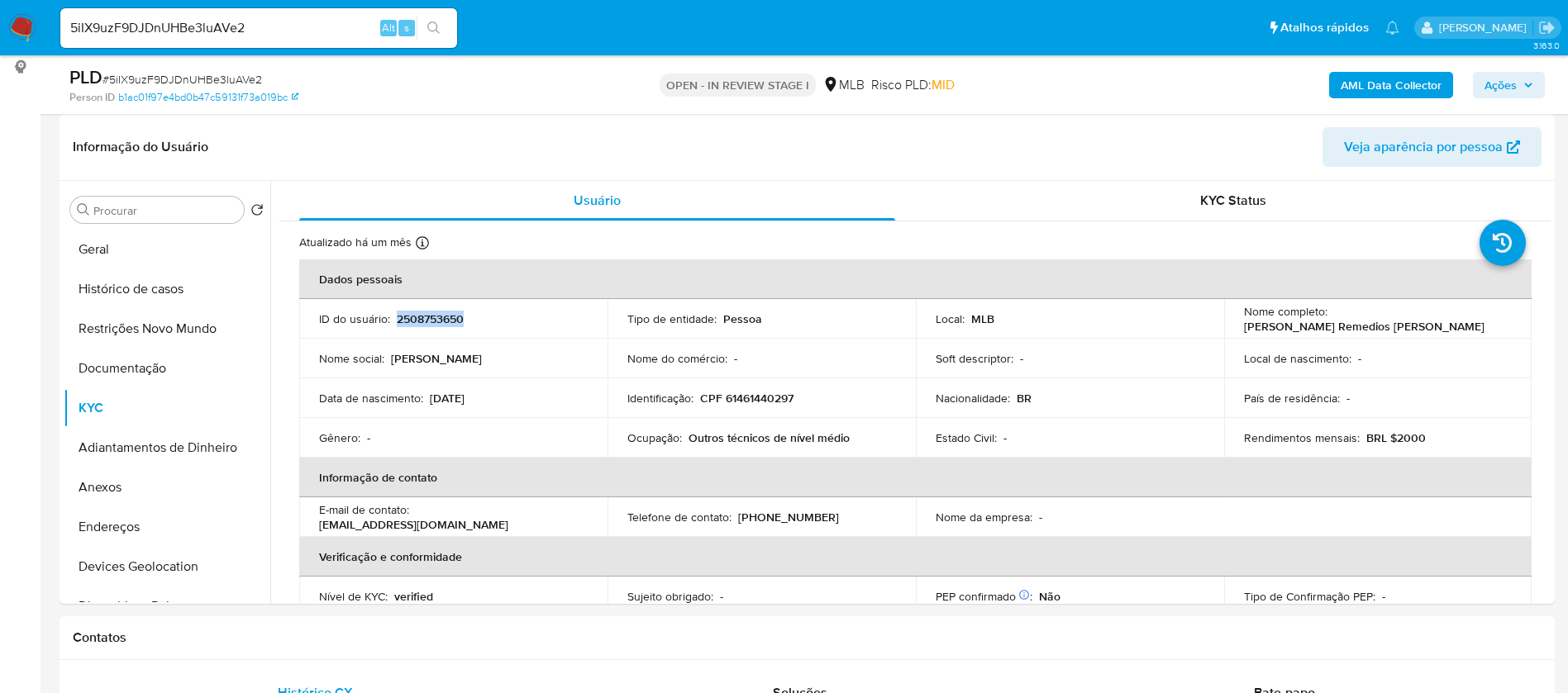
copy p "2508753650"
click at [135, 247] on button "Geral" at bounding box center [160, 249] width 193 height 40
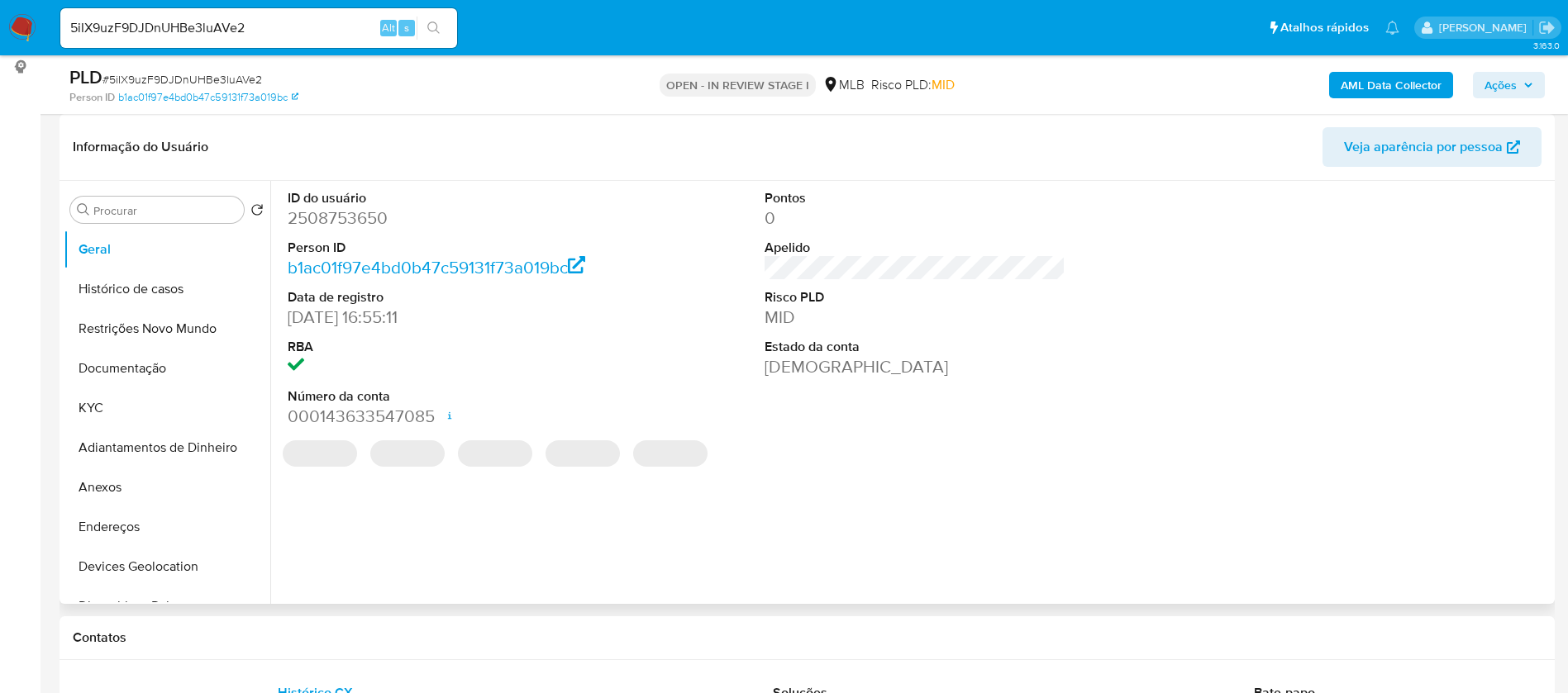
click at [530, 134] on header "Informação do Usuário Veja aparência por pessoa" at bounding box center [806, 147] width 1468 height 40
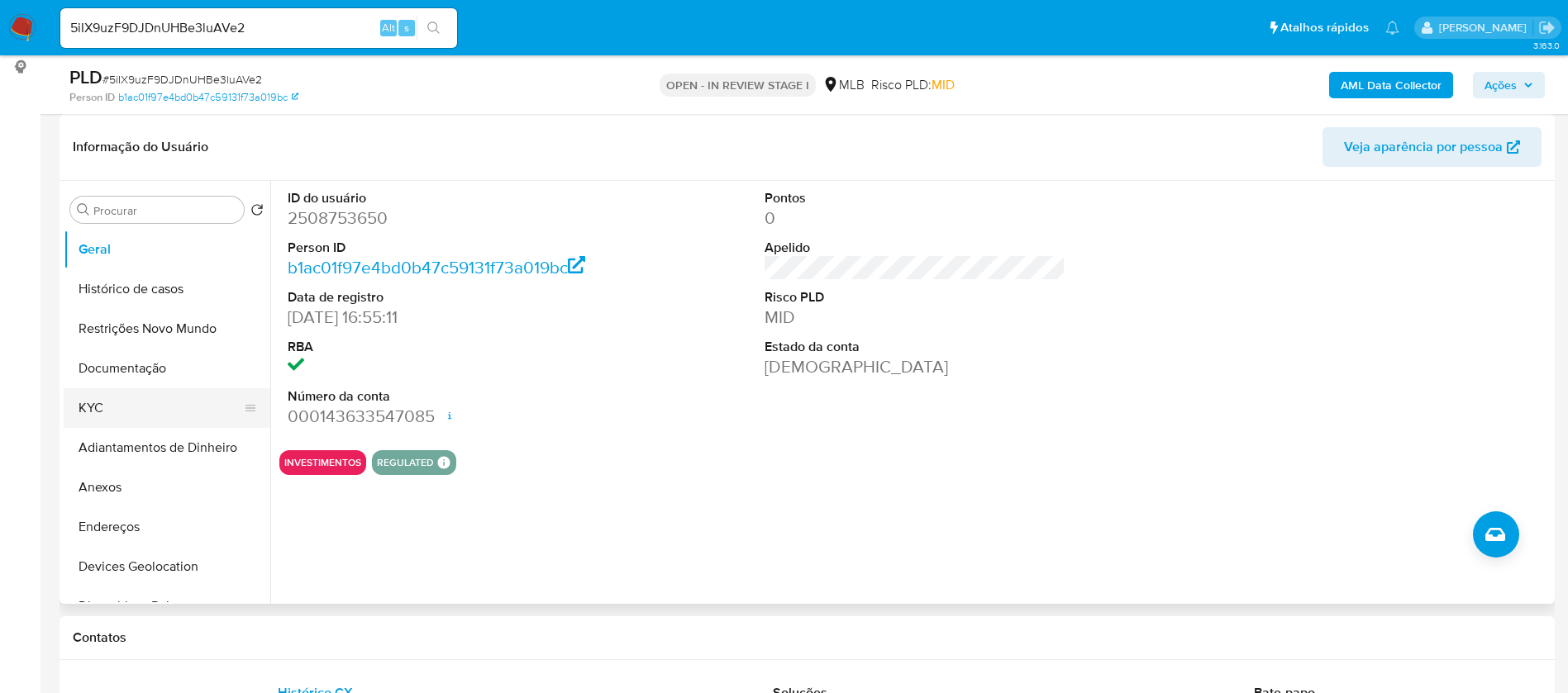
click at [151, 399] on button "KYC" at bounding box center [160, 408] width 193 height 40
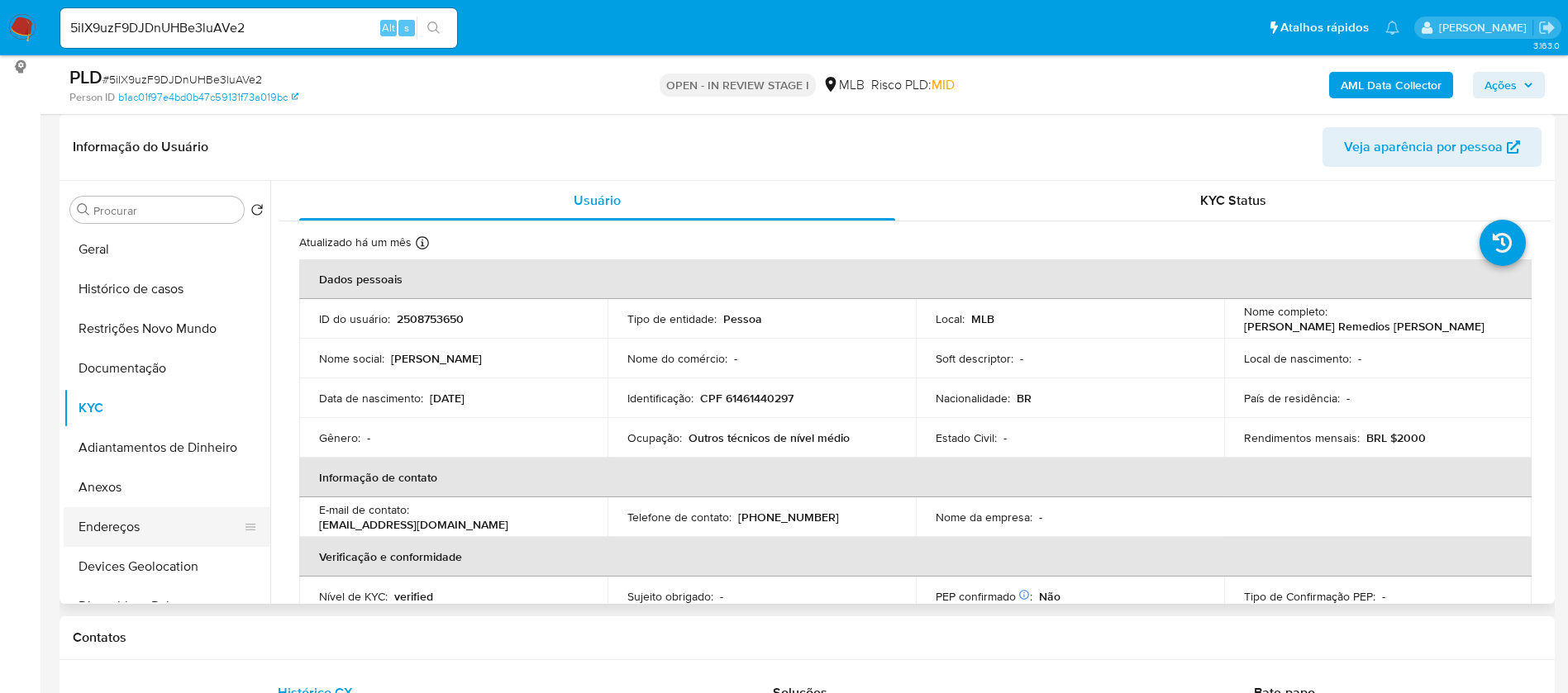
click at [138, 522] on button "Endereços" at bounding box center [160, 527] width 193 height 40
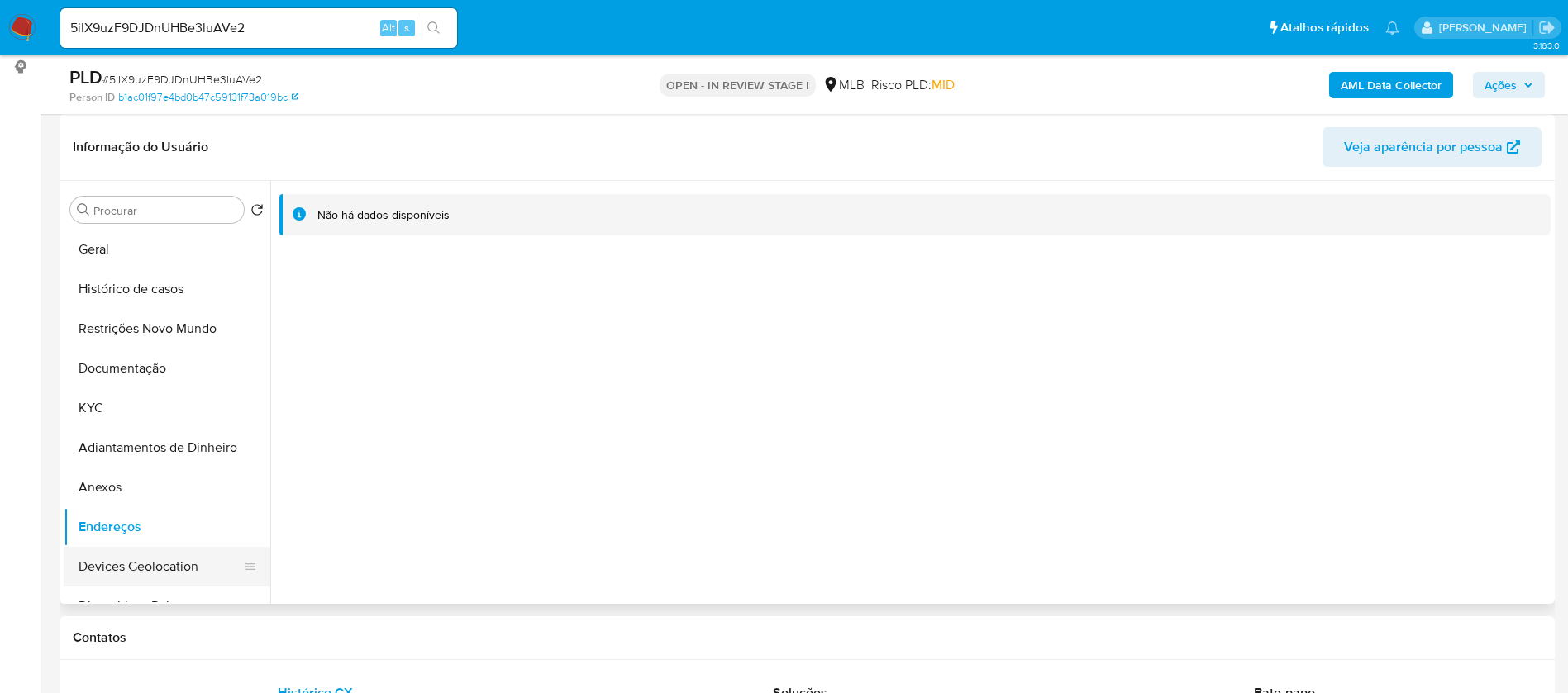
click at [153, 567] on button "Devices Geolocation" at bounding box center [160, 567] width 193 height 40
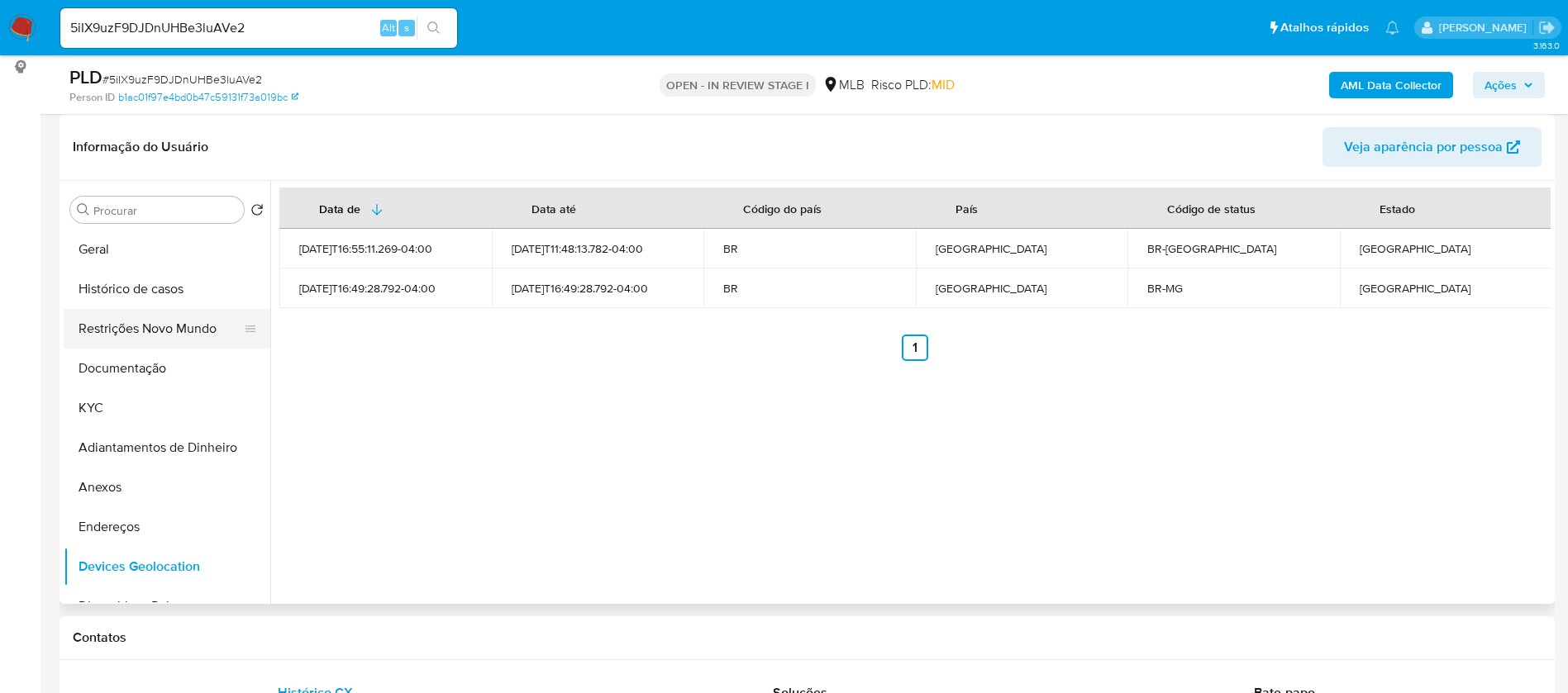
click at [102, 324] on button "Restrições Novo Mundo" at bounding box center [160, 329] width 193 height 40
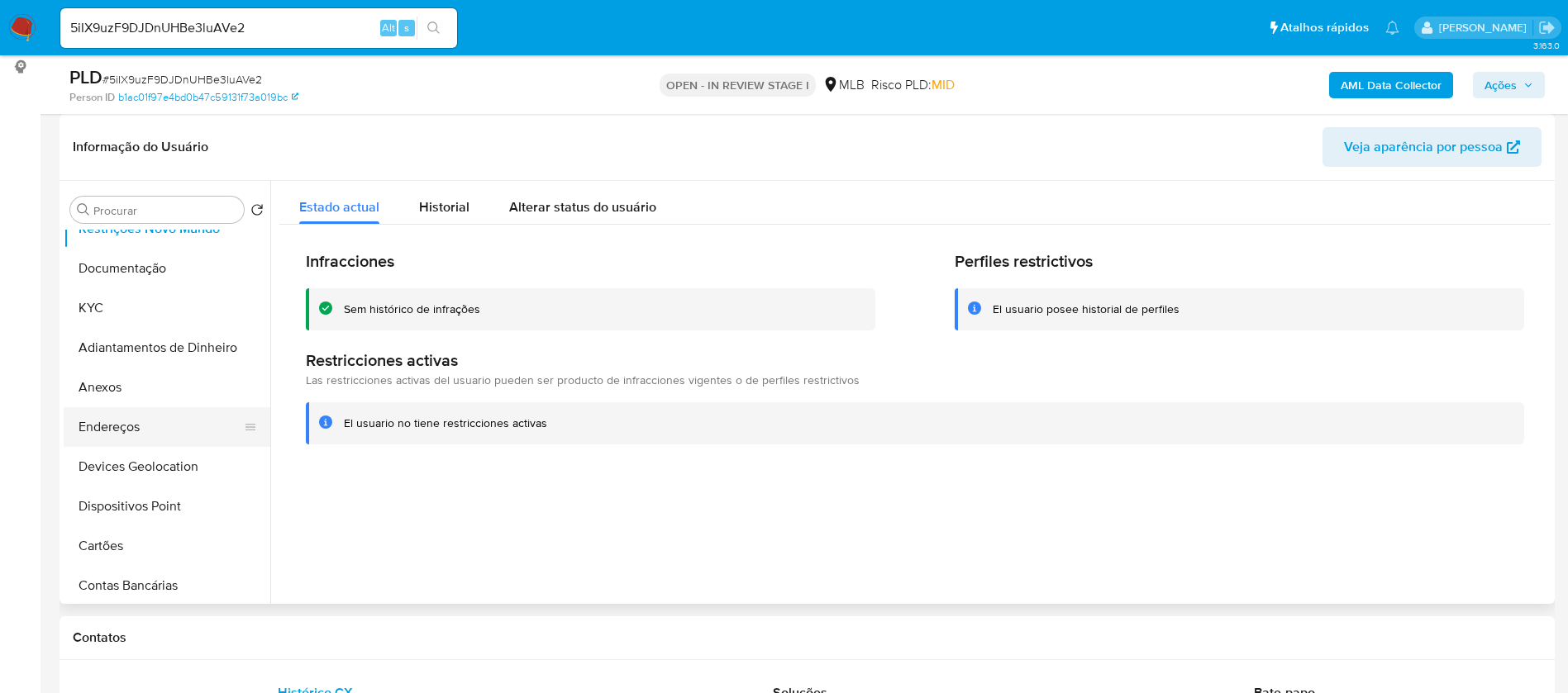
scroll to position [124, 0]
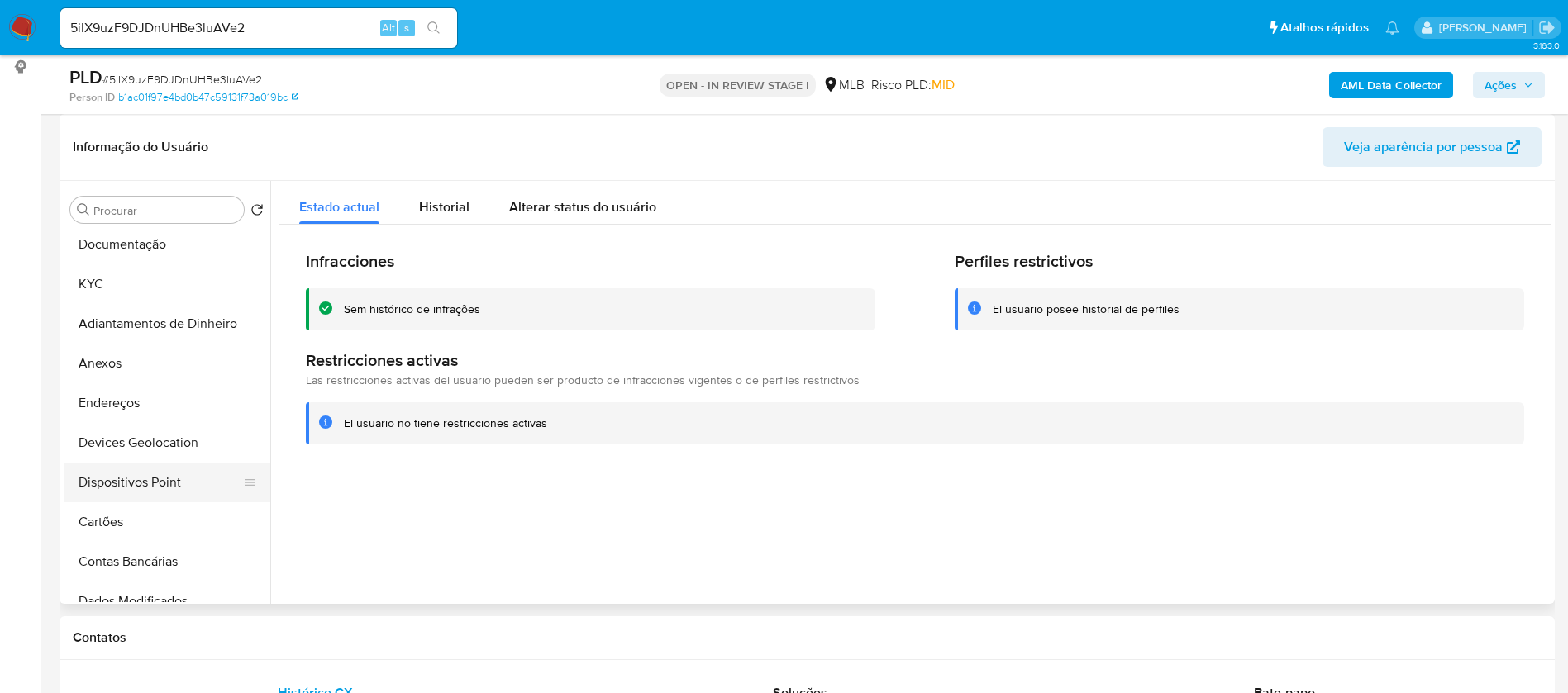
click at [163, 481] on button "Dispositivos Point" at bounding box center [160, 483] width 193 height 40
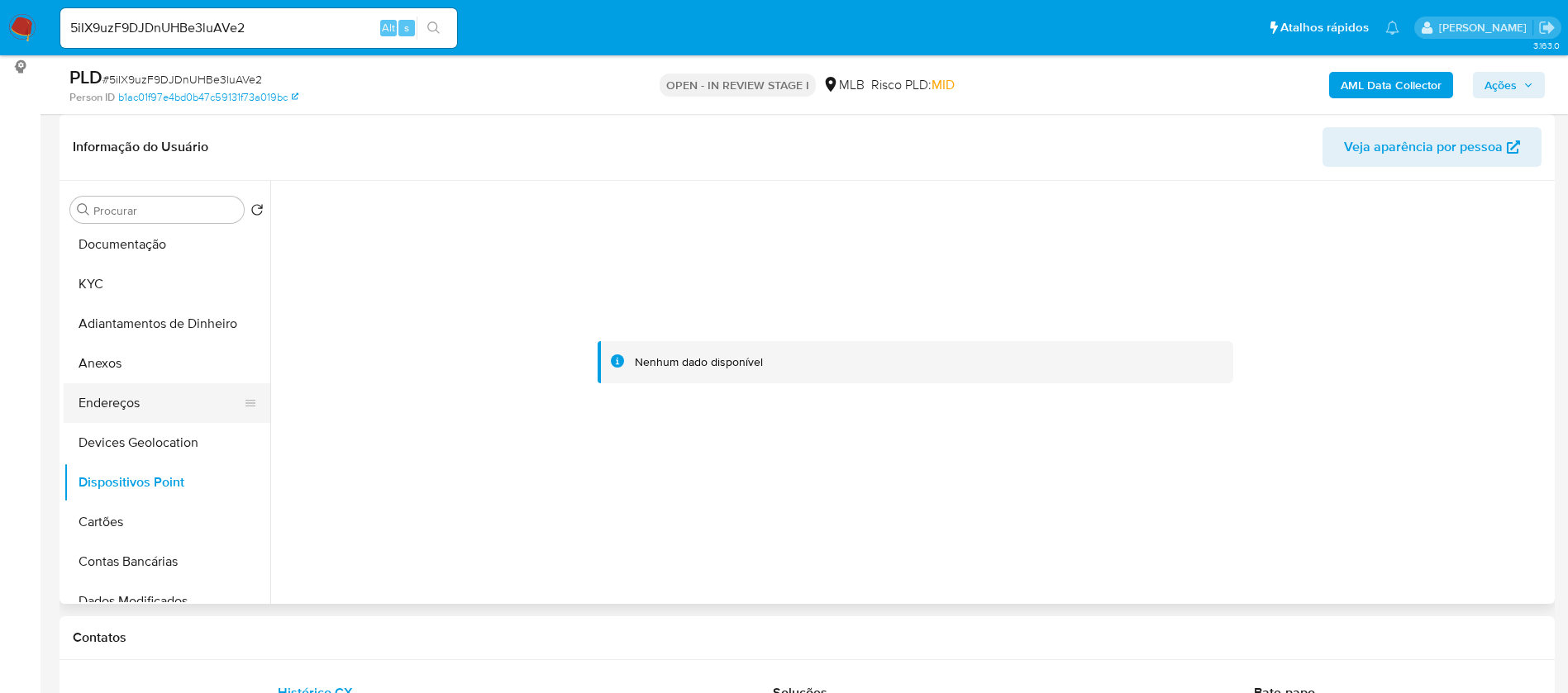
click at [123, 407] on button "Endereços" at bounding box center [160, 403] width 193 height 40
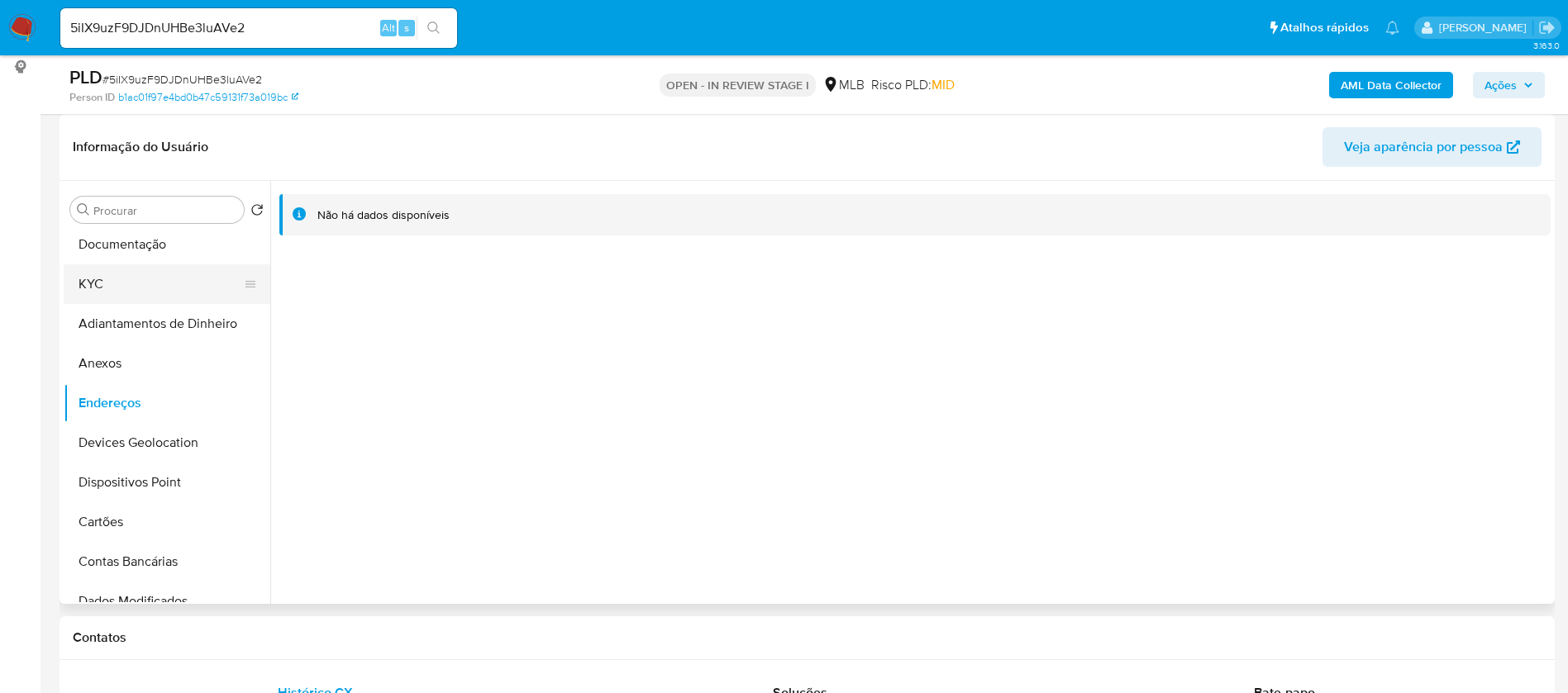
click at [134, 274] on button "KYC" at bounding box center [160, 285] width 193 height 40
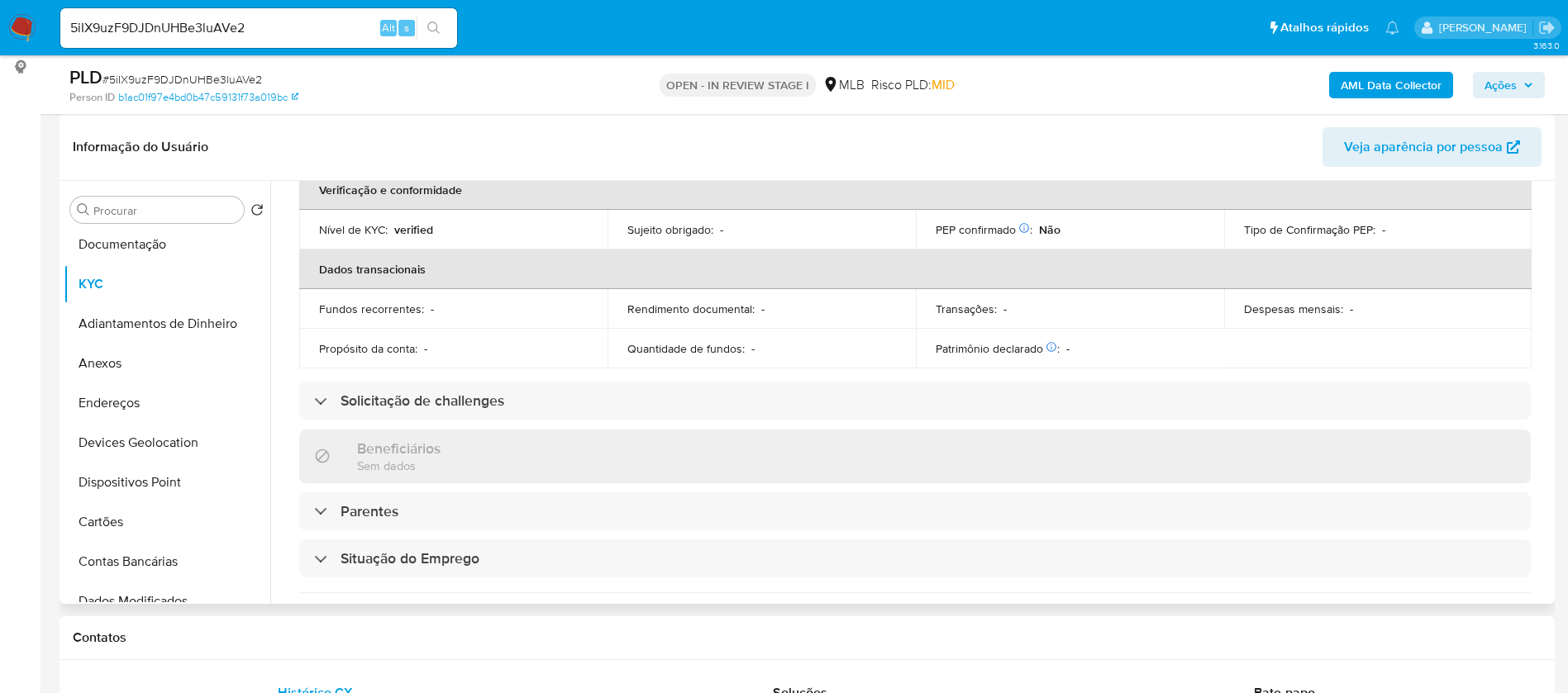
scroll to position [0, 0]
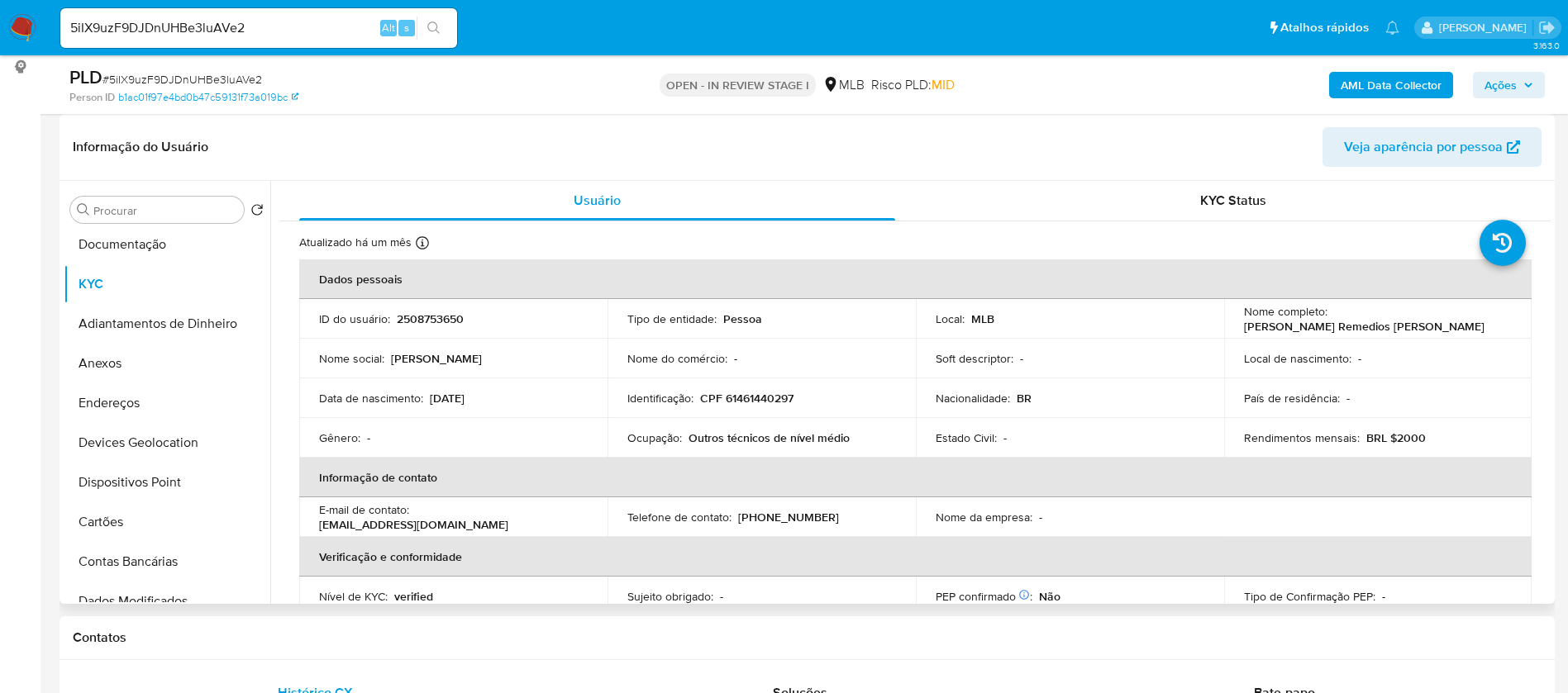
click at [441, 321] on p "2508753650" at bounding box center [429, 318] width 67 height 15
copy p "2508753650"
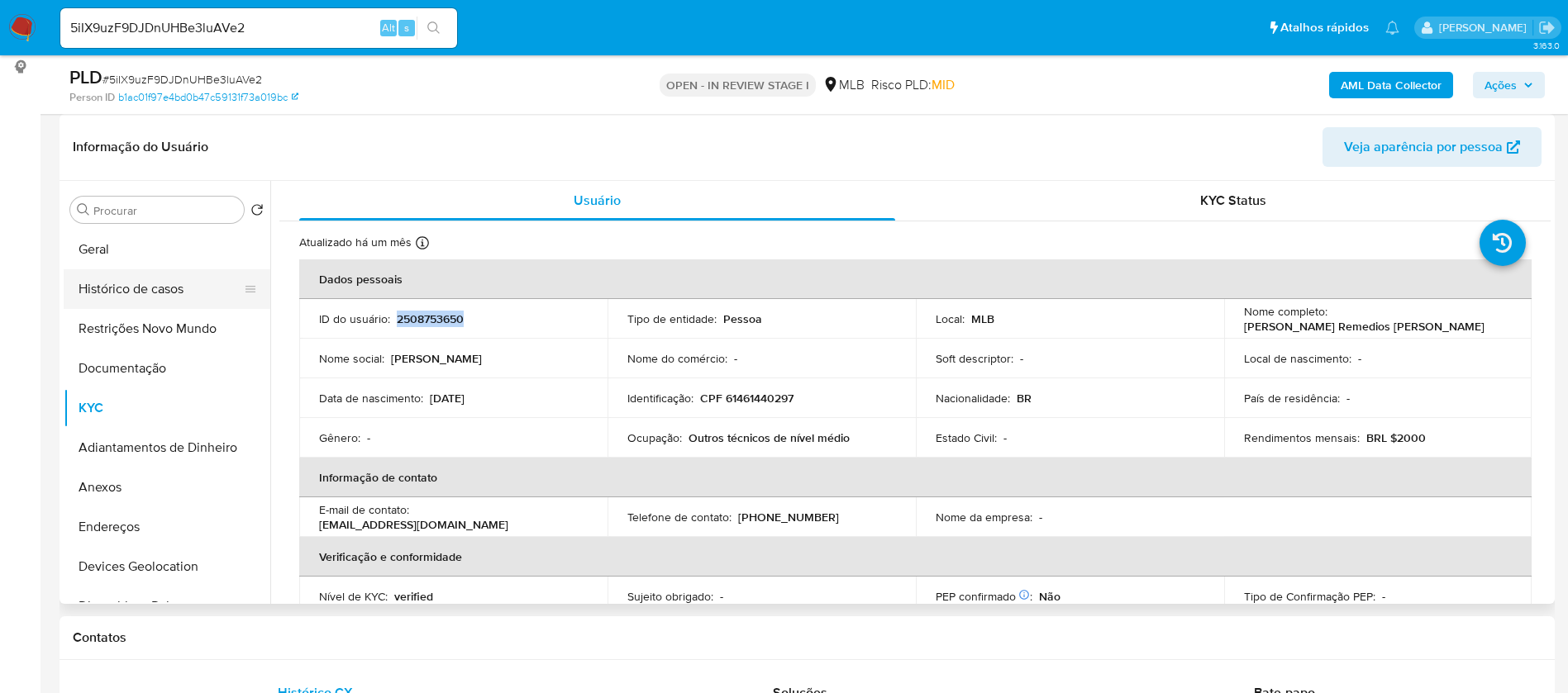
click at [125, 294] on button "Histórico de casos" at bounding box center [160, 289] width 193 height 40
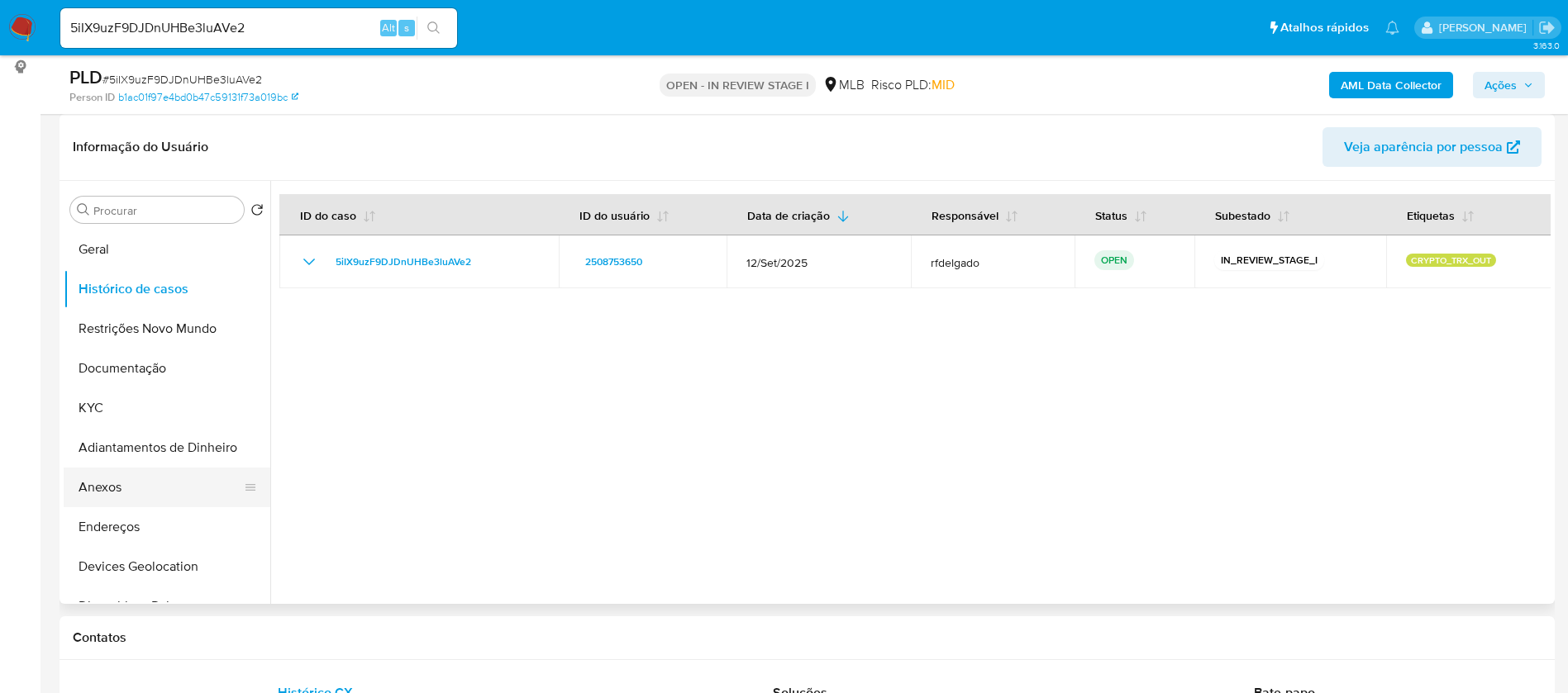
click at [149, 479] on button "Anexos" at bounding box center [160, 488] width 193 height 40
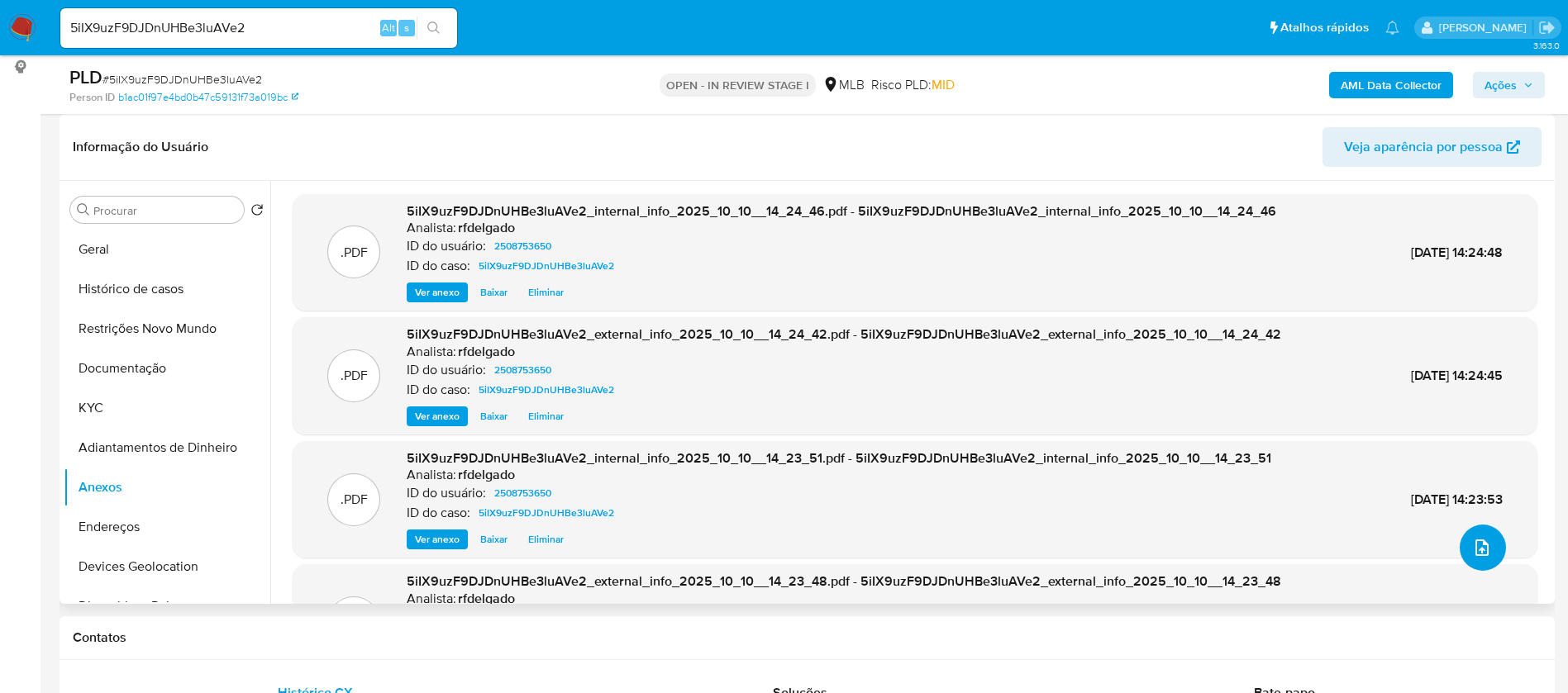
click at [1480, 554] on icon "upload-file" at bounding box center [1481, 548] width 20 height 20
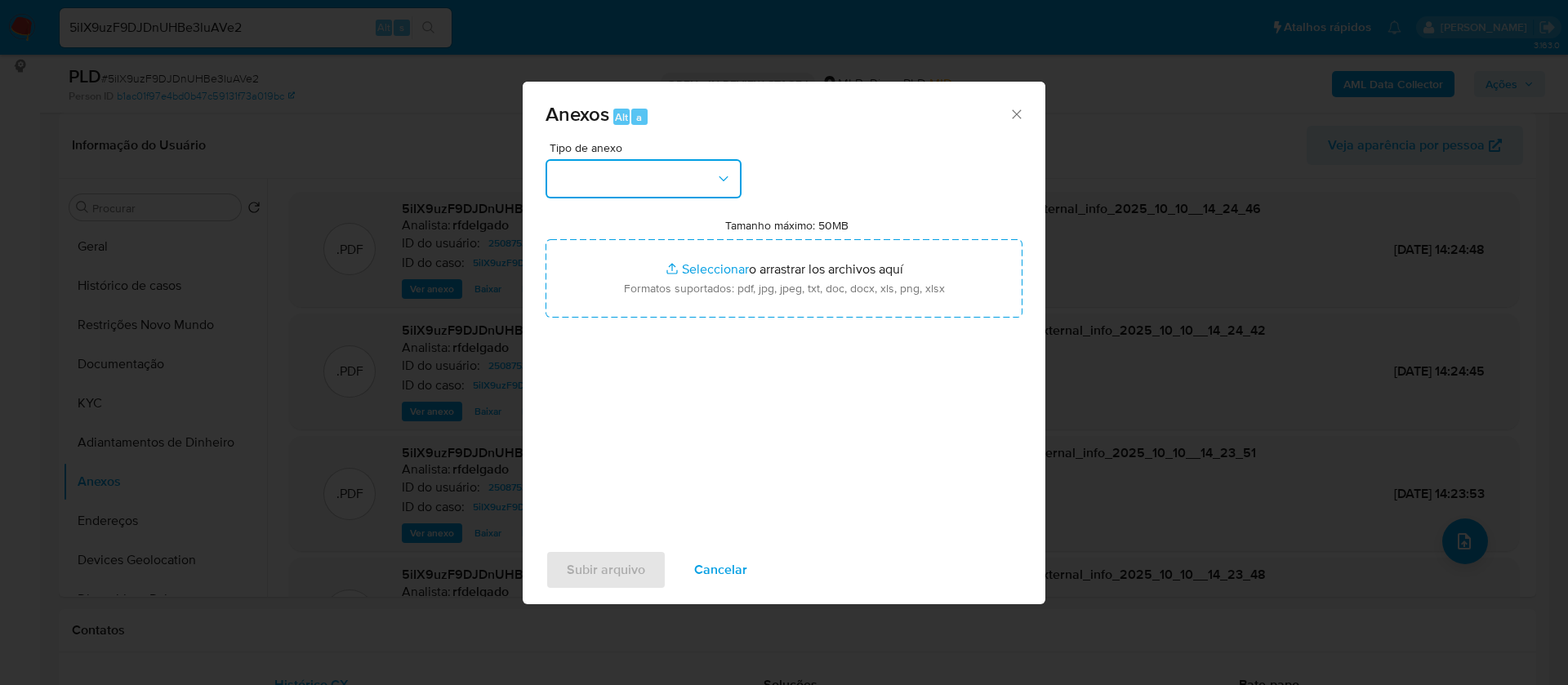
drag, startPoint x: 682, startPoint y: 167, endPoint x: 674, endPoint y: 187, distance: 21.5
click at [682, 168] on button "button" at bounding box center [643, 179] width 196 height 39
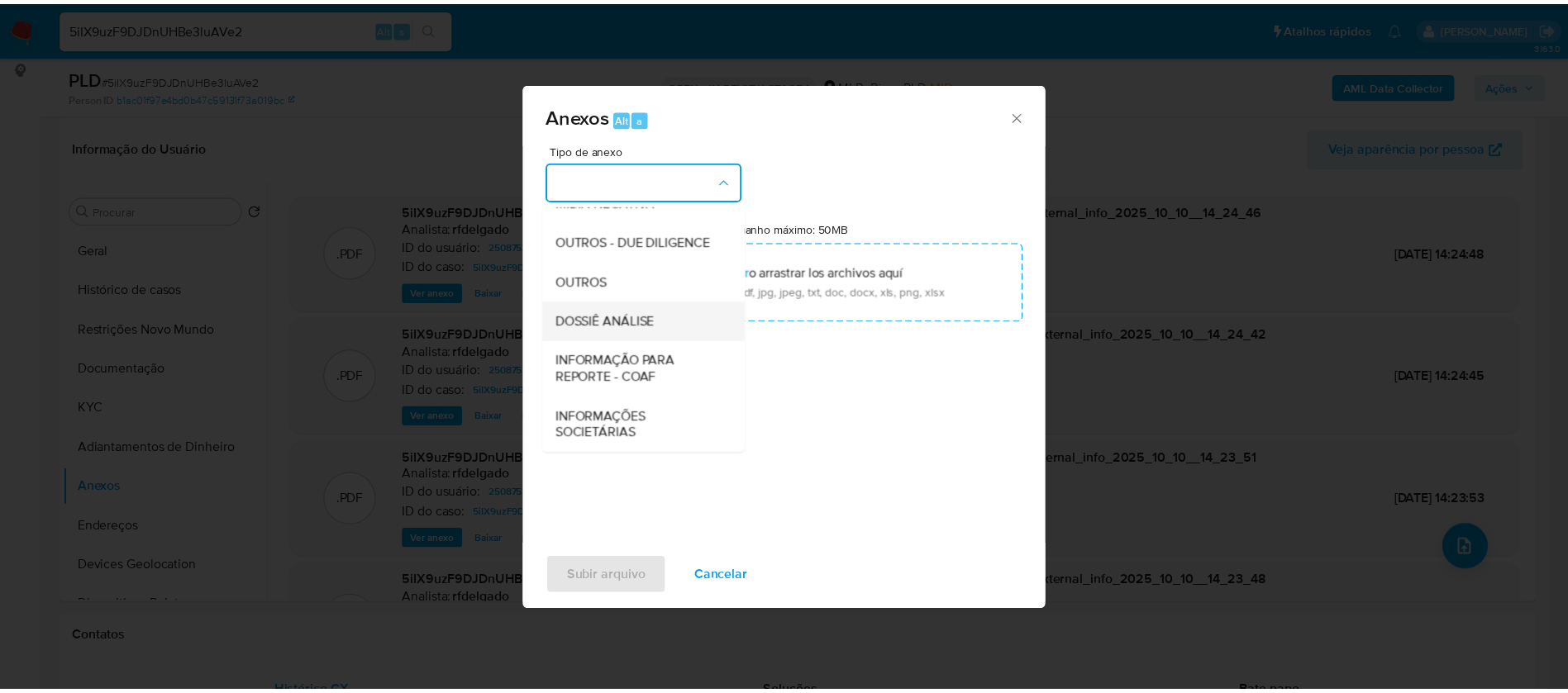
scroll to position [247, 0]
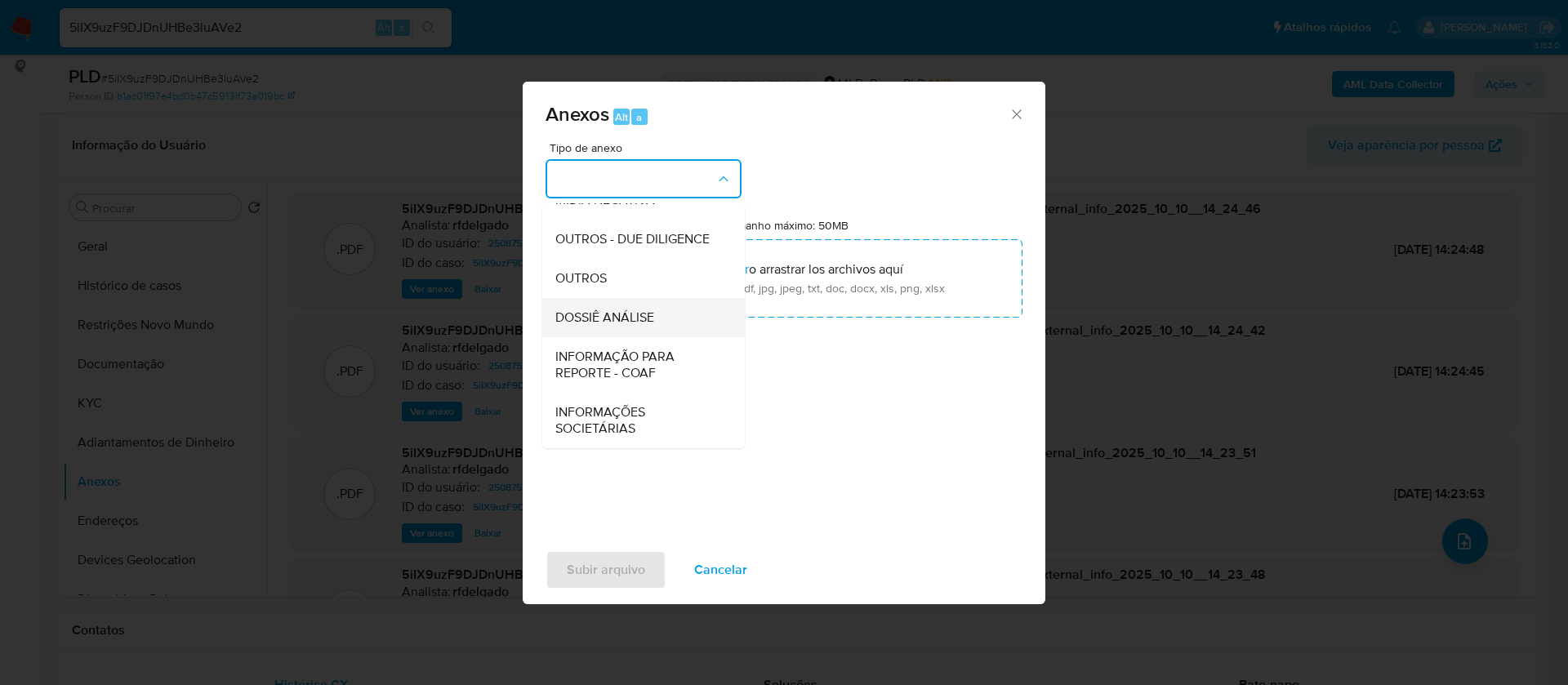
click at [645, 326] on span "DOSSIÊ ANÁLISE" at bounding box center [604, 317] width 99 height 16
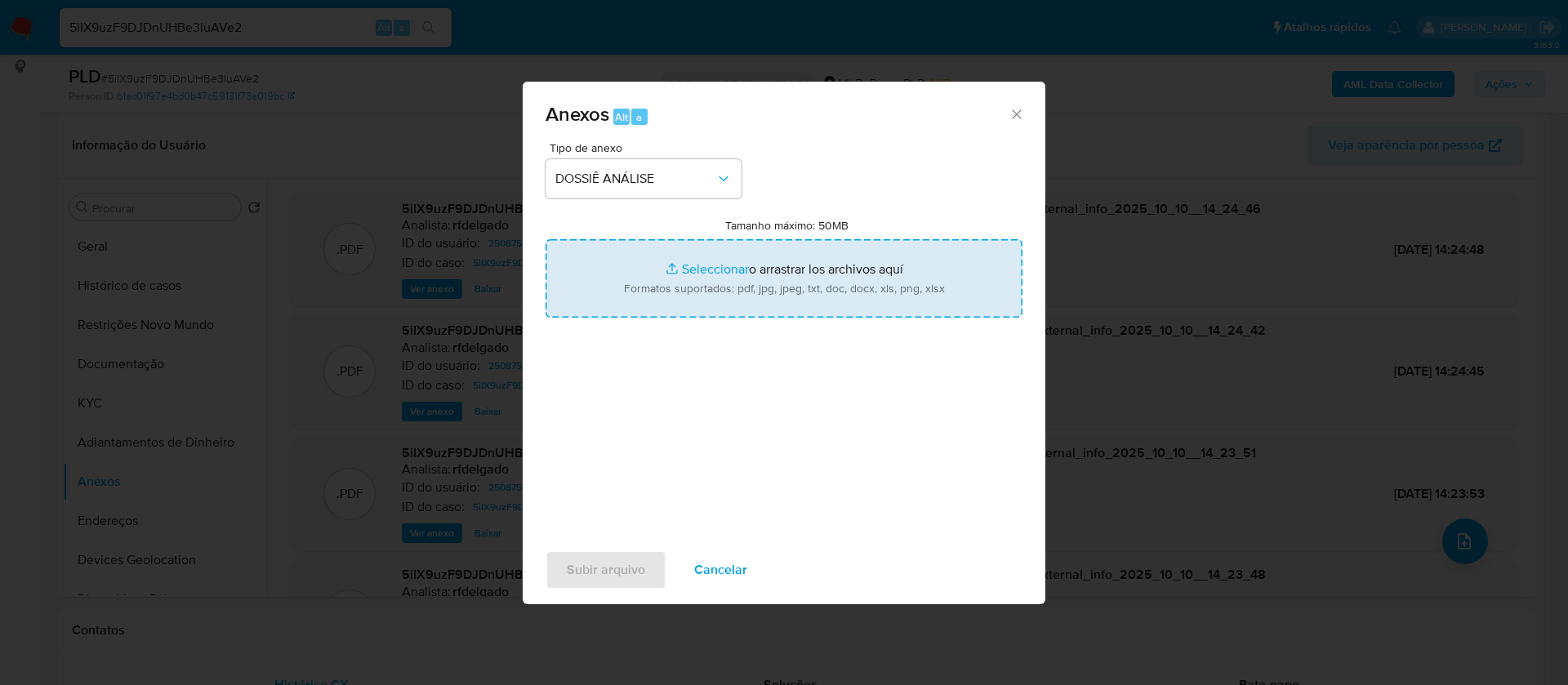
click at [708, 266] on input "Tamanho máximo: 50MB Seleccionar archivos" at bounding box center [784, 279] width 477 height 79
type input "C:\fakepath\Mulan 2508753650_2025_10_09_16_57_10.xlsx"
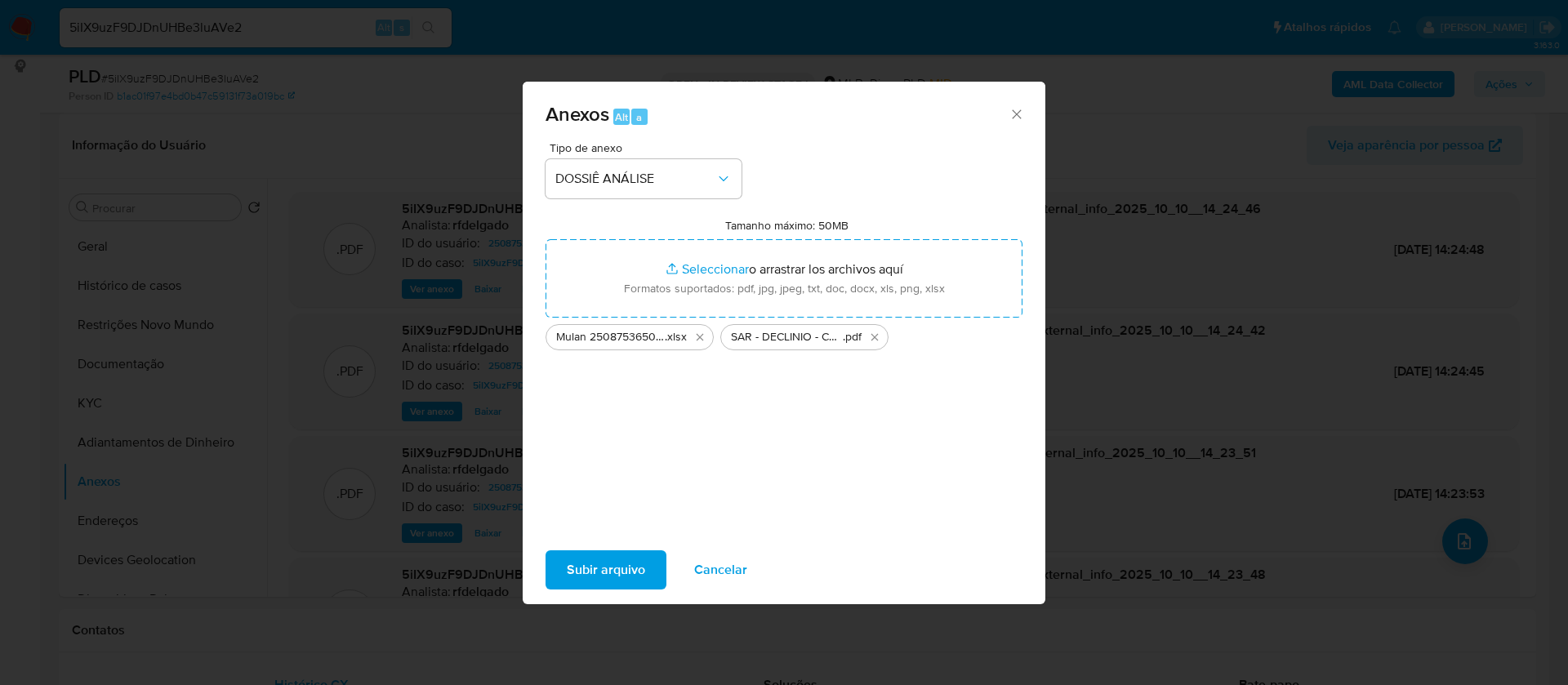
click at [627, 570] on span "Subir arquivo" at bounding box center [606, 570] width 79 height 36
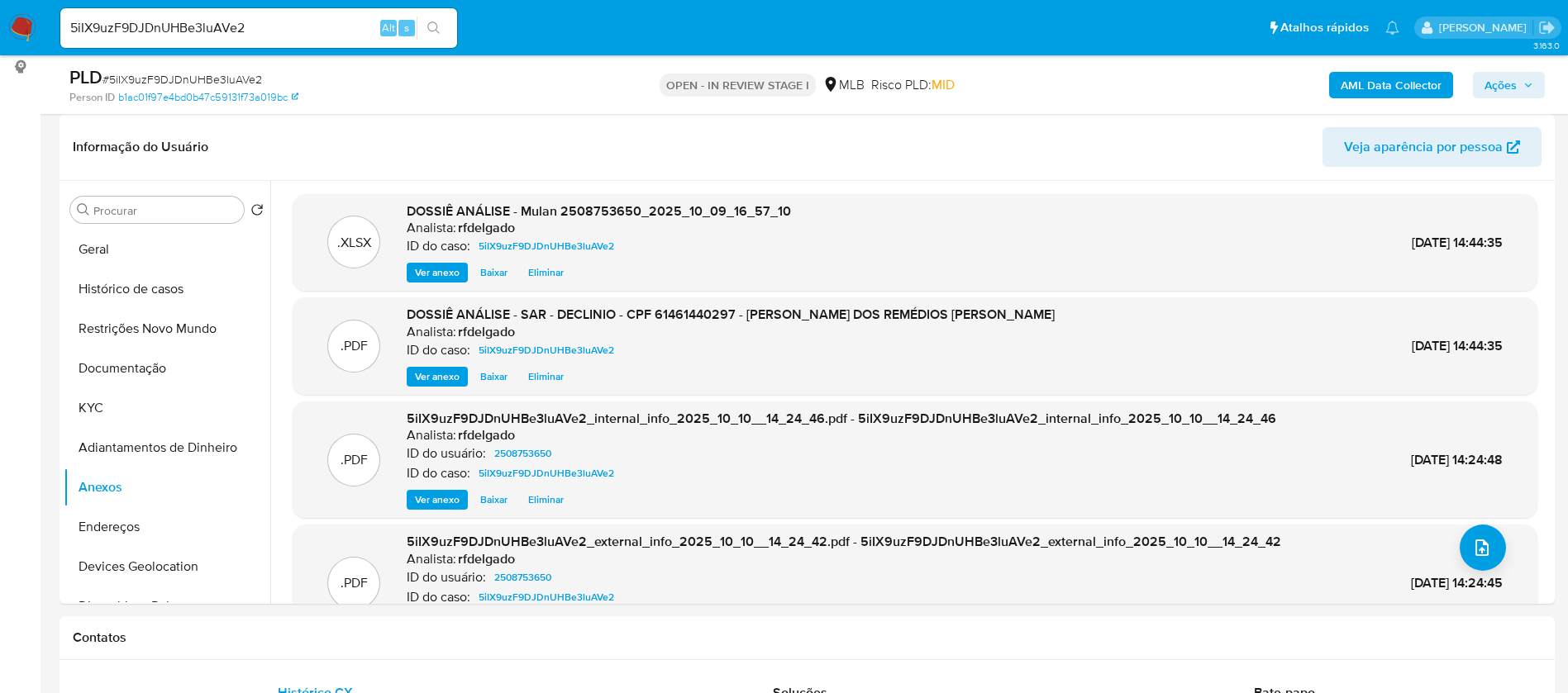
click at [1507, 81] on span "Ações" at bounding box center [1500, 85] width 32 height 27
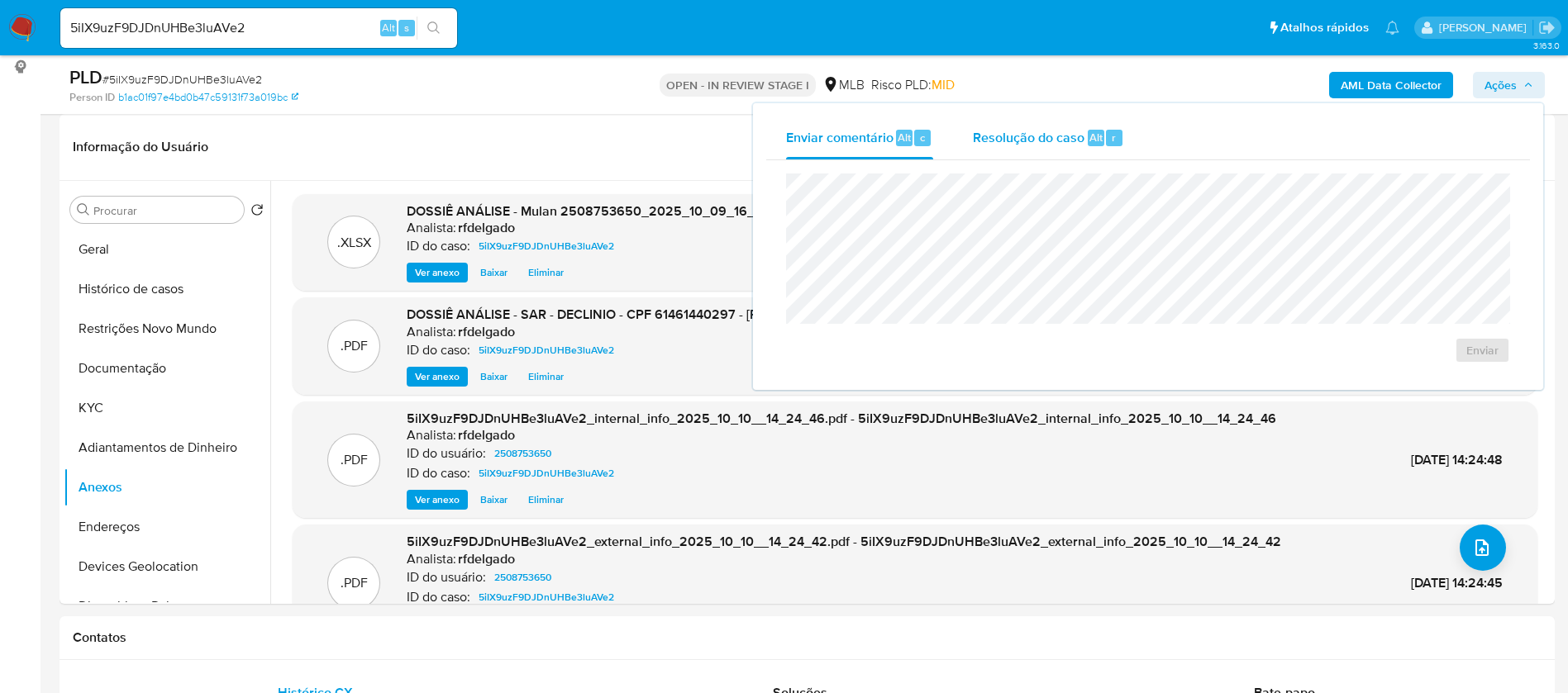
click at [986, 138] on span "Resolução do caso" at bounding box center [1028, 137] width 112 height 19
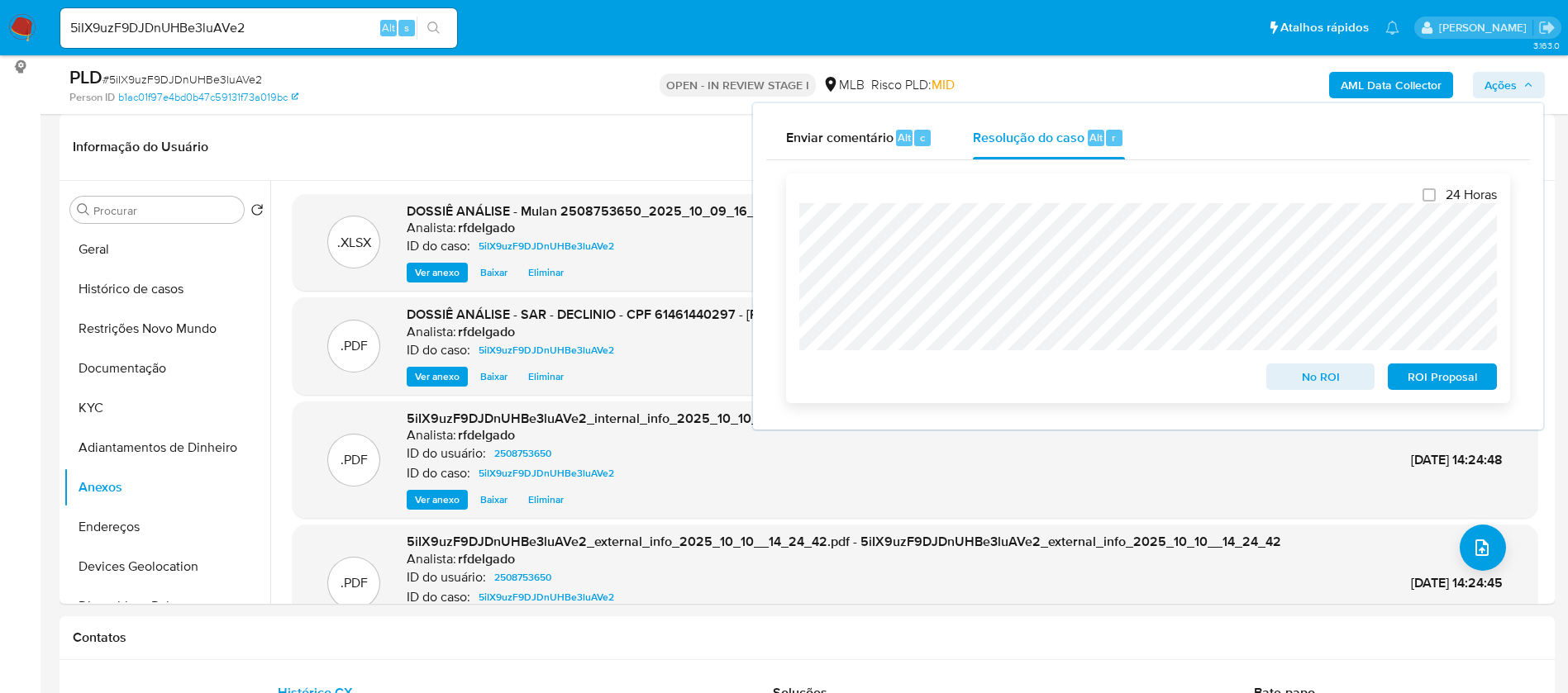
click at [1321, 387] on span "No ROI" at bounding box center [1320, 376] width 86 height 23
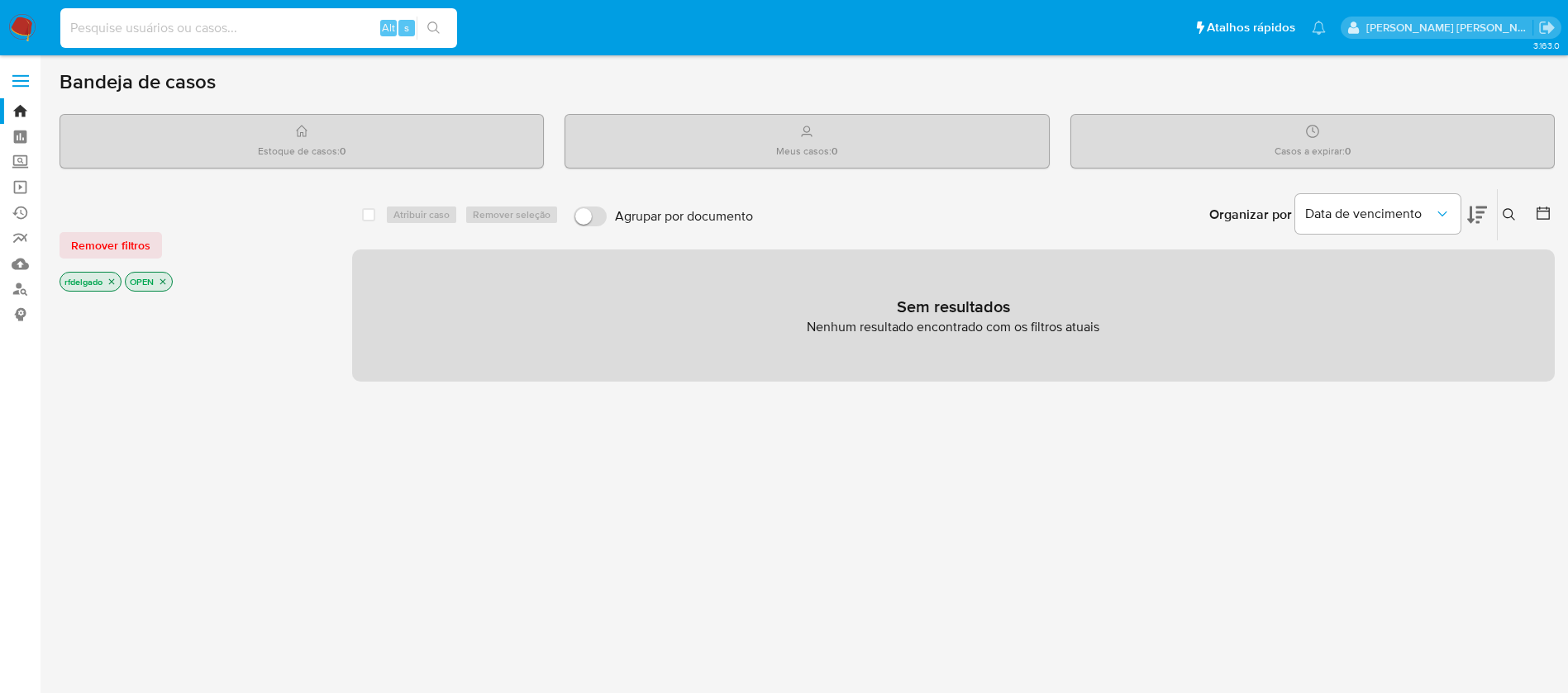
click at [133, 25] on input at bounding box center [259, 28] width 396 height 22
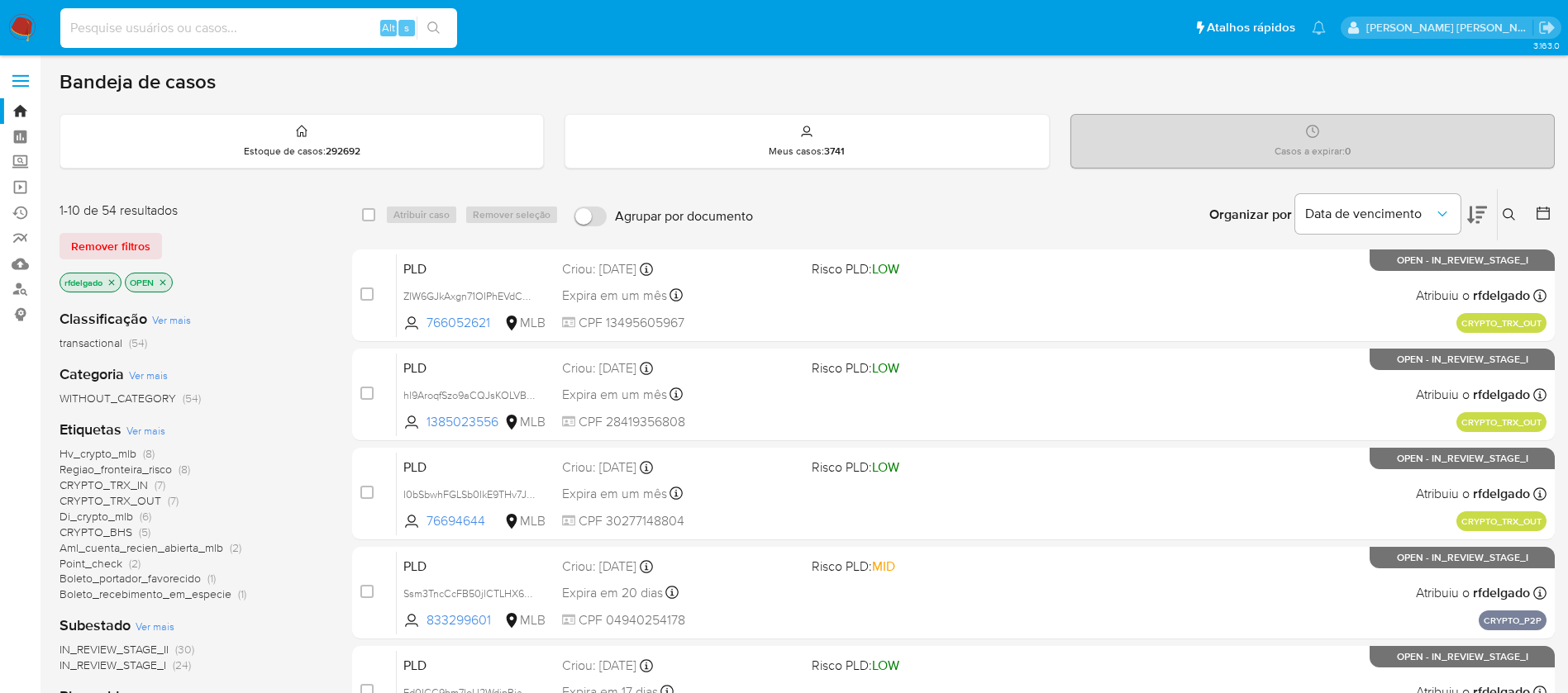
paste input "1829099924"
type input "1829099924"
click at [430, 25] on icon "search-icon" at bounding box center [434, 28] width 13 height 13
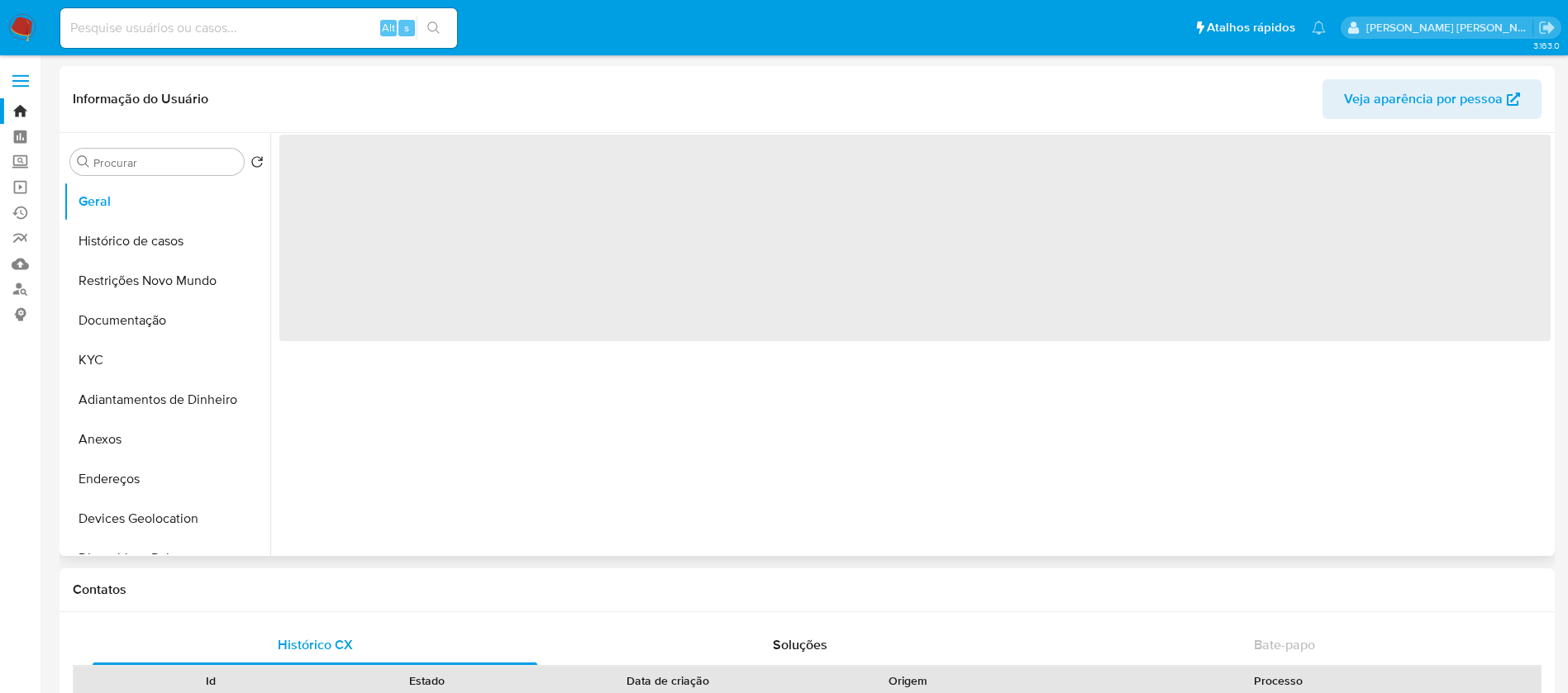
select select "10"
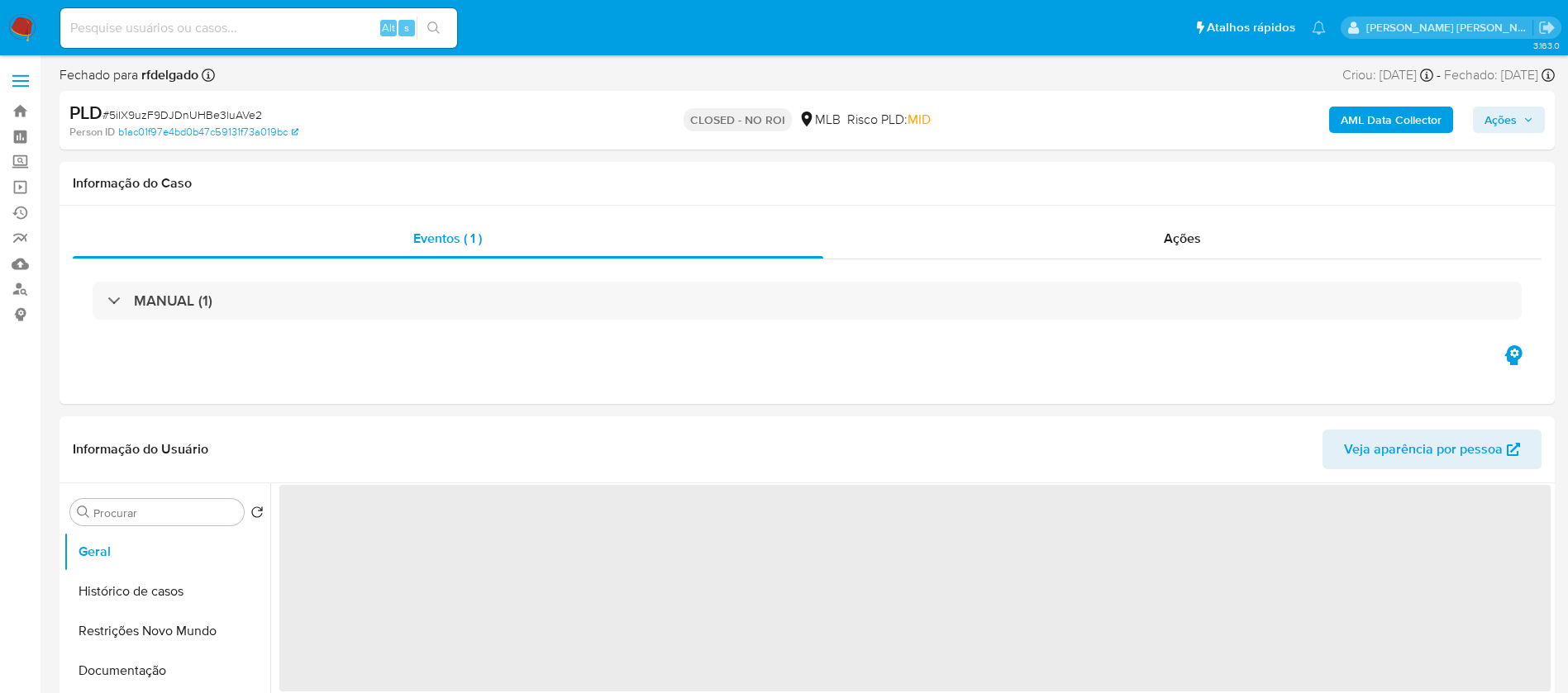
select select "10"
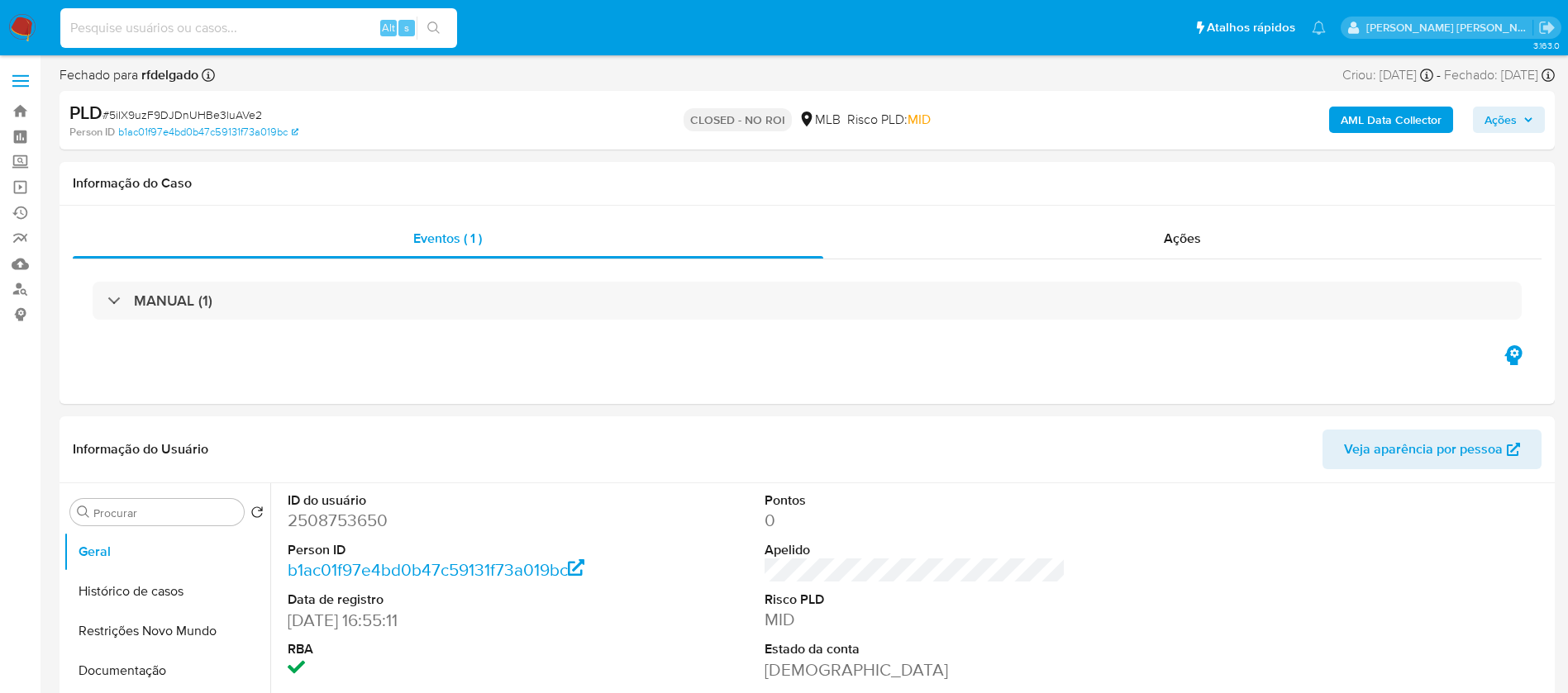
click at [331, 28] on input at bounding box center [259, 28] width 396 height 22
paste input "OPGFr8TXchPwLdDrs3rebHDH"
type input "OPGFr8TXchPwLdDrs3rebHDH"
click at [433, 32] on icon "search-icon" at bounding box center [434, 28] width 13 height 13
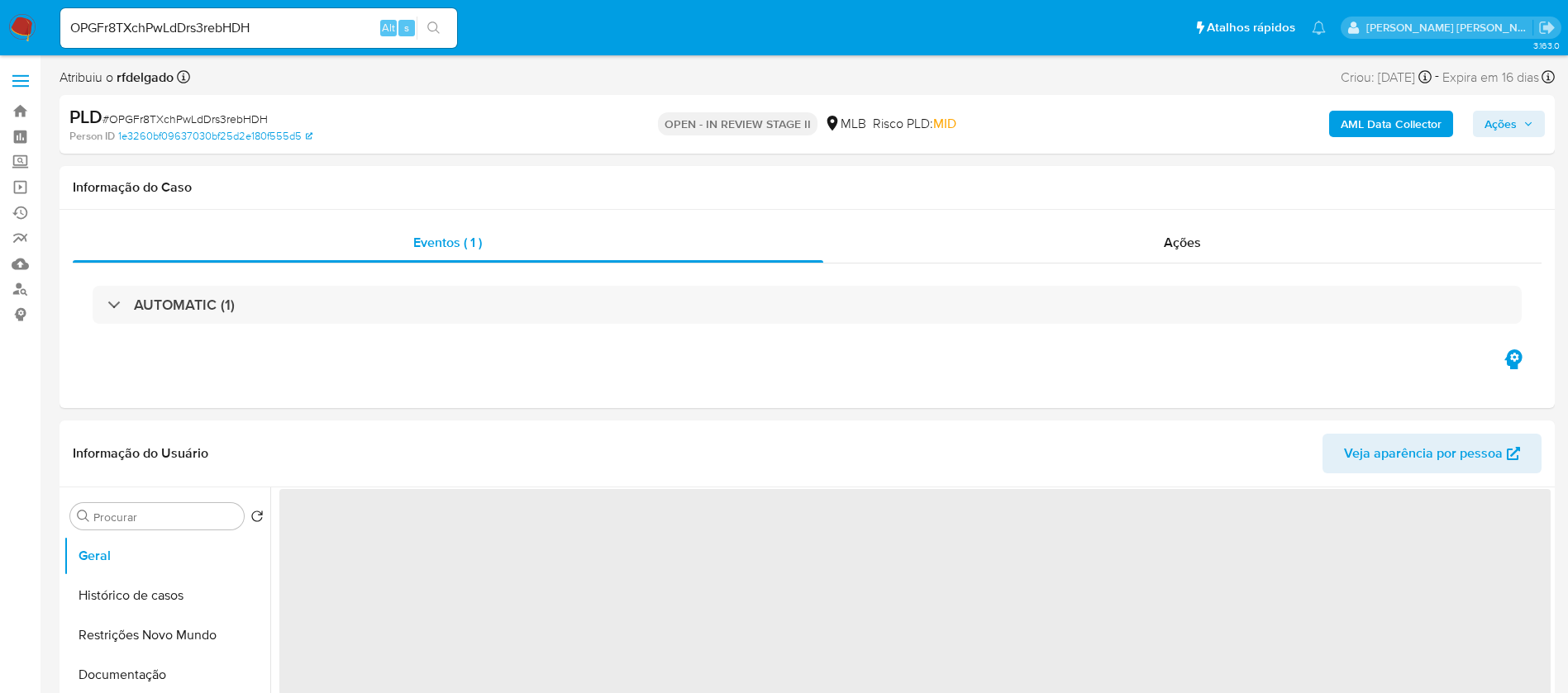
select select "10"
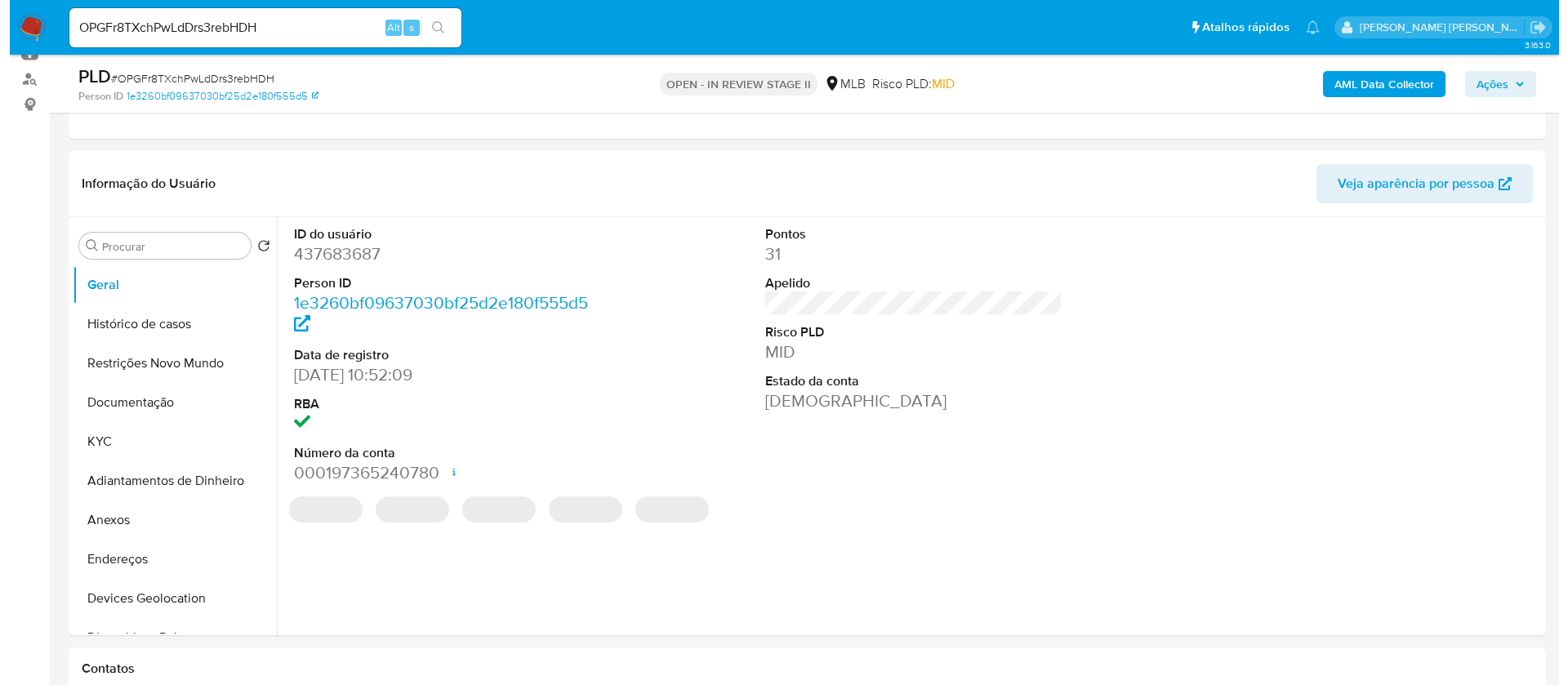
scroll to position [245, 0]
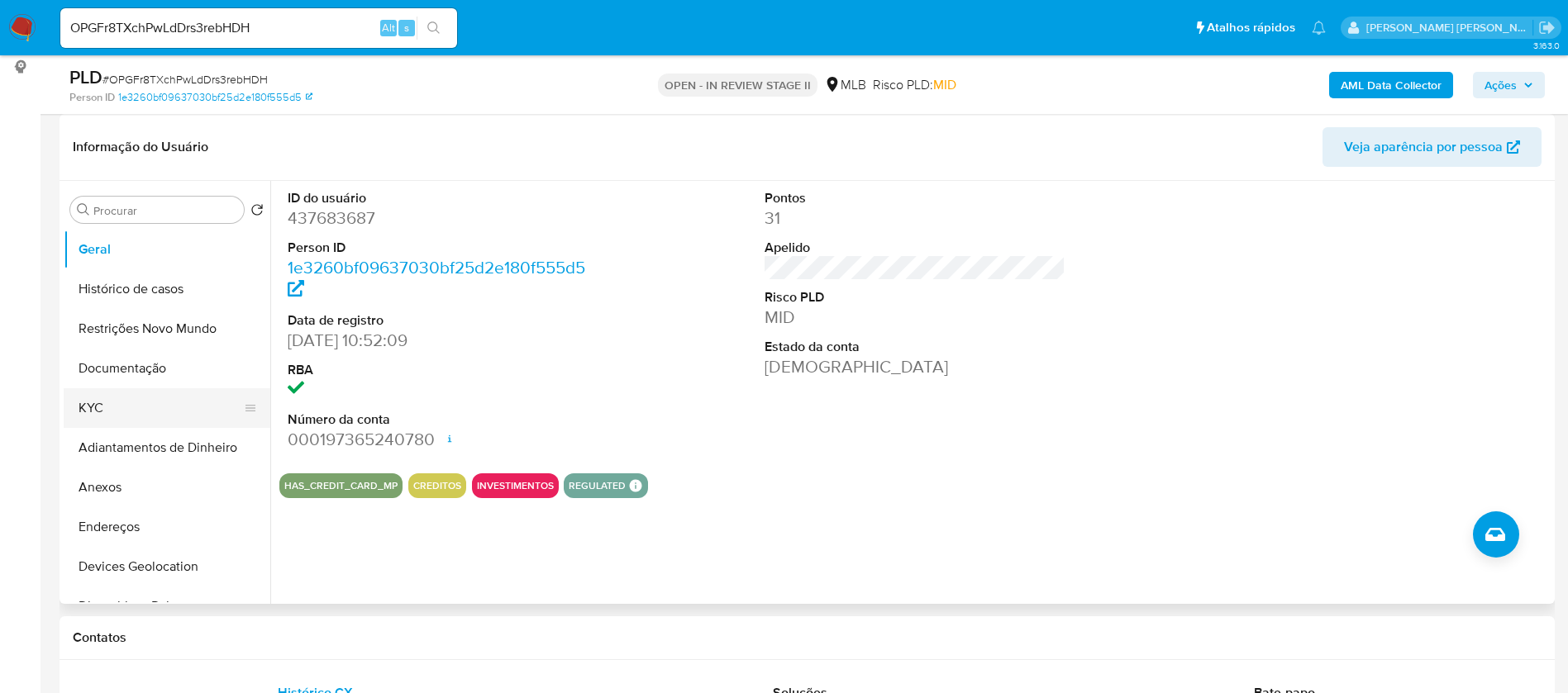
click at [163, 393] on button "KYC" at bounding box center [160, 408] width 193 height 40
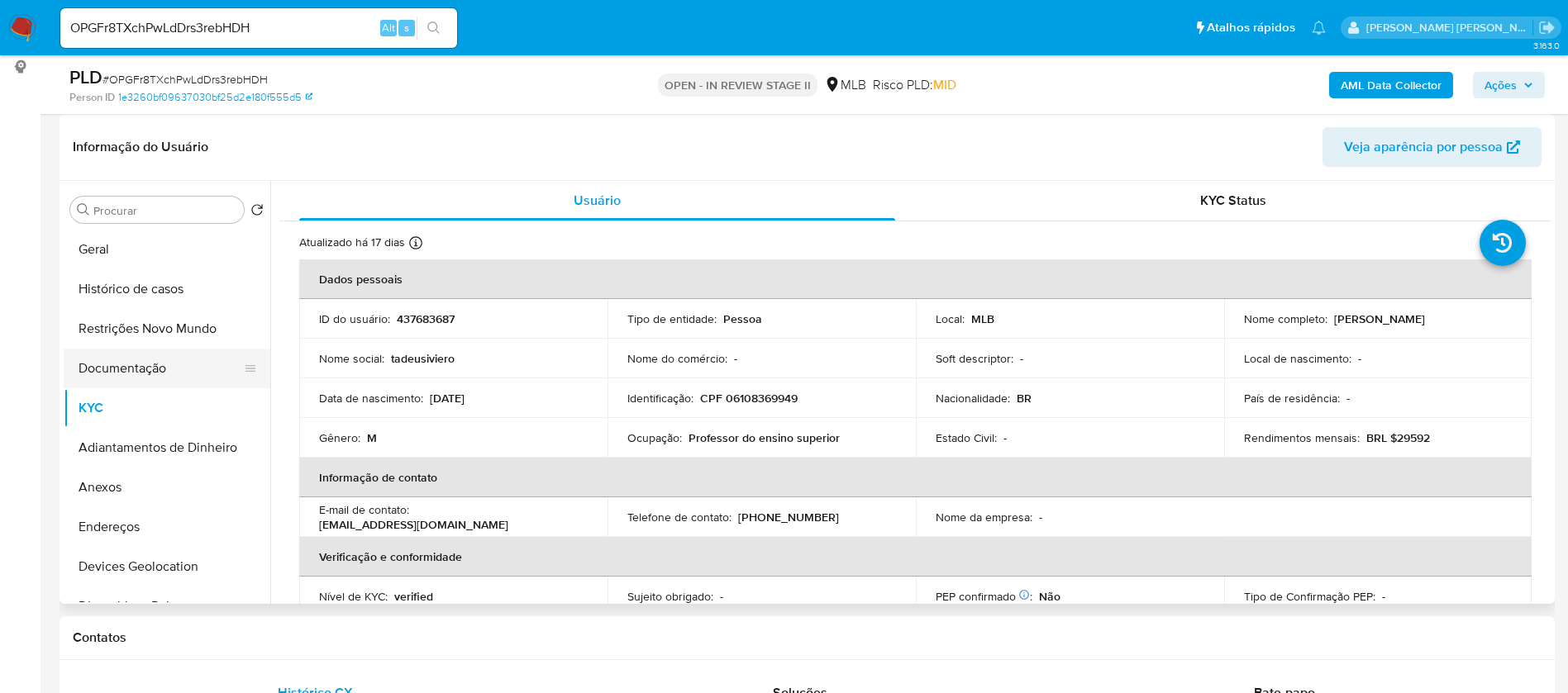
click at [138, 366] on button "Documentação" at bounding box center [160, 369] width 193 height 40
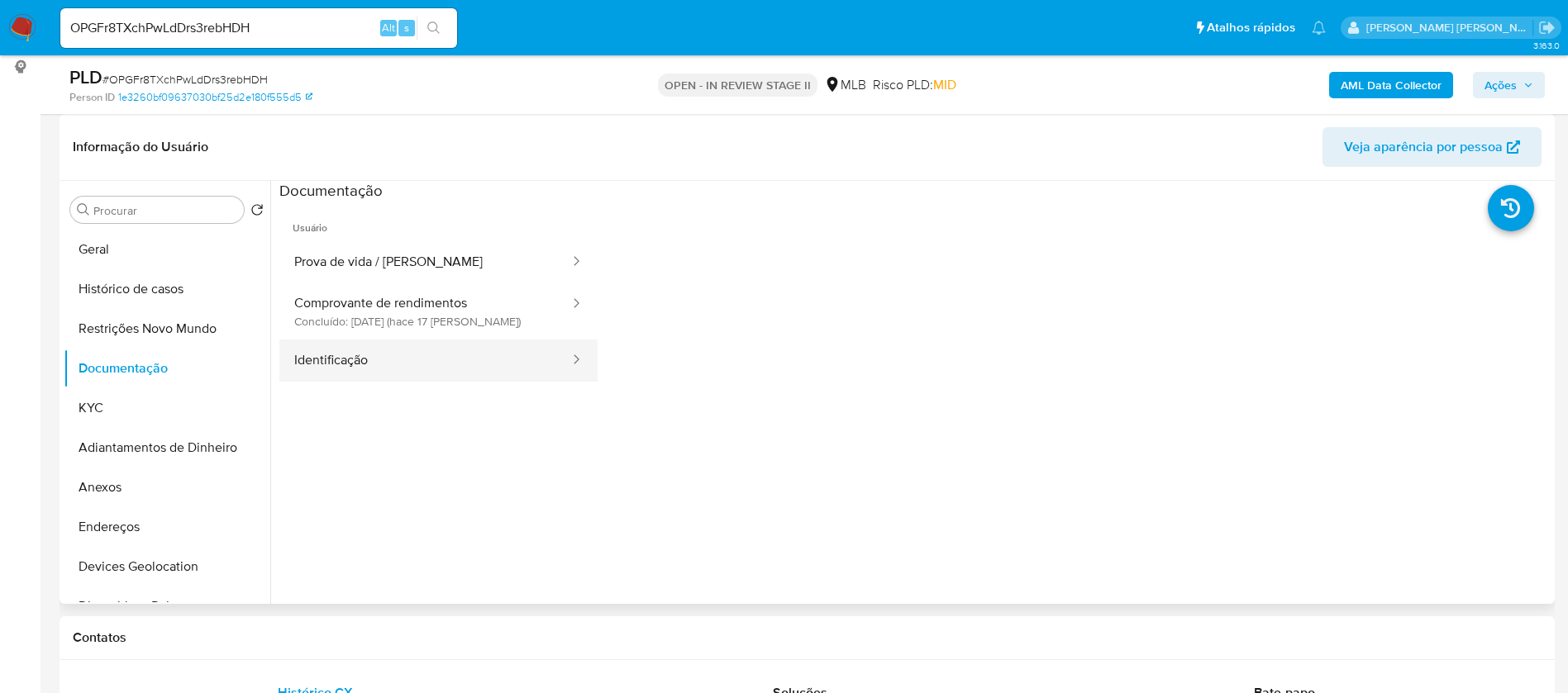
click at [411, 372] on button "Identificação" at bounding box center [425, 360] width 292 height 42
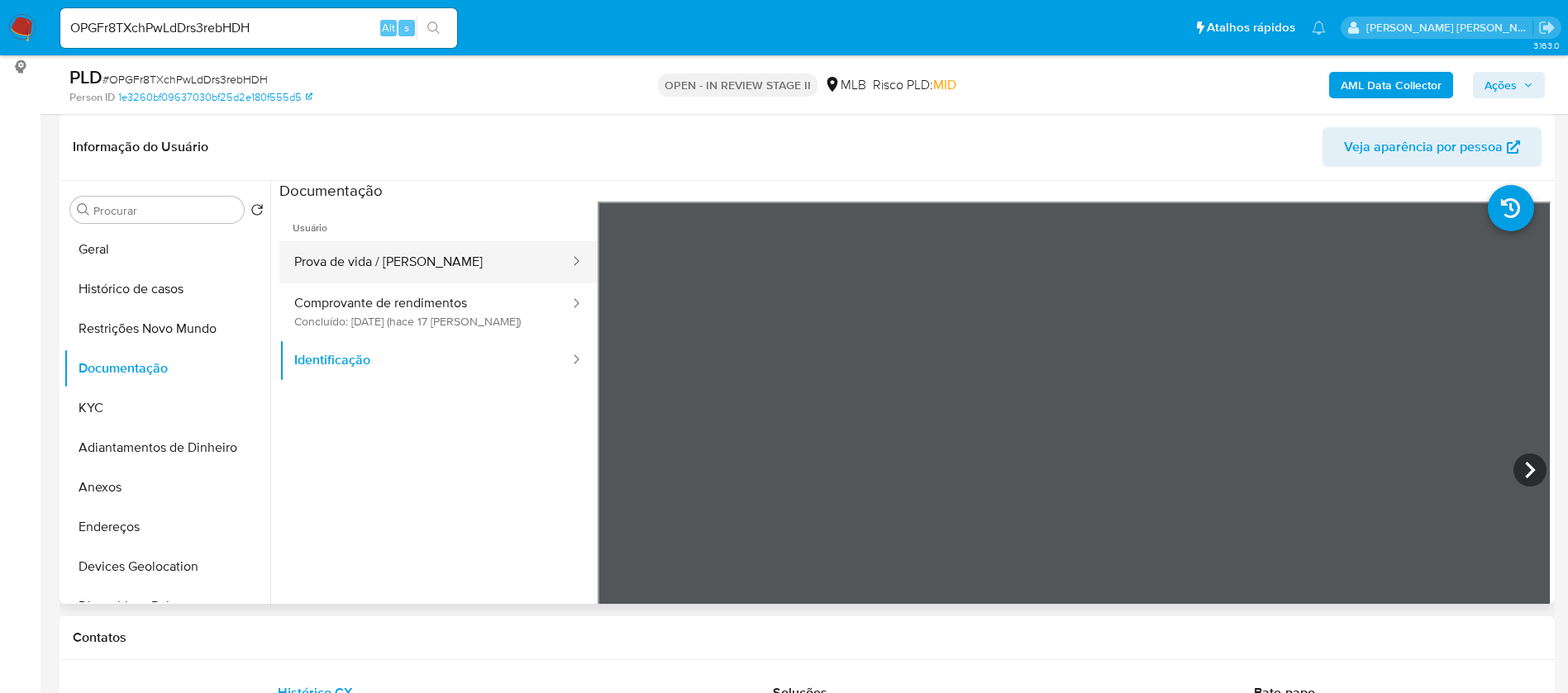
click at [443, 254] on button "Prova de vida / [PERSON_NAME]" at bounding box center [425, 262] width 292 height 42
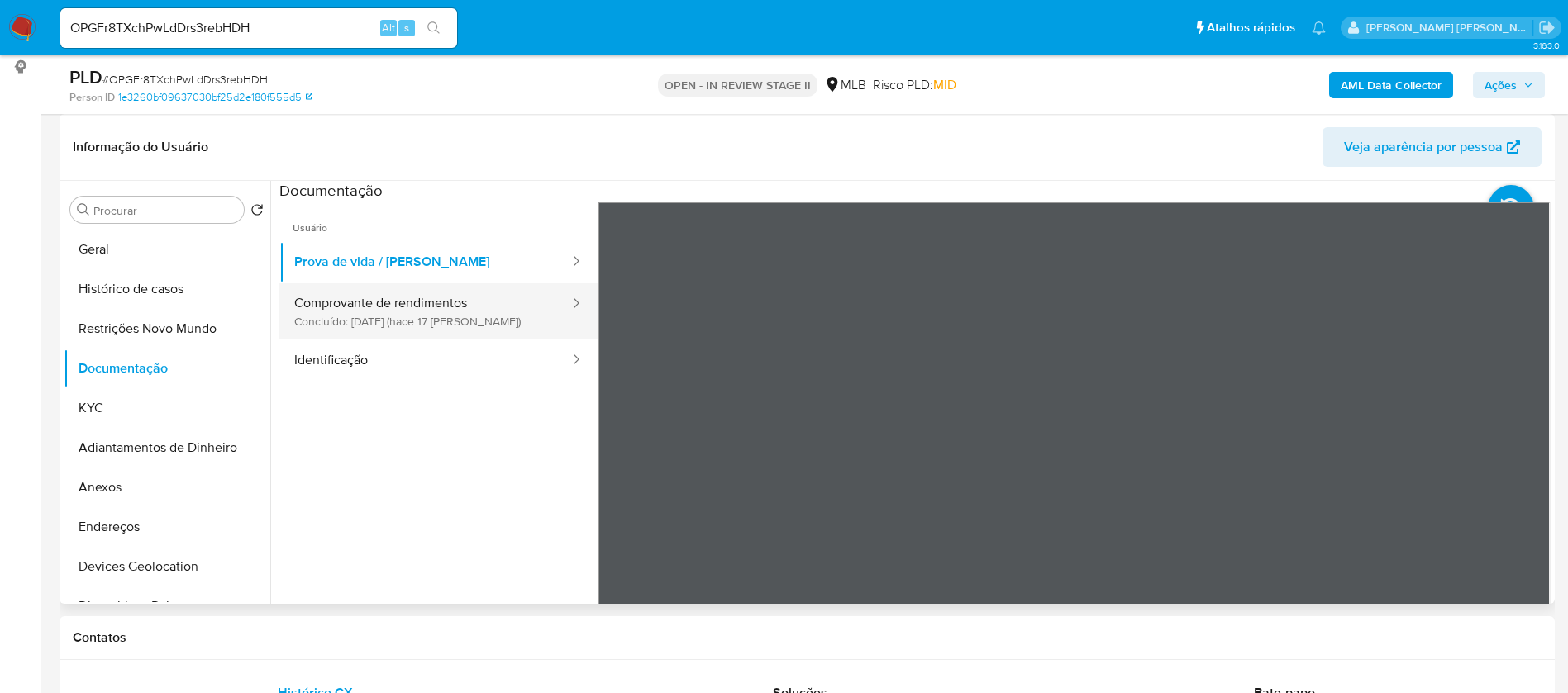
click at [417, 305] on button "Comprovante de rendimentos Concluído: 23/09/2025 (hace 17 días)" at bounding box center [425, 311] width 292 height 56
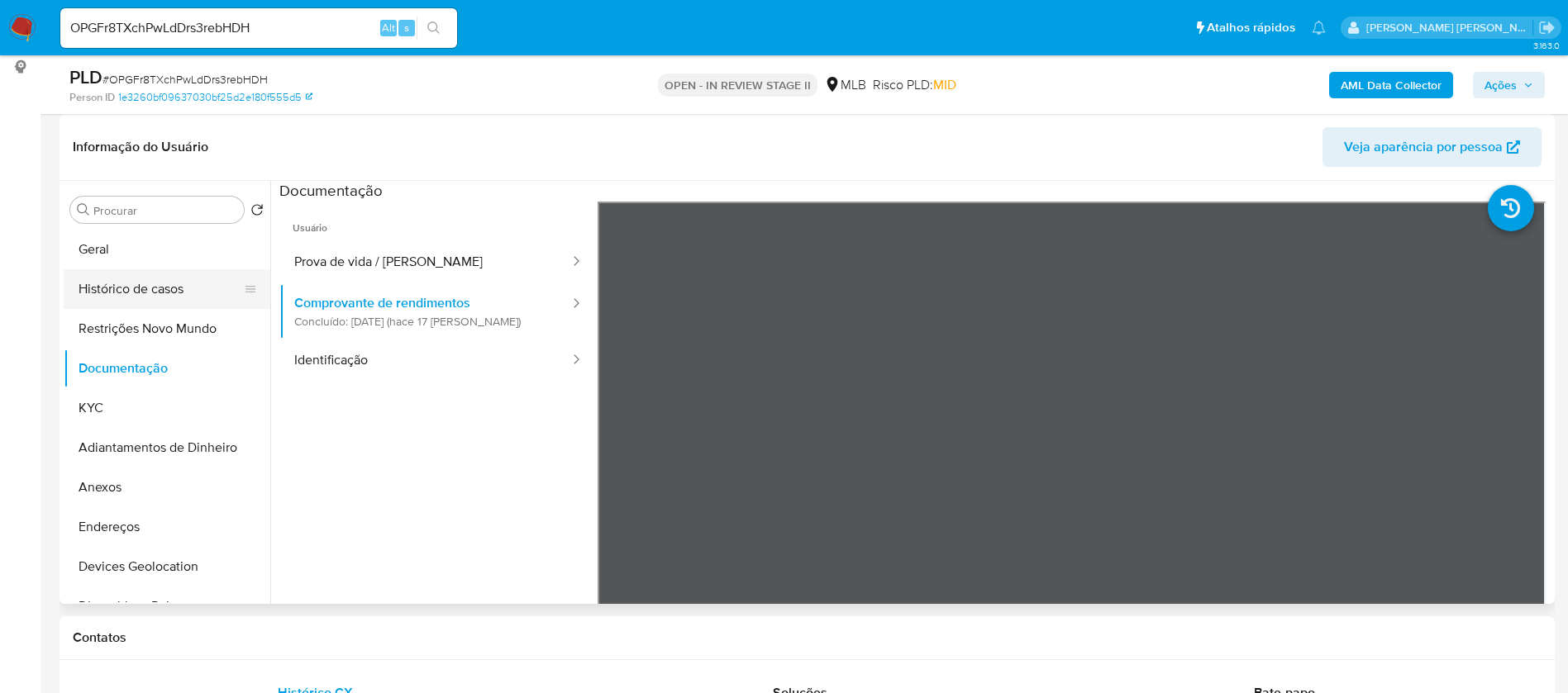
click at [137, 289] on button "Histórico de casos" at bounding box center [160, 289] width 193 height 40
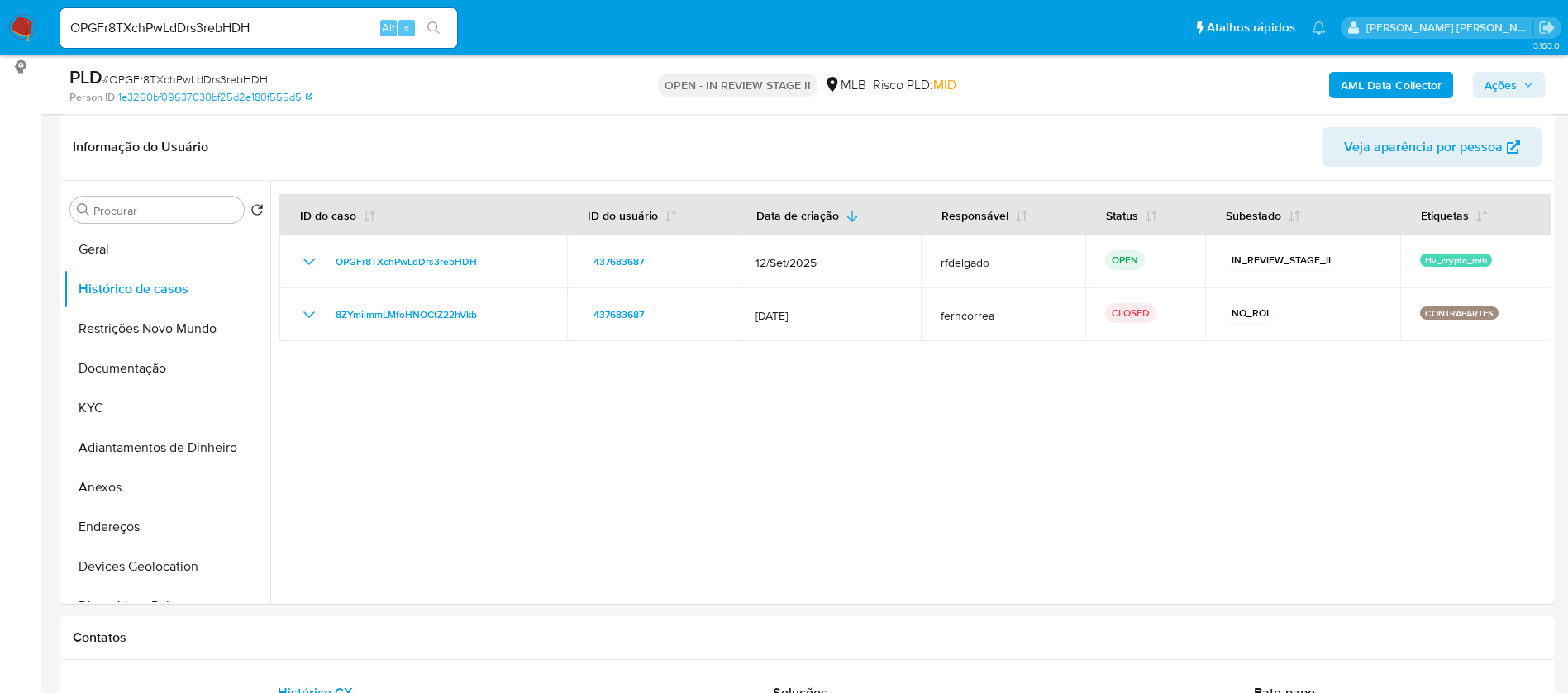
click at [1363, 80] on b "AML Data Collector" at bounding box center [1391, 85] width 101 height 27
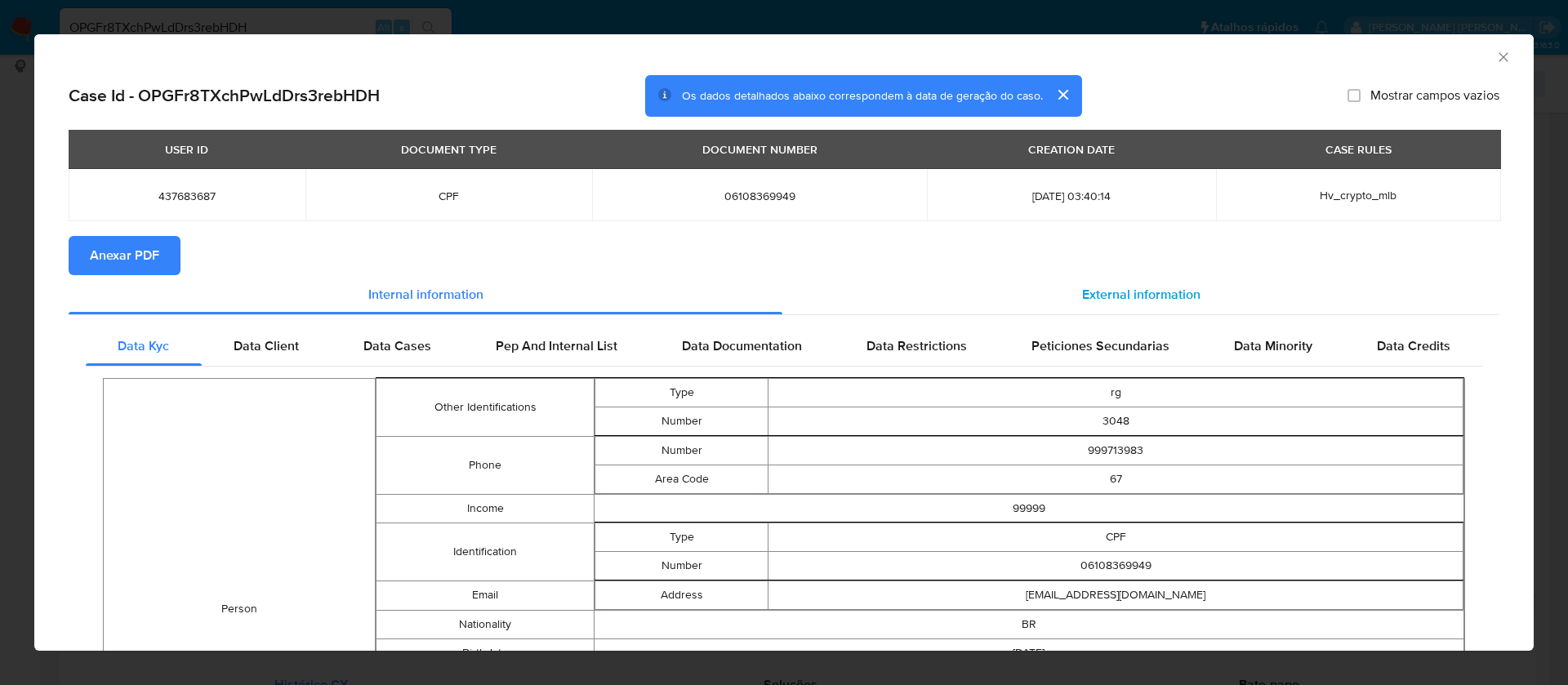
click at [1097, 283] on div "External information" at bounding box center [1141, 295] width 716 height 39
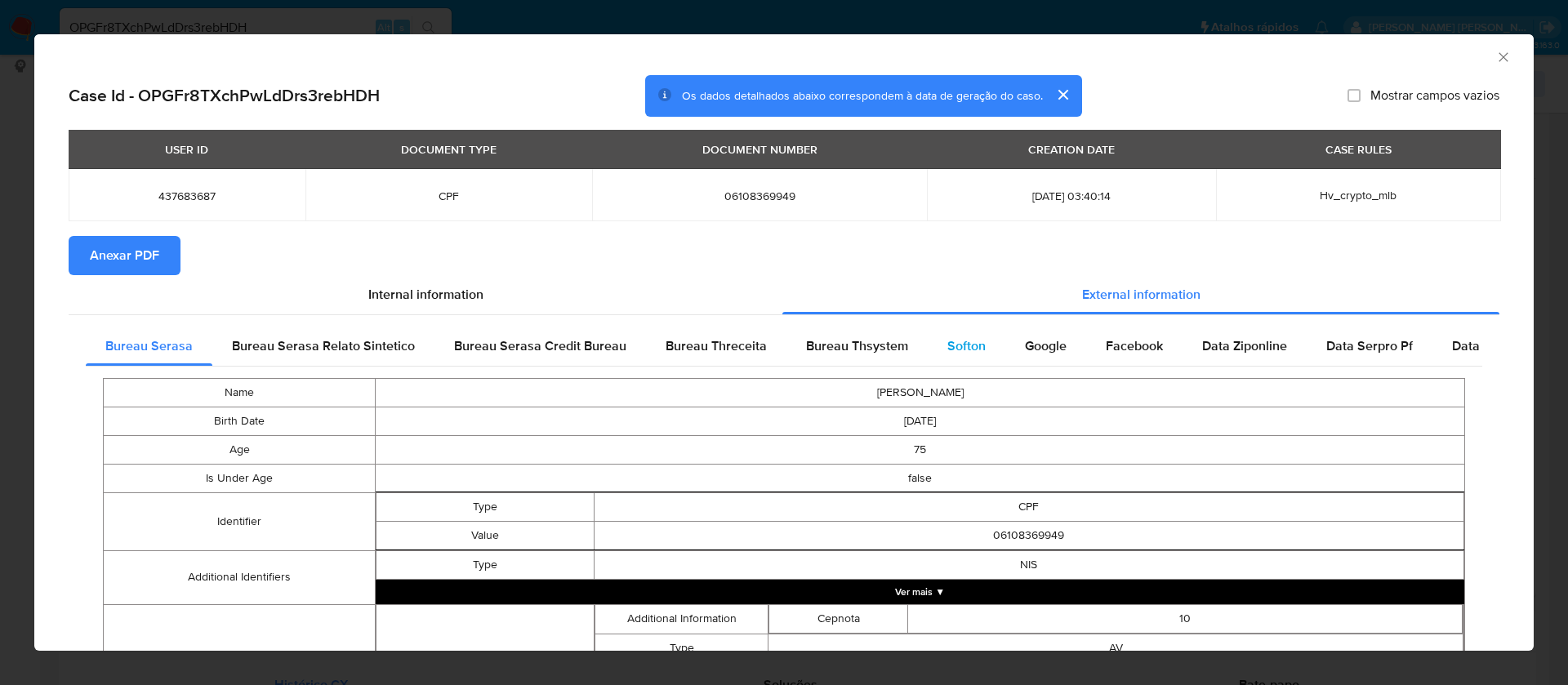
click at [952, 342] on span "Softon" at bounding box center [966, 345] width 38 height 19
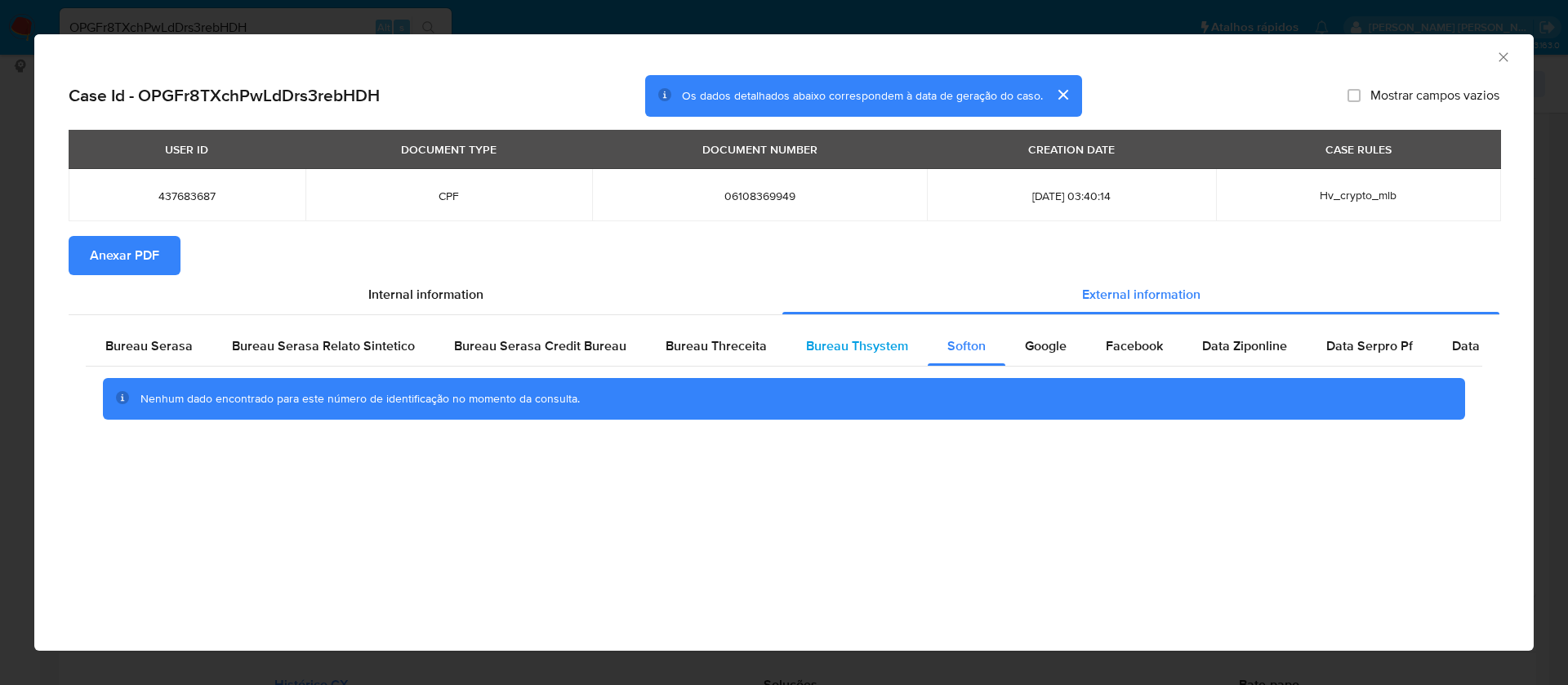
click at [848, 339] on span "Bureau Thsystem" at bounding box center [857, 345] width 102 height 19
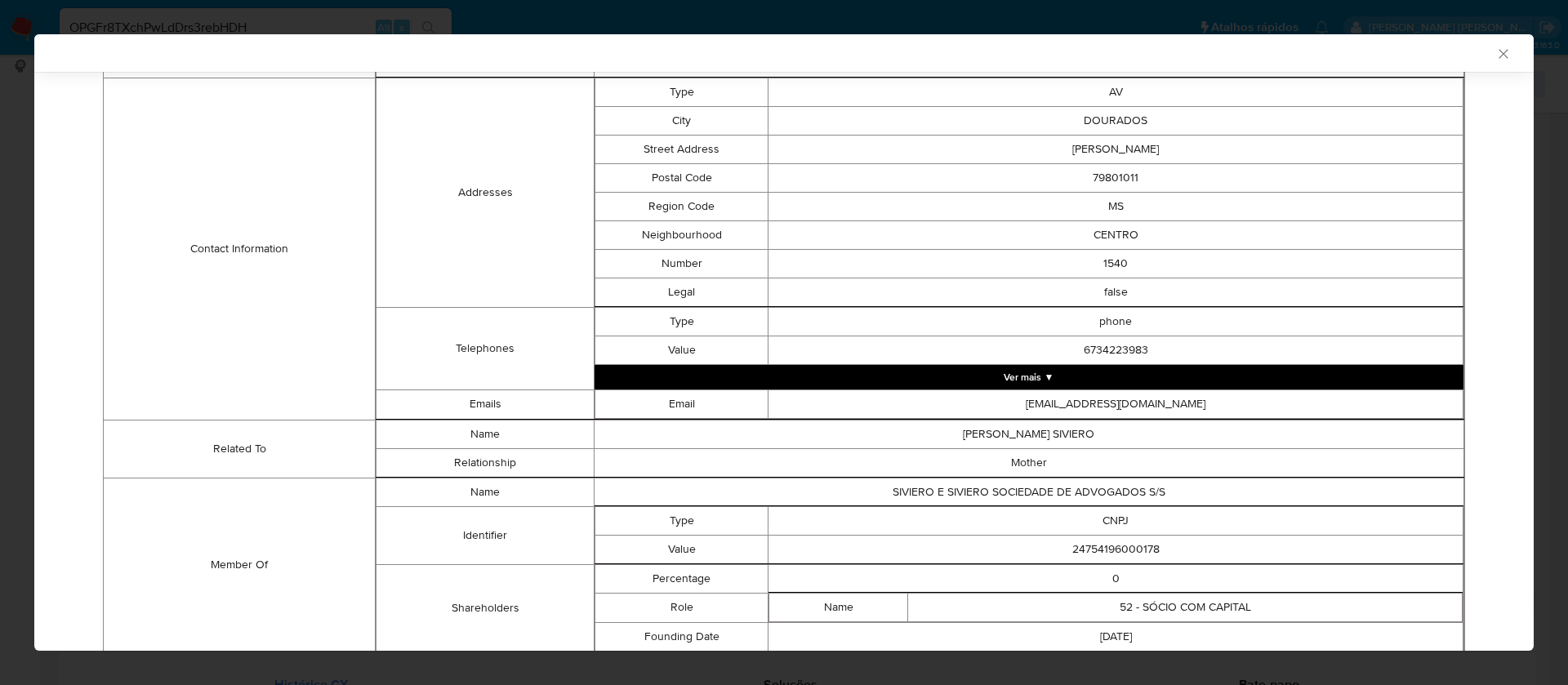
scroll to position [615, 0]
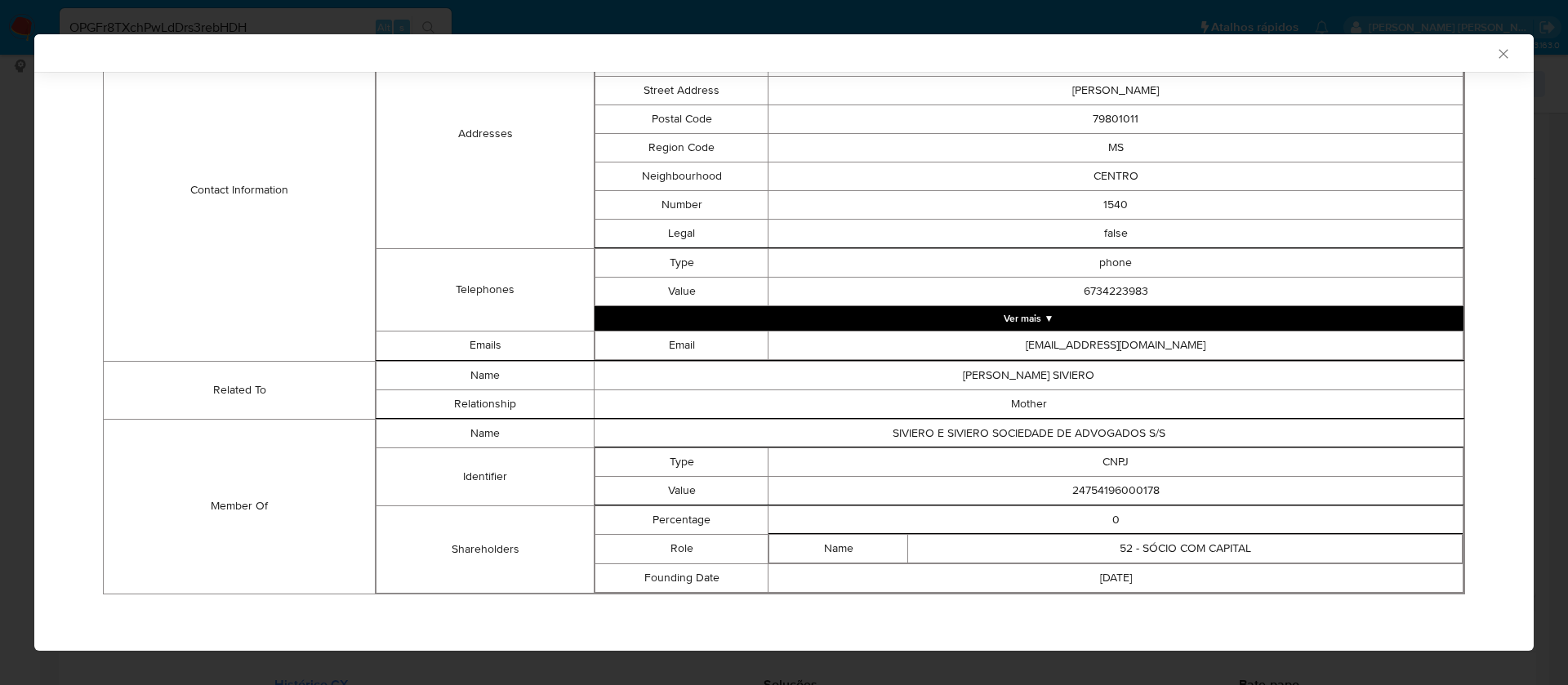
click at [1112, 493] on td "24754196000178" at bounding box center [1116, 490] width 695 height 28
copy td "24754196000178"
click at [1133, 488] on td "24754196000178" at bounding box center [1116, 490] width 695 height 28
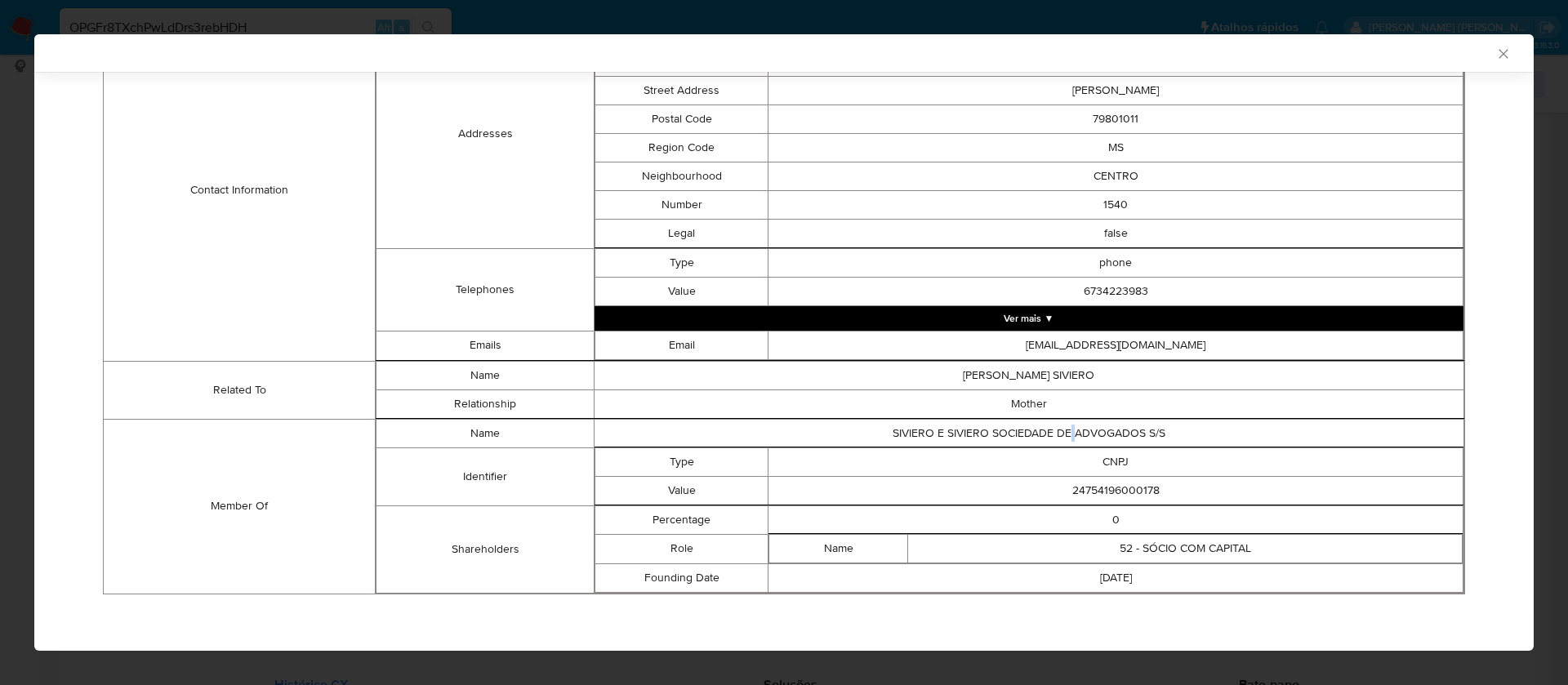
click at [1061, 427] on td "SIVIERO E SIVIERO SOCIEDADE DE ADVOGADOS S/S" at bounding box center [1028, 433] width 869 height 28
copy td "SIVIERO E SIVIERO SOCIEDADE DE ADVOGADOS S/S"
click at [1111, 485] on td "24754196000178" at bounding box center [1116, 490] width 695 height 28
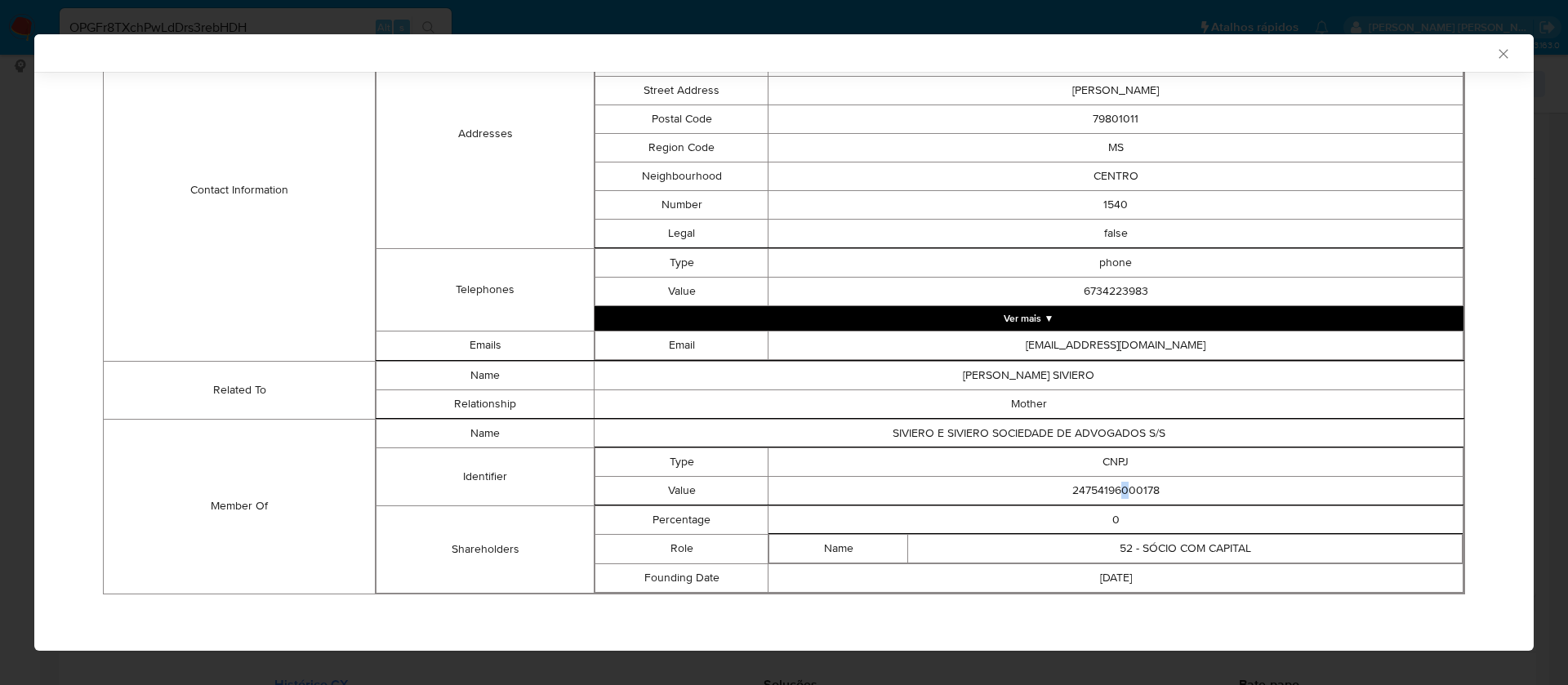
click at [1111, 485] on td "24754196000178" at bounding box center [1116, 490] width 695 height 28
copy td "24754196000178"
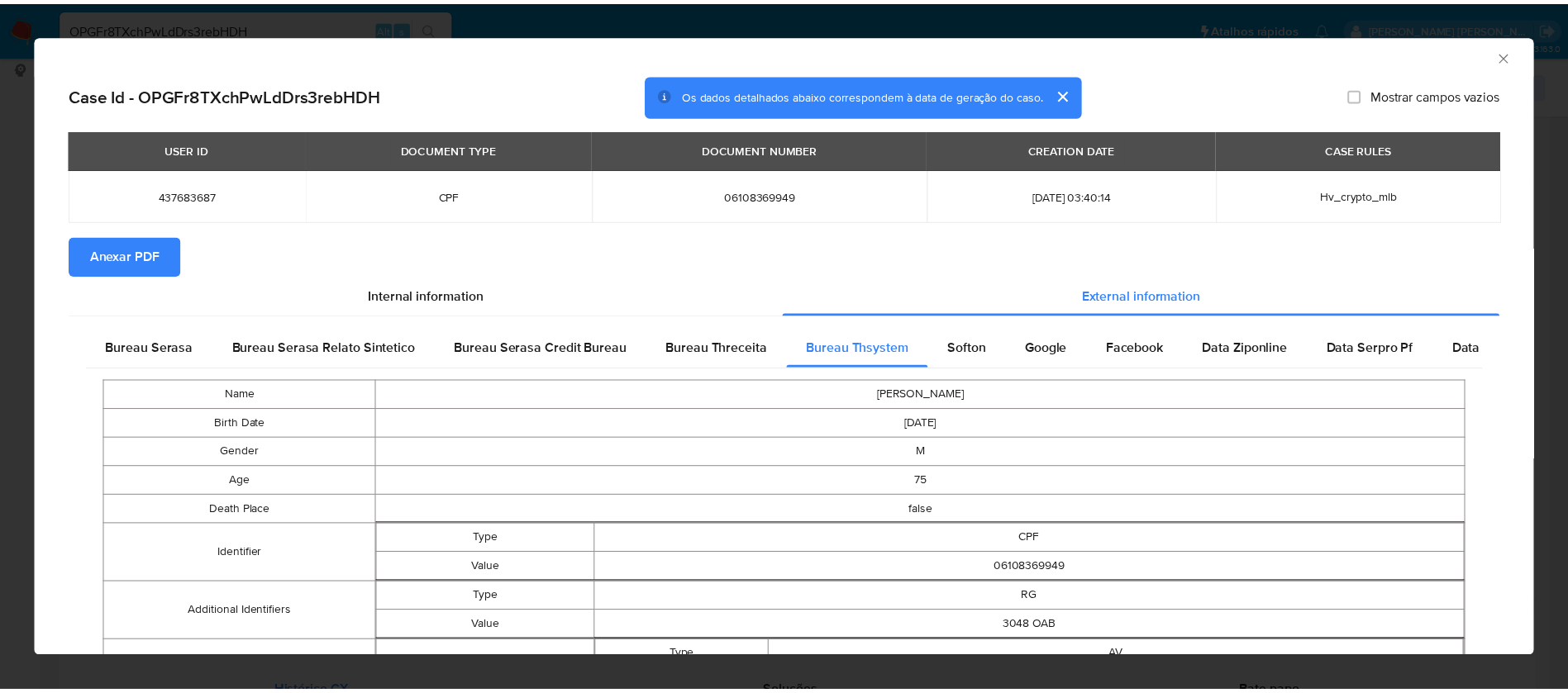
scroll to position [0, 0]
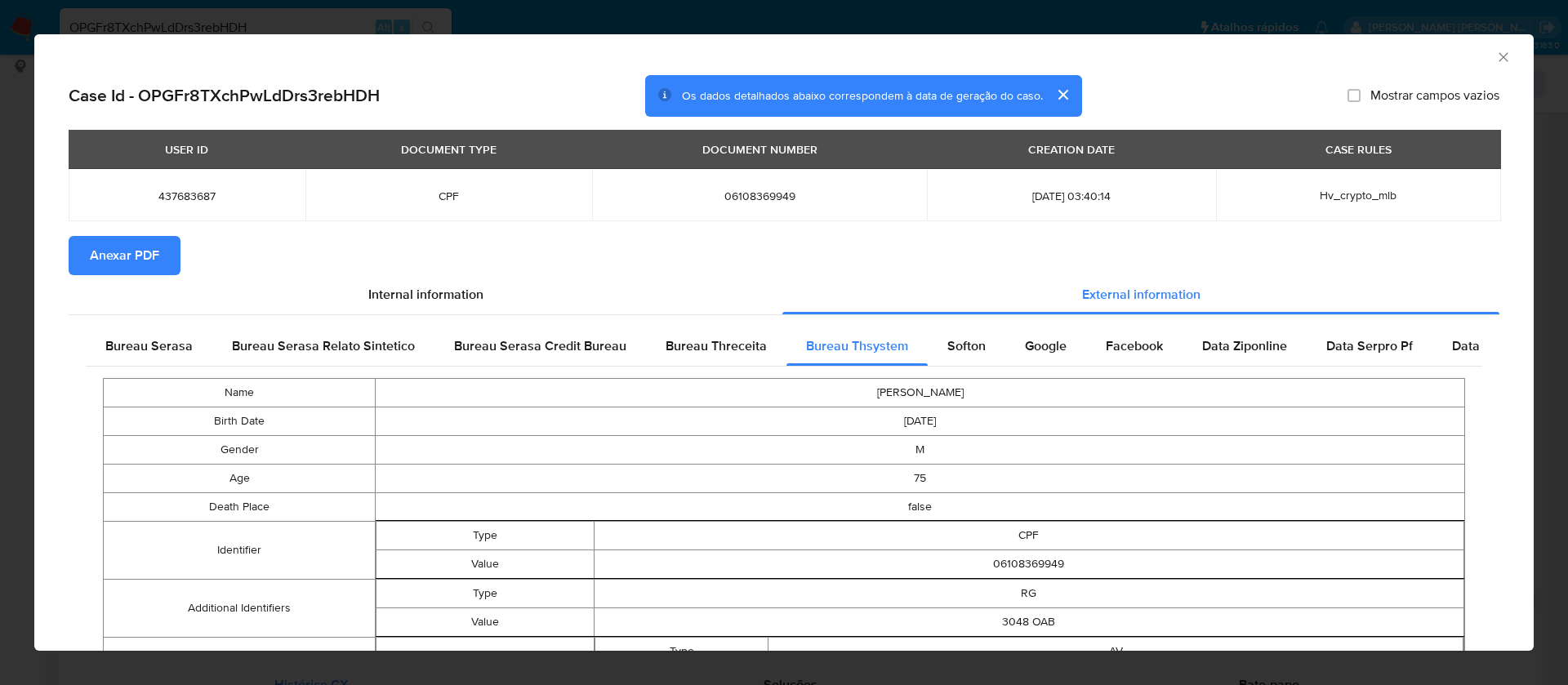
click at [1493, 56] on div "AML Data Collector" at bounding box center [783, 55] width 1499 height 41
click at [1495, 54] on icon "Fechar a janela" at bounding box center [1503, 56] width 16 height 16
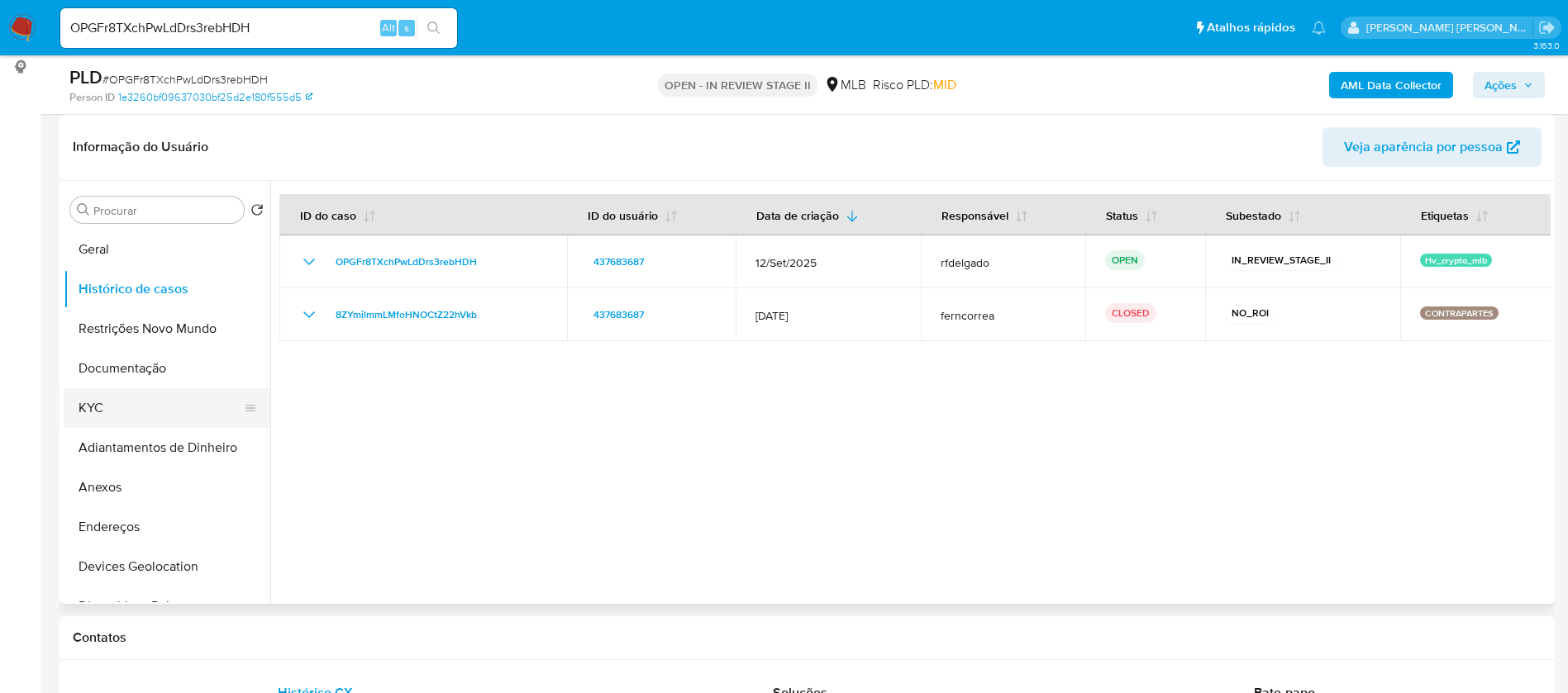
click at [156, 405] on button "KYC" at bounding box center [160, 408] width 193 height 40
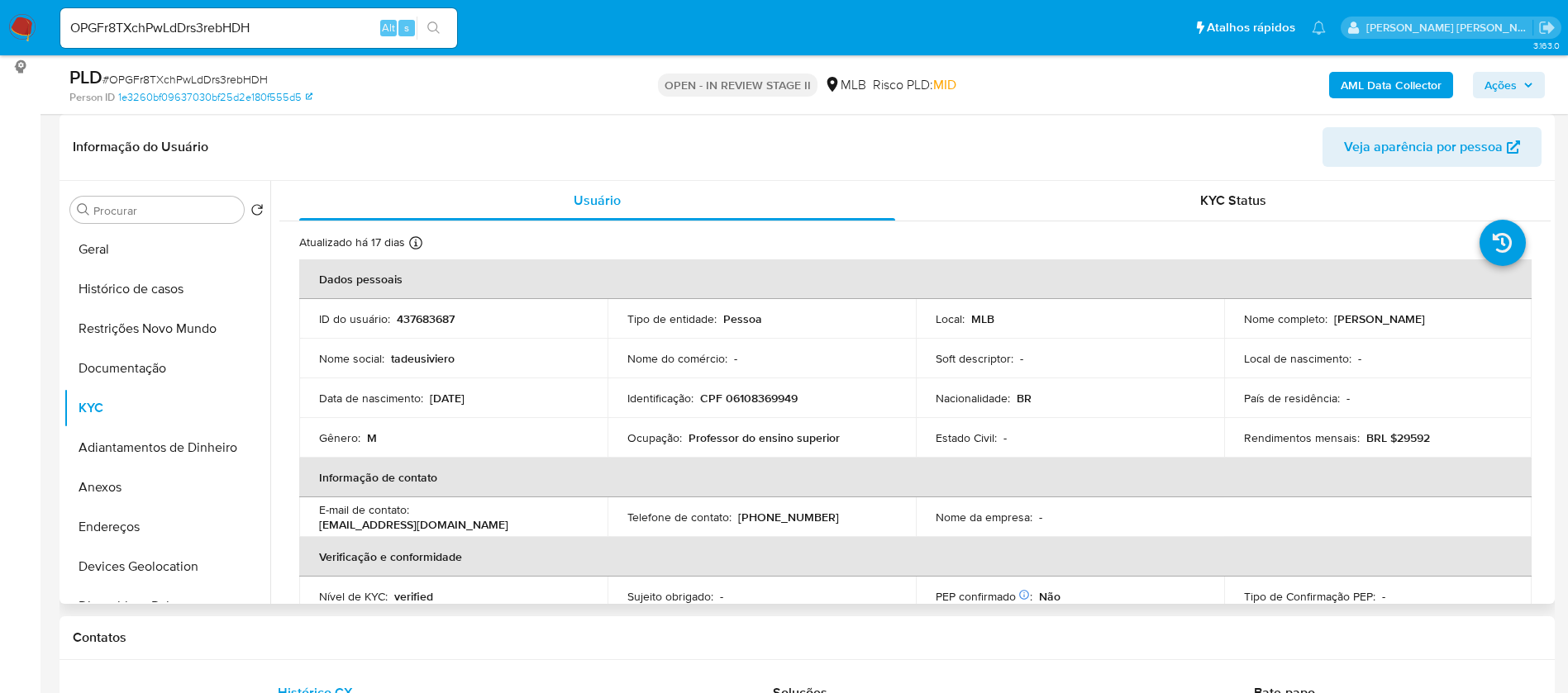
drag, startPoint x: 1443, startPoint y: 321, endPoint x: 1331, endPoint y: 321, distance: 112.0
click at [1331, 321] on div "Nome completo : Tadeu Antonio Siviero" at bounding box center [1378, 318] width 268 height 15
copy p "adeu Antonio Siviero"
copy p "Tadeu Antonio Siviero"
